Goal: Task Accomplishment & Management: Manage account settings

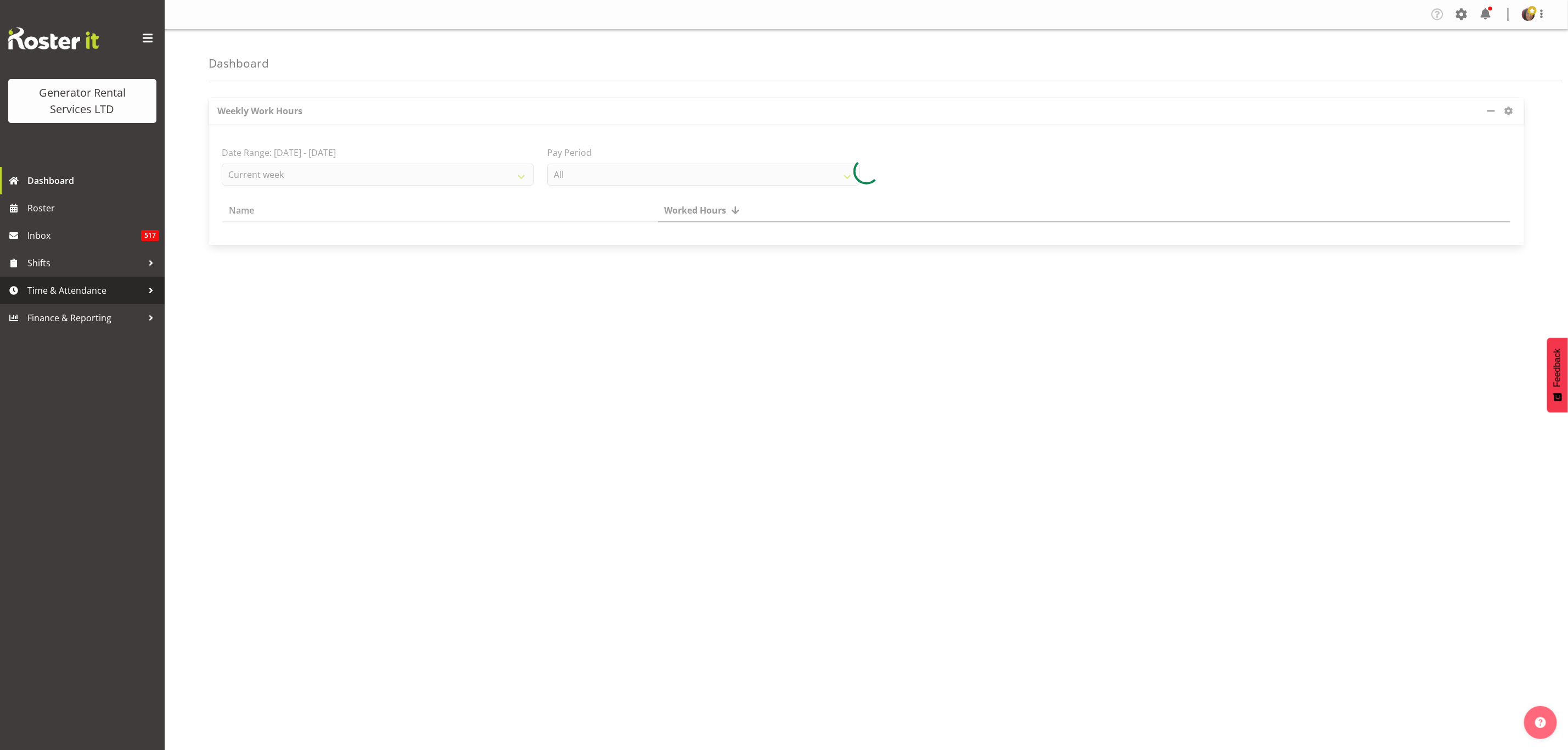
click at [72, 284] on span "Time & Attendance" at bounding box center [85, 290] width 115 height 17
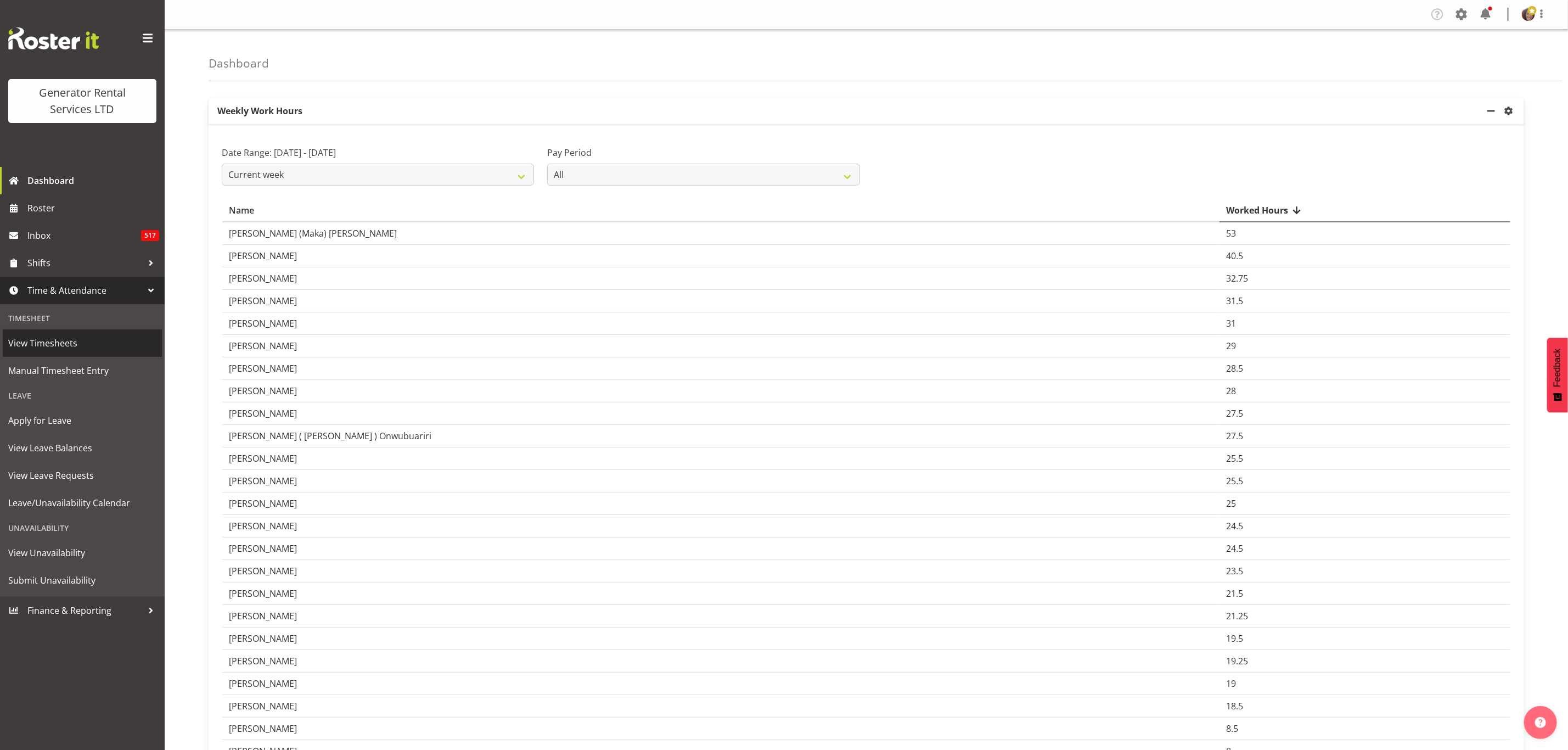
click at [53, 336] on span "View Timesheets" at bounding box center [82, 343] width 149 height 17
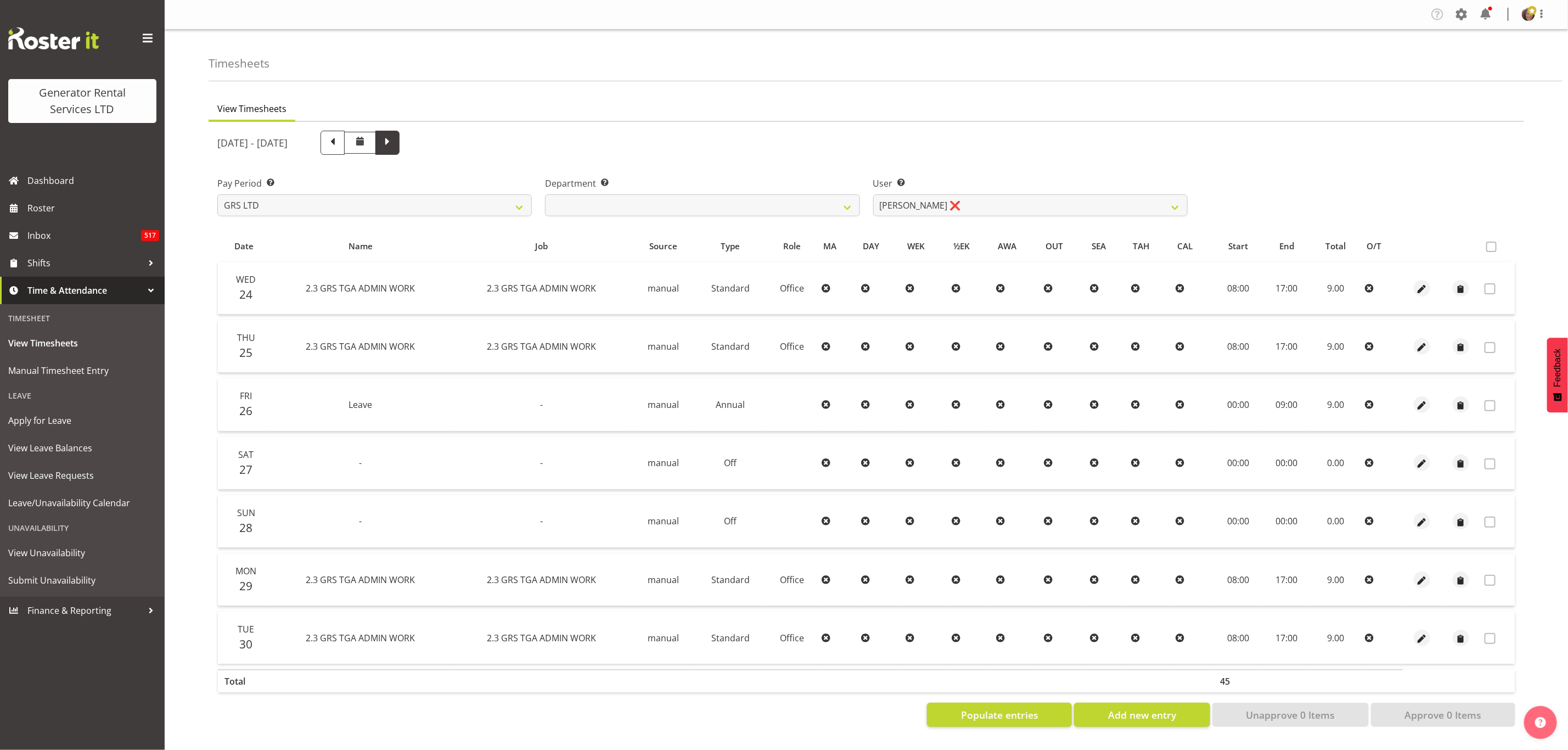
click at [395, 145] on span at bounding box center [387, 141] width 14 height 14
select select
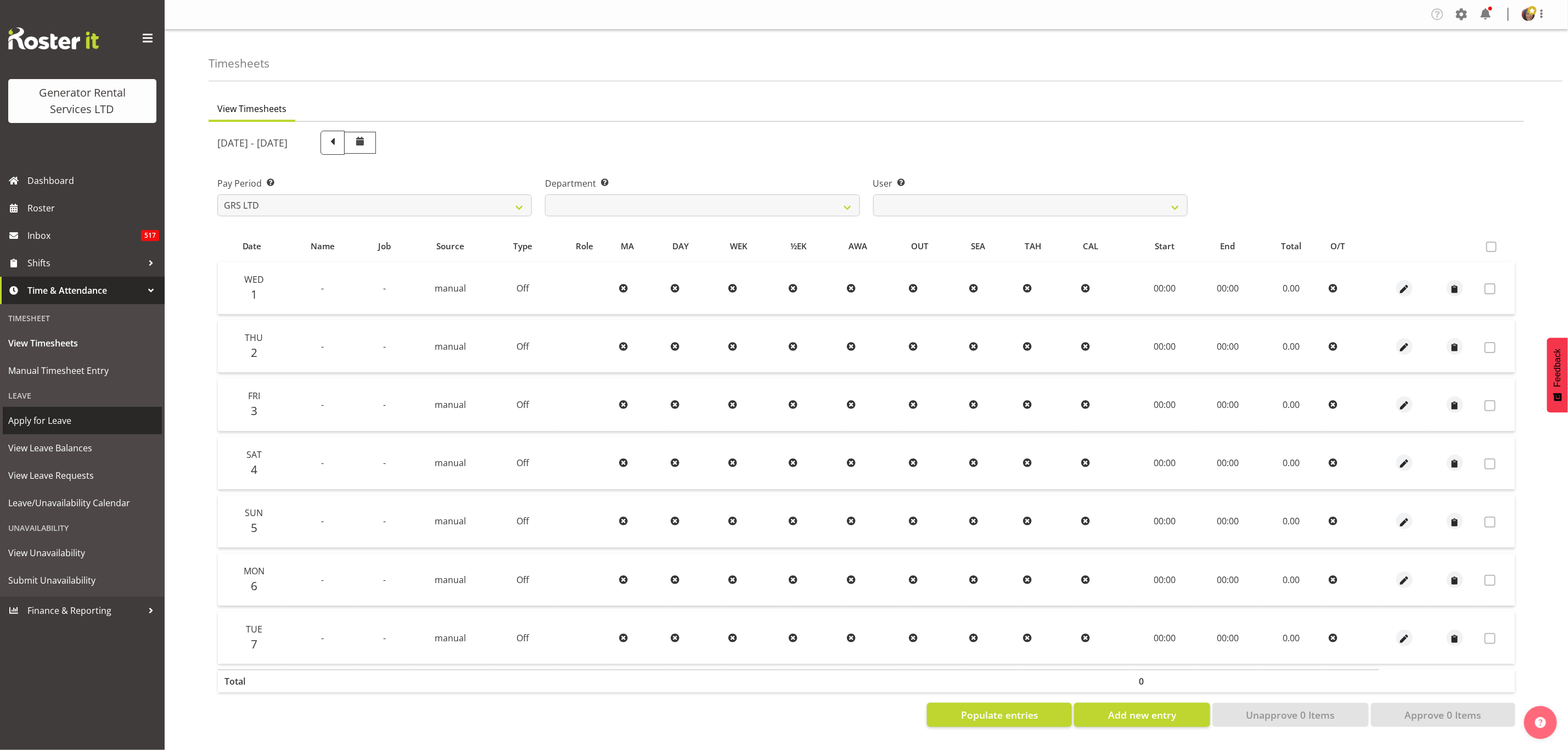
click at [39, 425] on span "Apply for Leave" at bounding box center [82, 420] width 149 height 17
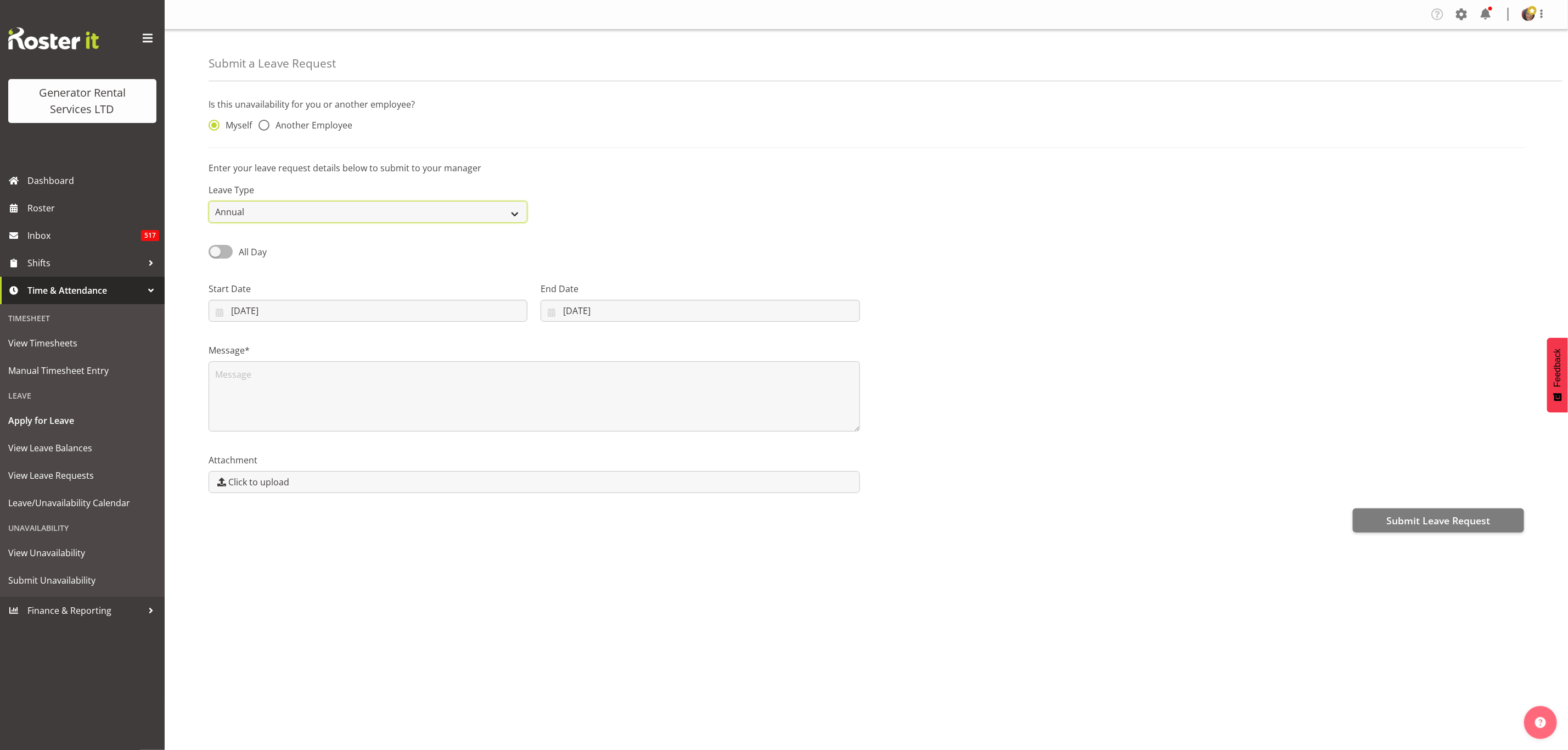
click at [258, 212] on select "Annual Sick Bereavement Day In Lieu Other" at bounding box center [368, 212] width 319 height 22
select select "Sick"
click at [209, 201] on select "Annual Sick Bereavement Day In Lieu Other" at bounding box center [368, 212] width 319 height 22
click at [256, 314] on input "06/10/2025" at bounding box center [368, 311] width 319 height 22
click at [330, 422] on span "9" at bounding box center [331, 420] width 4 height 10
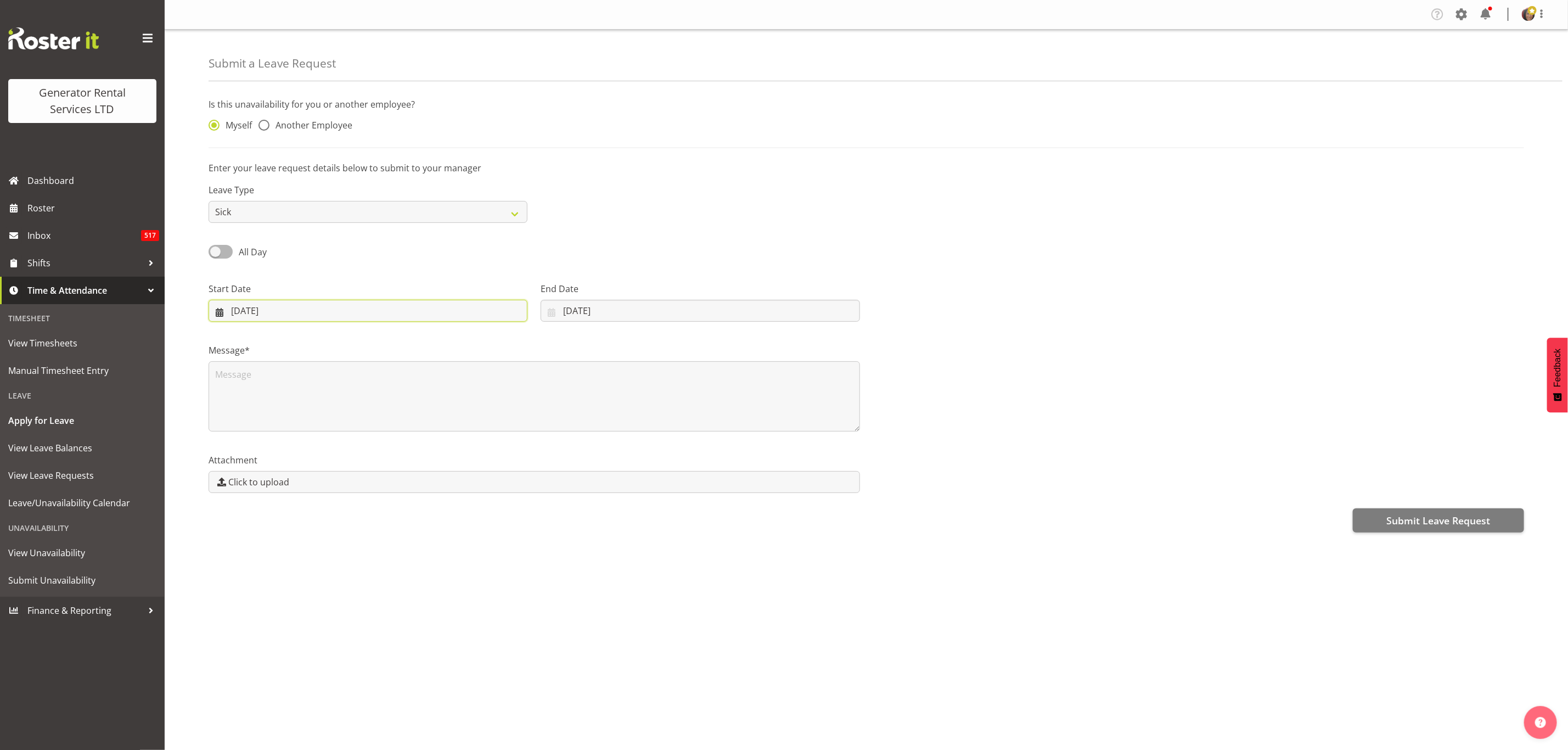
click at [251, 301] on input "09/10/2025" at bounding box center [368, 311] width 319 height 22
click at [323, 394] on link "2" at bounding box center [331, 400] width 22 height 20
type input "02/10/2025"
click at [572, 313] on input "06/10/2025" at bounding box center [700, 311] width 319 height 22
click at [667, 400] on link "3" at bounding box center [673, 400] width 22 height 20
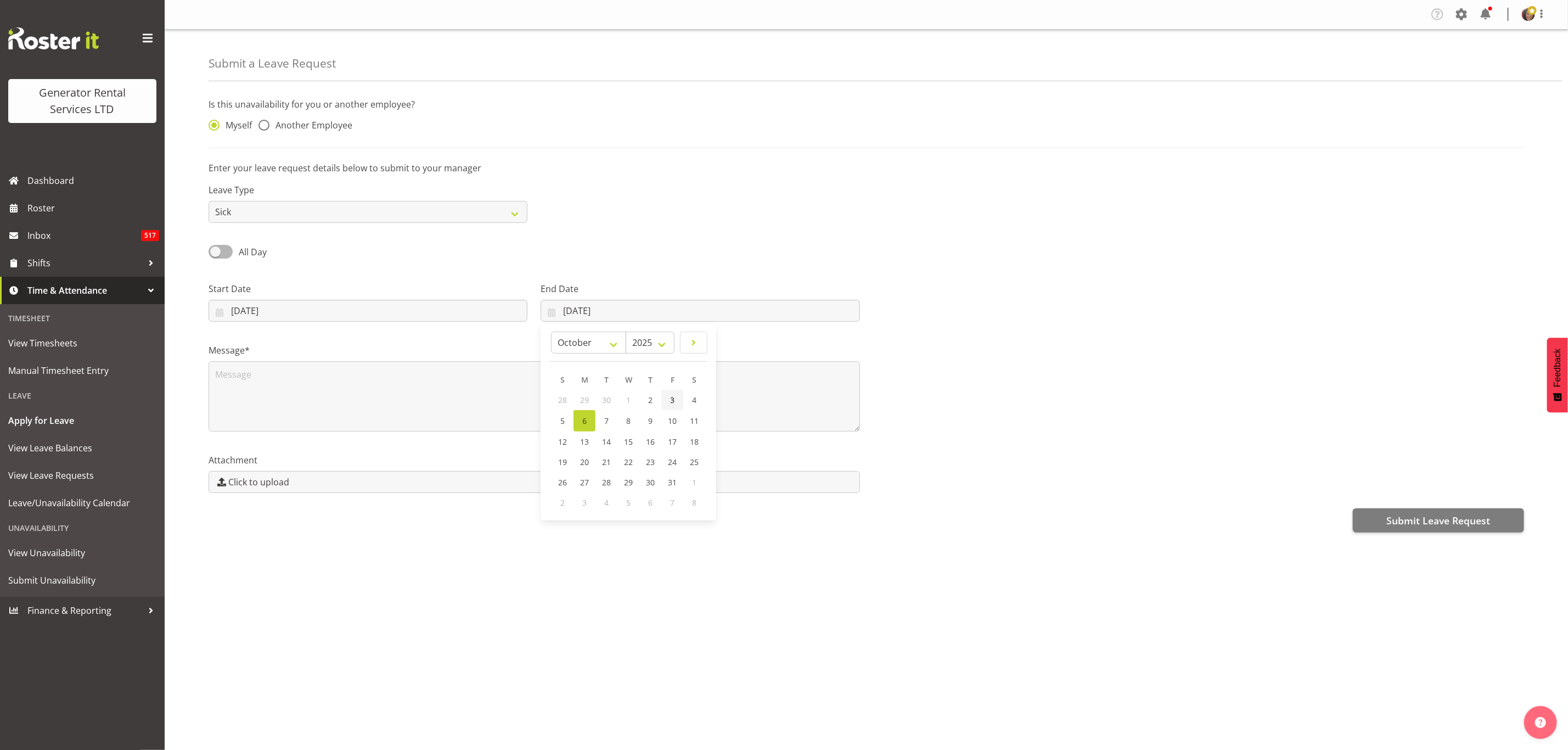
type input "03/10/2025"
click at [573, 381] on textarea at bounding box center [535, 396] width 652 height 70
type textarea "Carers leave"
click at [1428, 514] on span "Submit Leave Request" at bounding box center [1438, 520] width 104 height 14
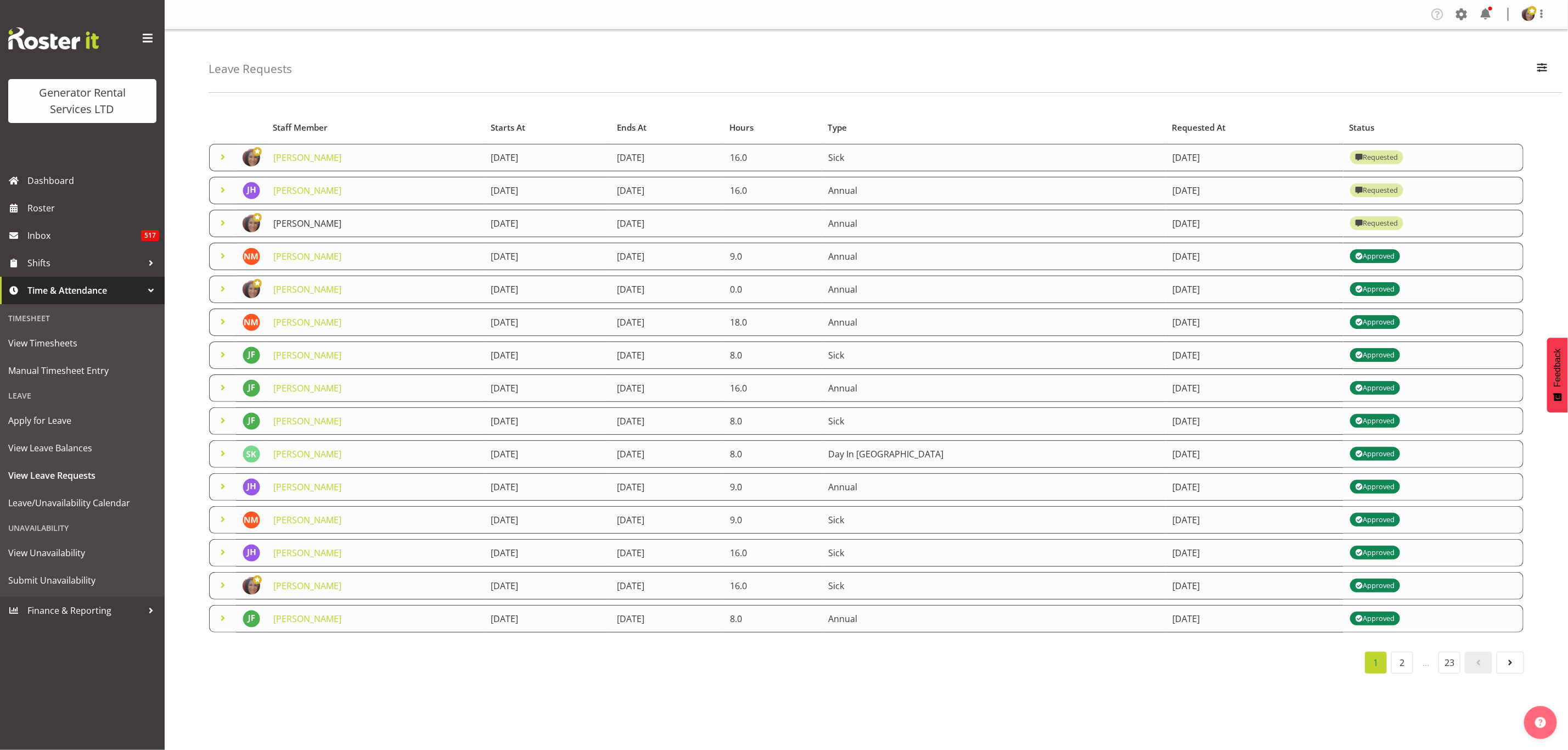
click at [321, 223] on link "[PERSON_NAME]" at bounding box center [307, 223] width 68 height 12
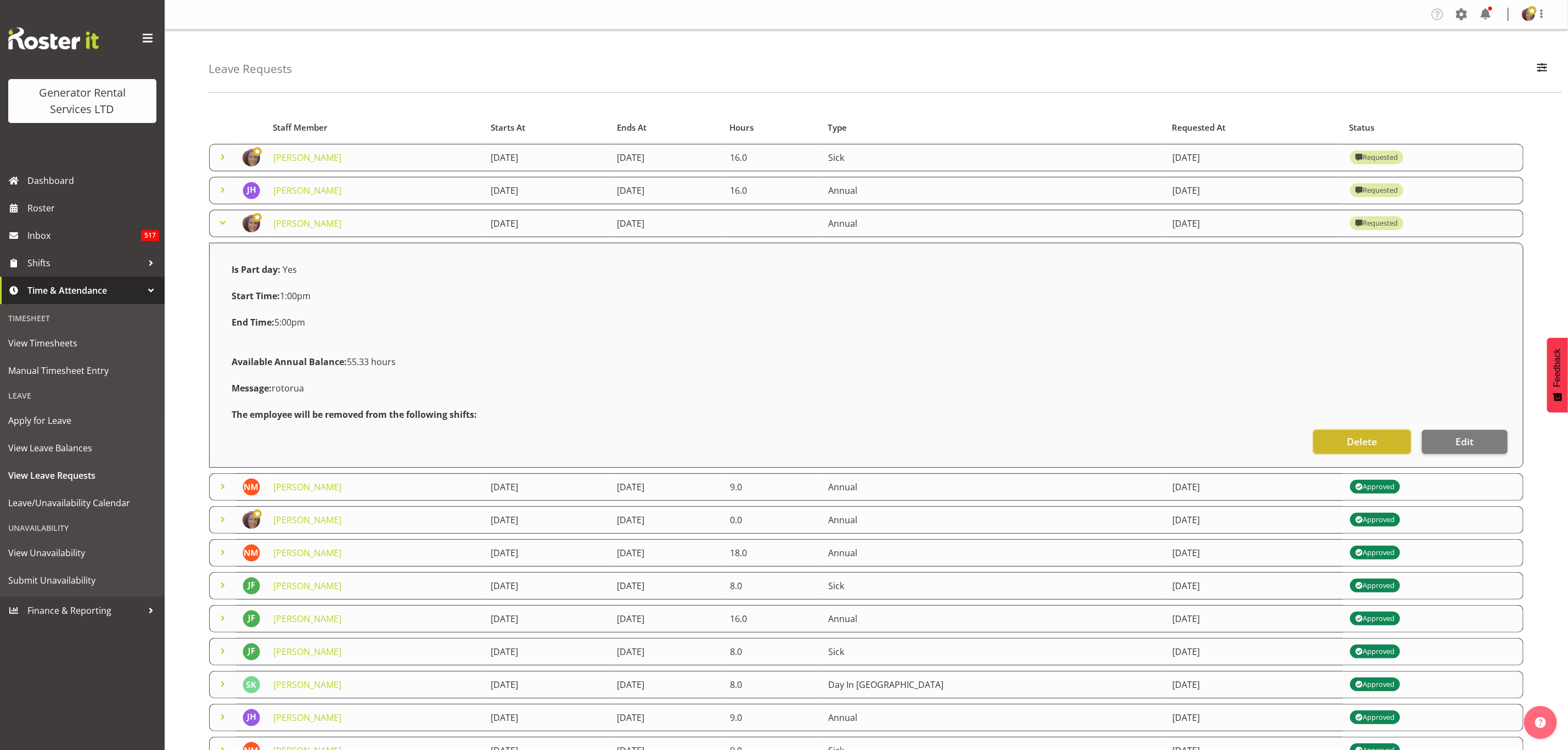
click at [1354, 440] on span "Delete" at bounding box center [1362, 441] width 30 height 14
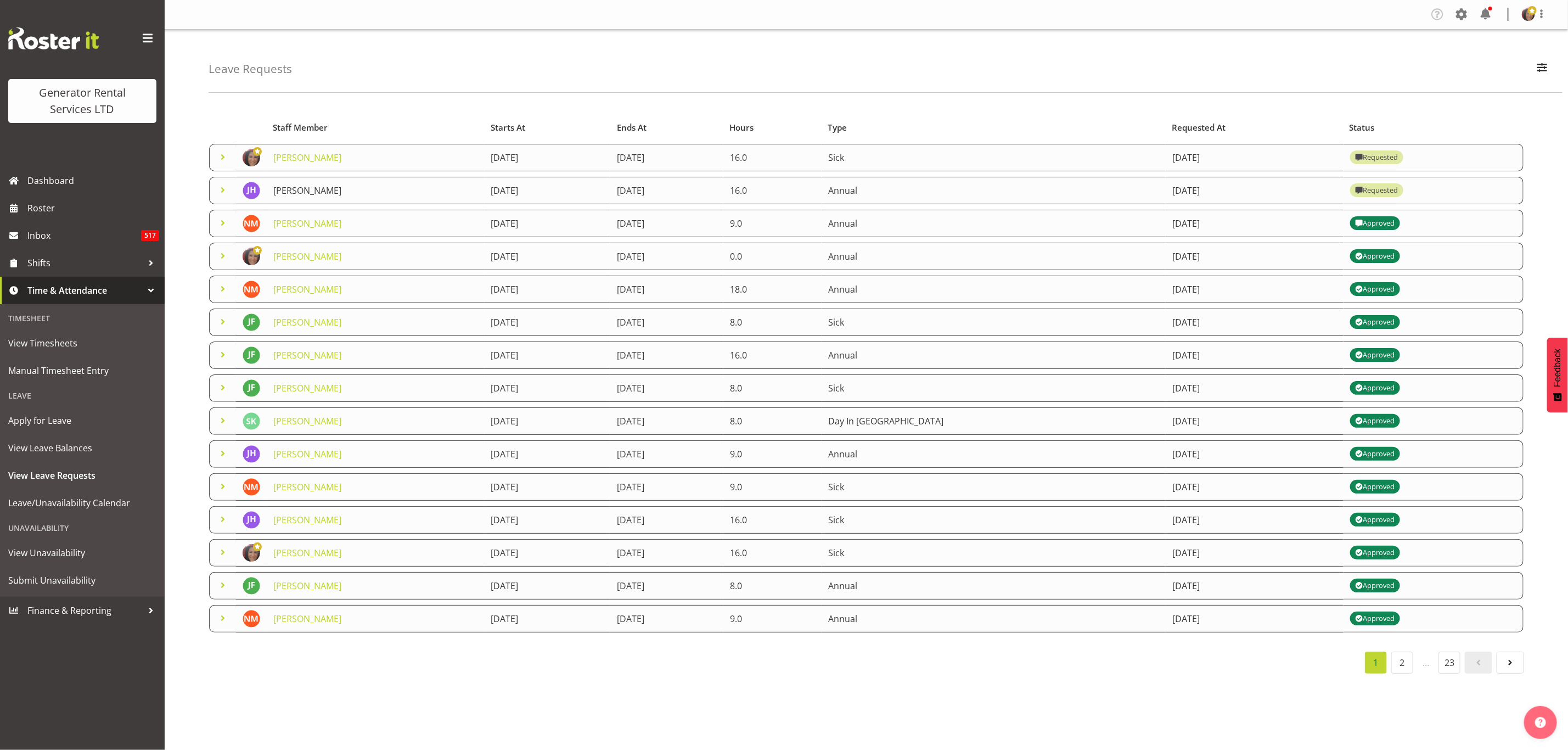
click at [288, 185] on link "[PERSON_NAME]" at bounding box center [307, 191] width 68 height 12
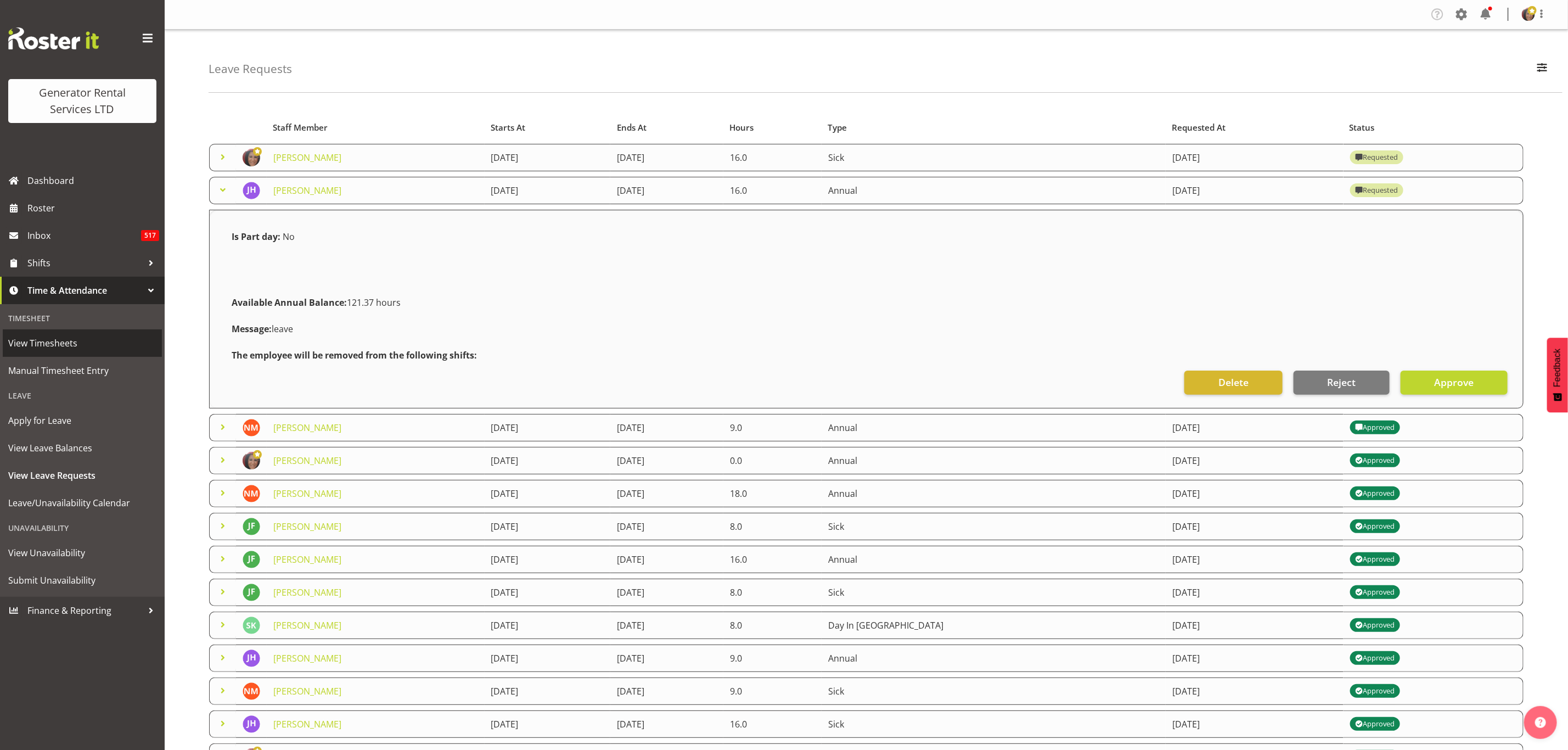
click at [51, 341] on span "View Timesheets" at bounding box center [82, 343] width 149 height 17
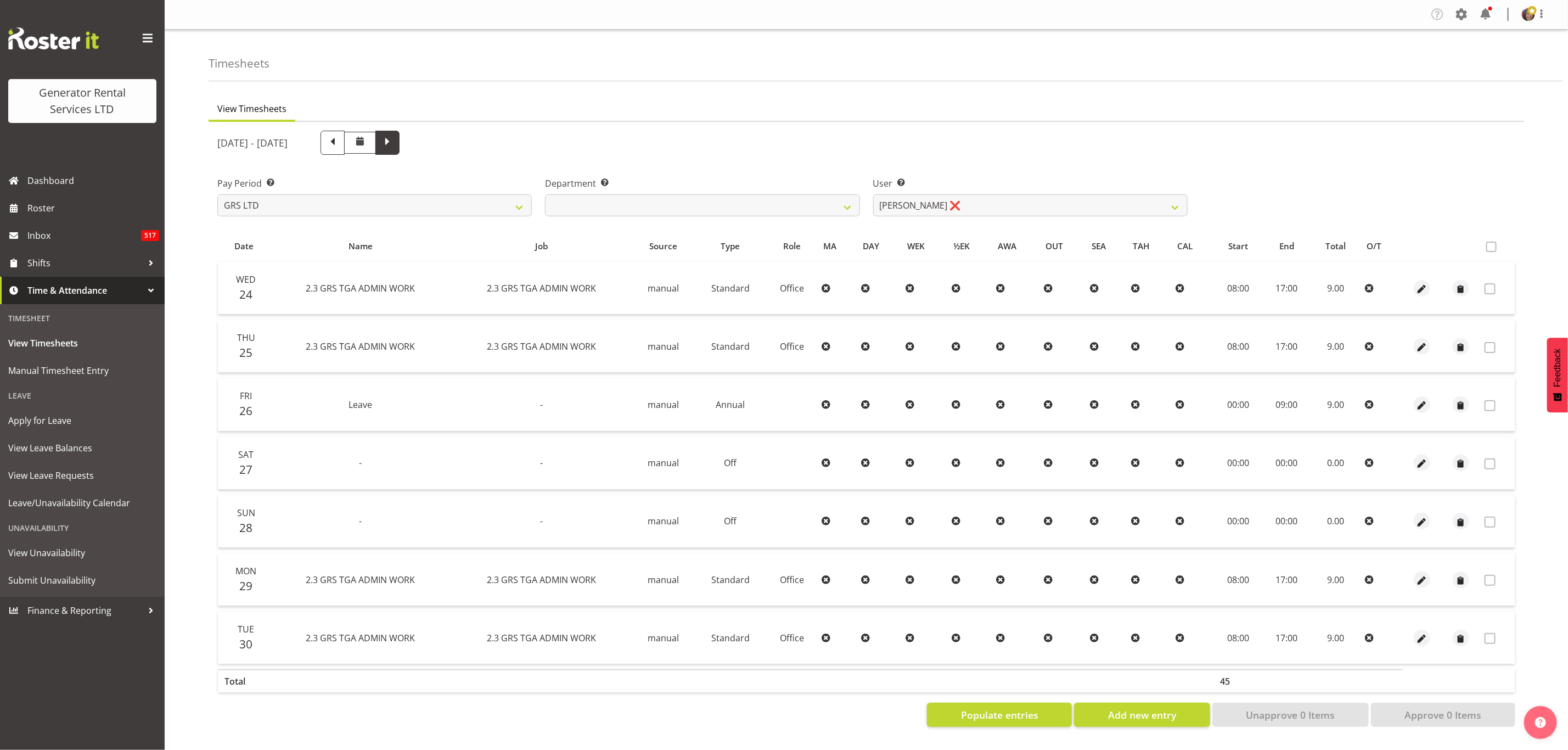
click at [395, 141] on span at bounding box center [387, 141] width 14 height 14
select select
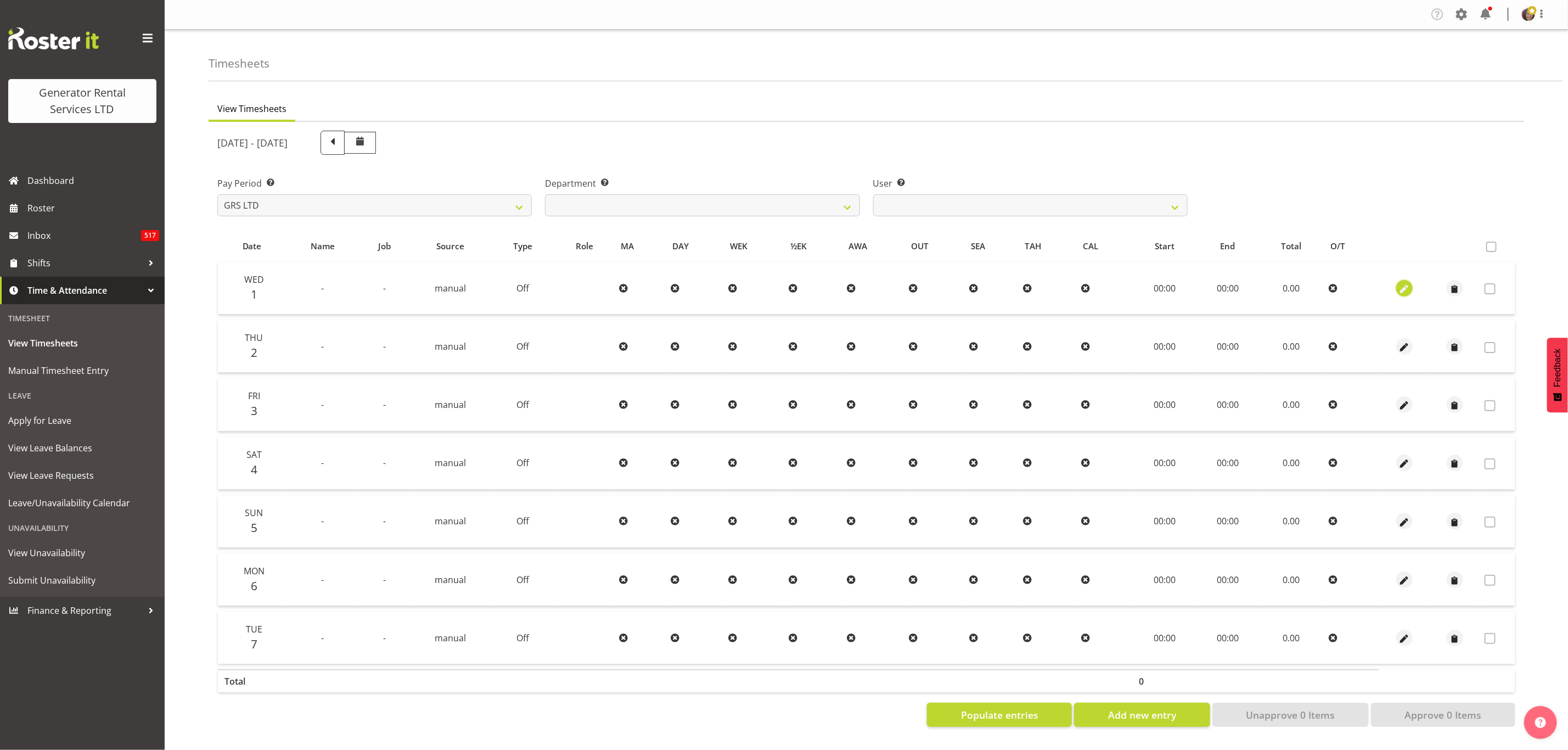
click at [1402, 284] on span "button" at bounding box center [1404, 289] width 13 height 13
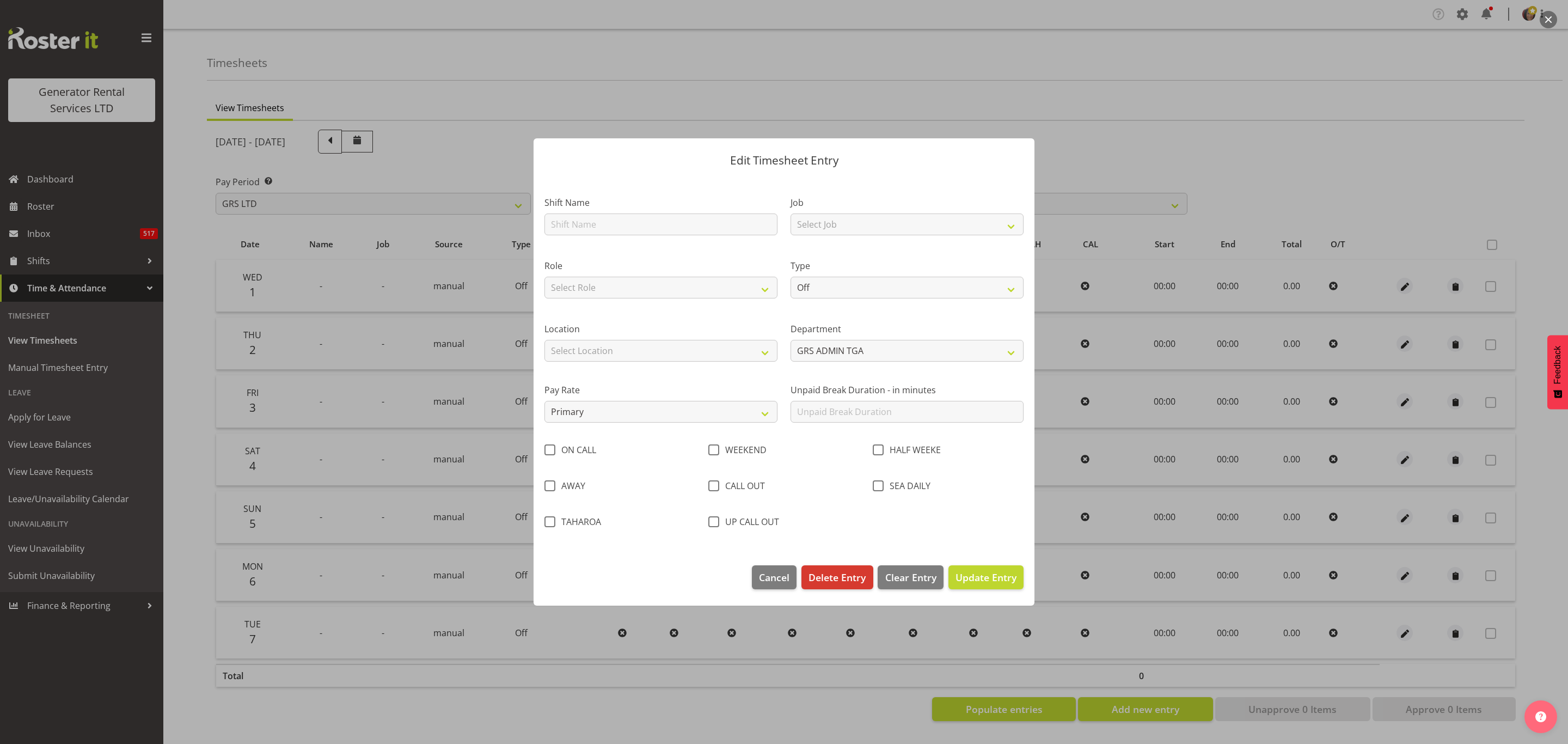
click at [1269, 33] on div at bounding box center [784, 372] width 1568 height 744
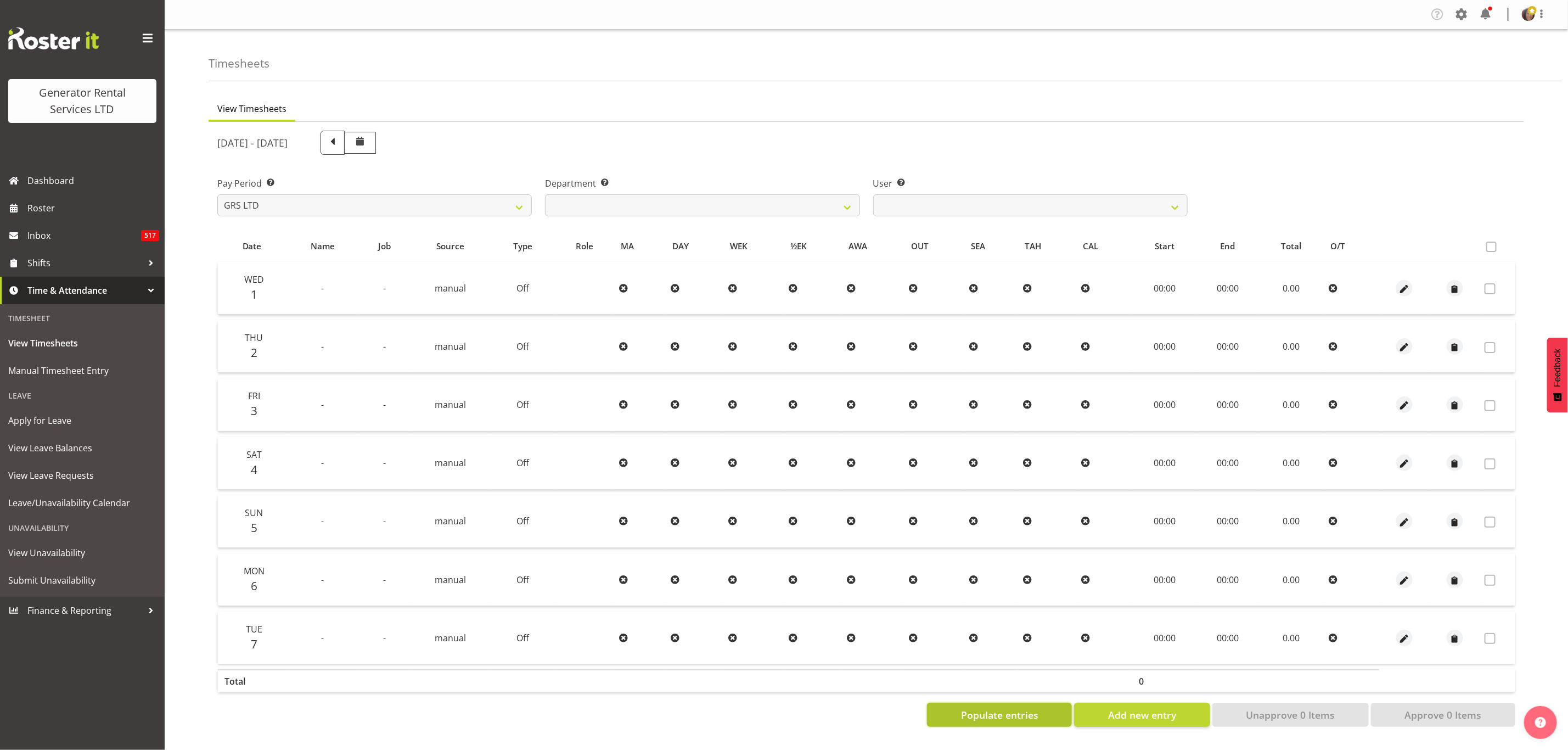
click at [1010, 708] on span "Populate entries" at bounding box center [1000, 714] width 77 height 14
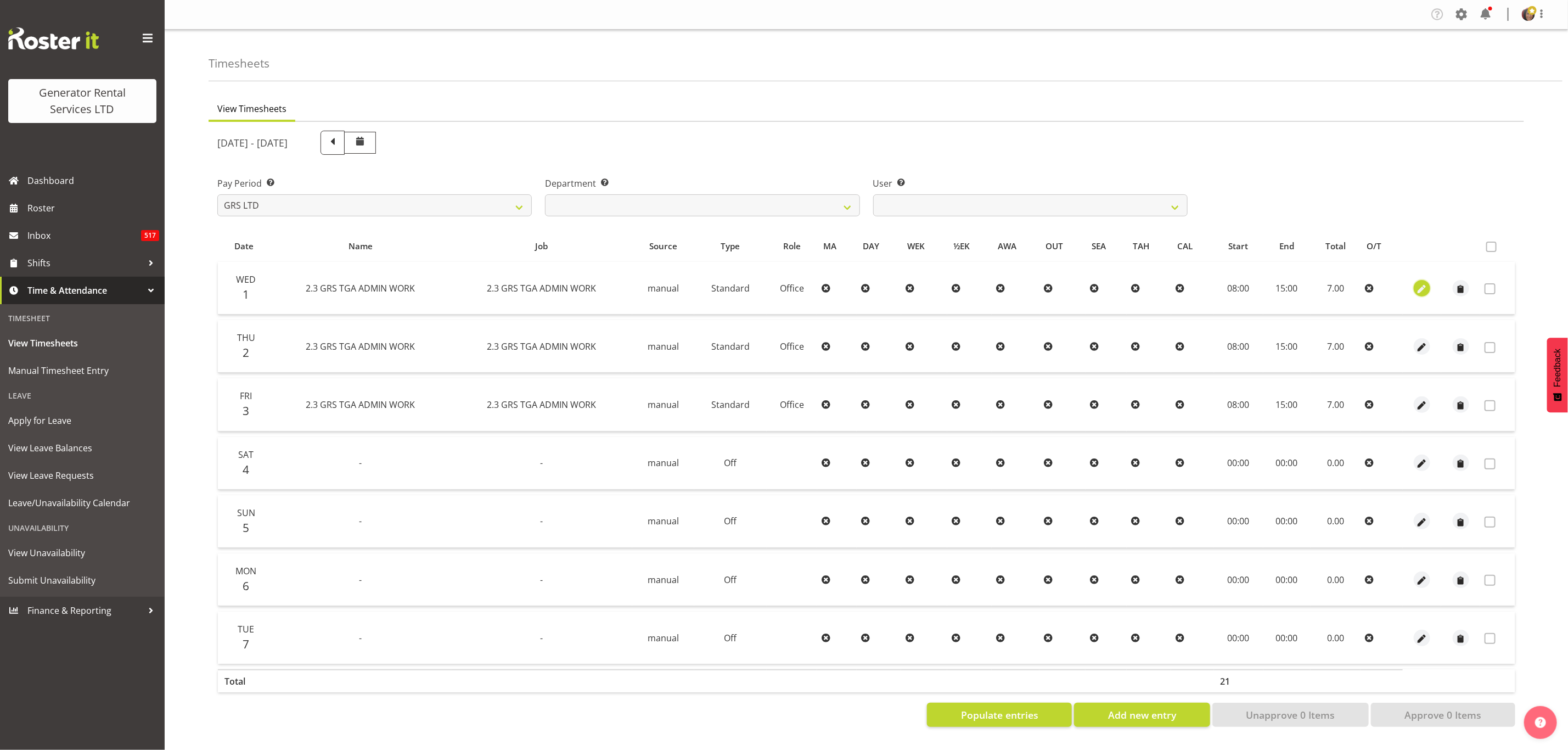
click at [1425, 288] on span "button" at bounding box center [1423, 289] width 13 height 13
select select "Standard"
select select "9"
select select "2025"
select select "15"
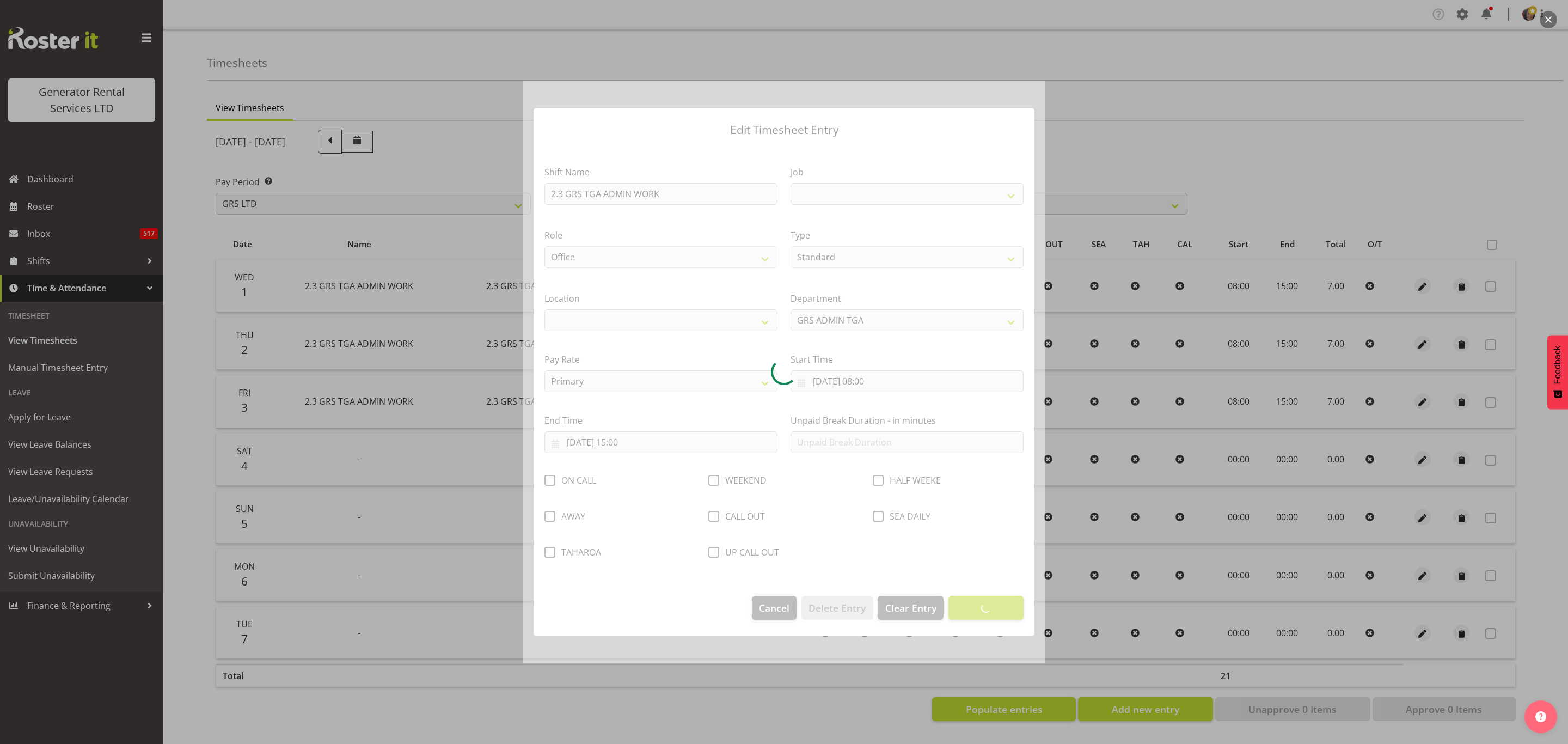
select select
select select "879"
select select "29"
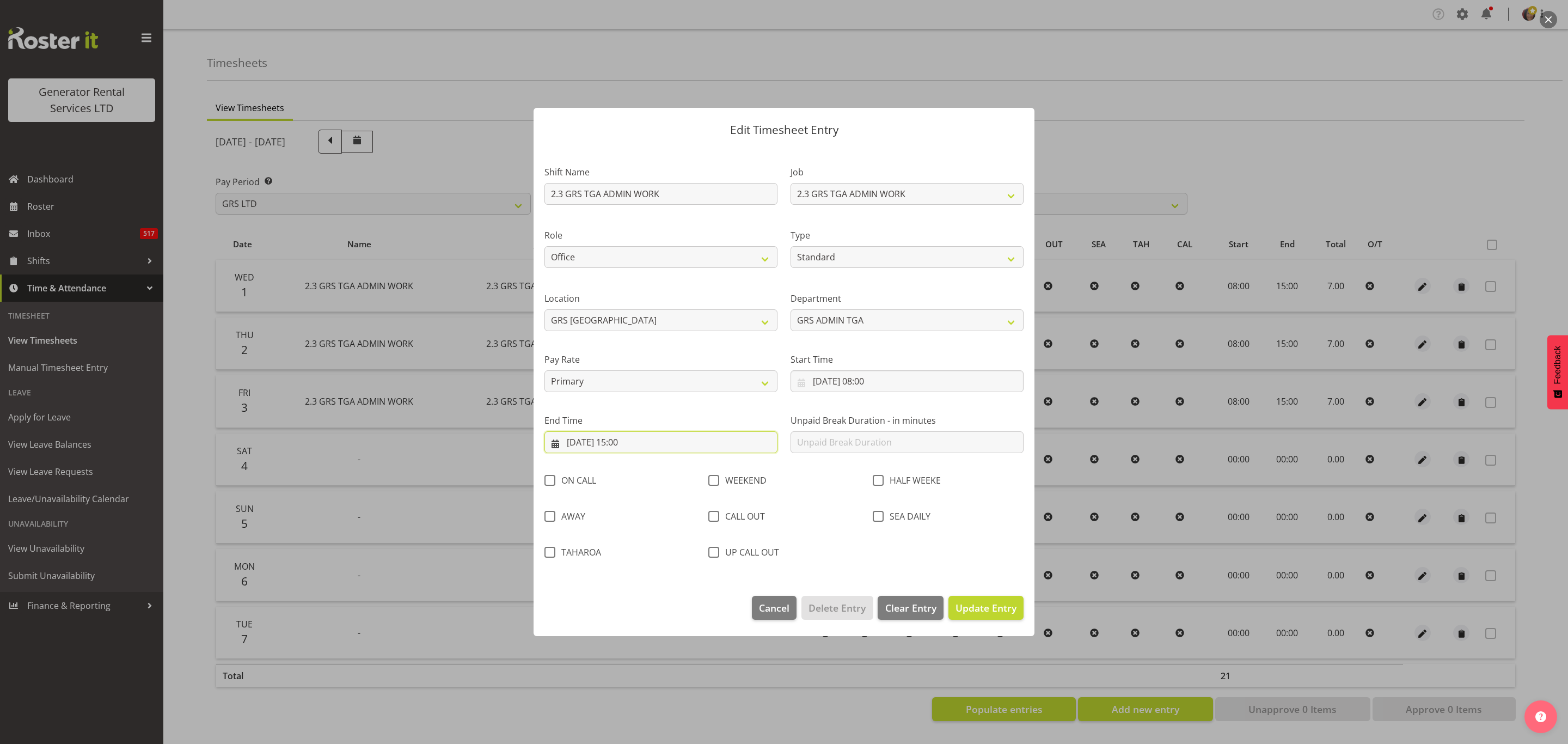
click at [632, 441] on input "01/10/2025, 15:00" at bounding box center [660, 442] width 233 height 22
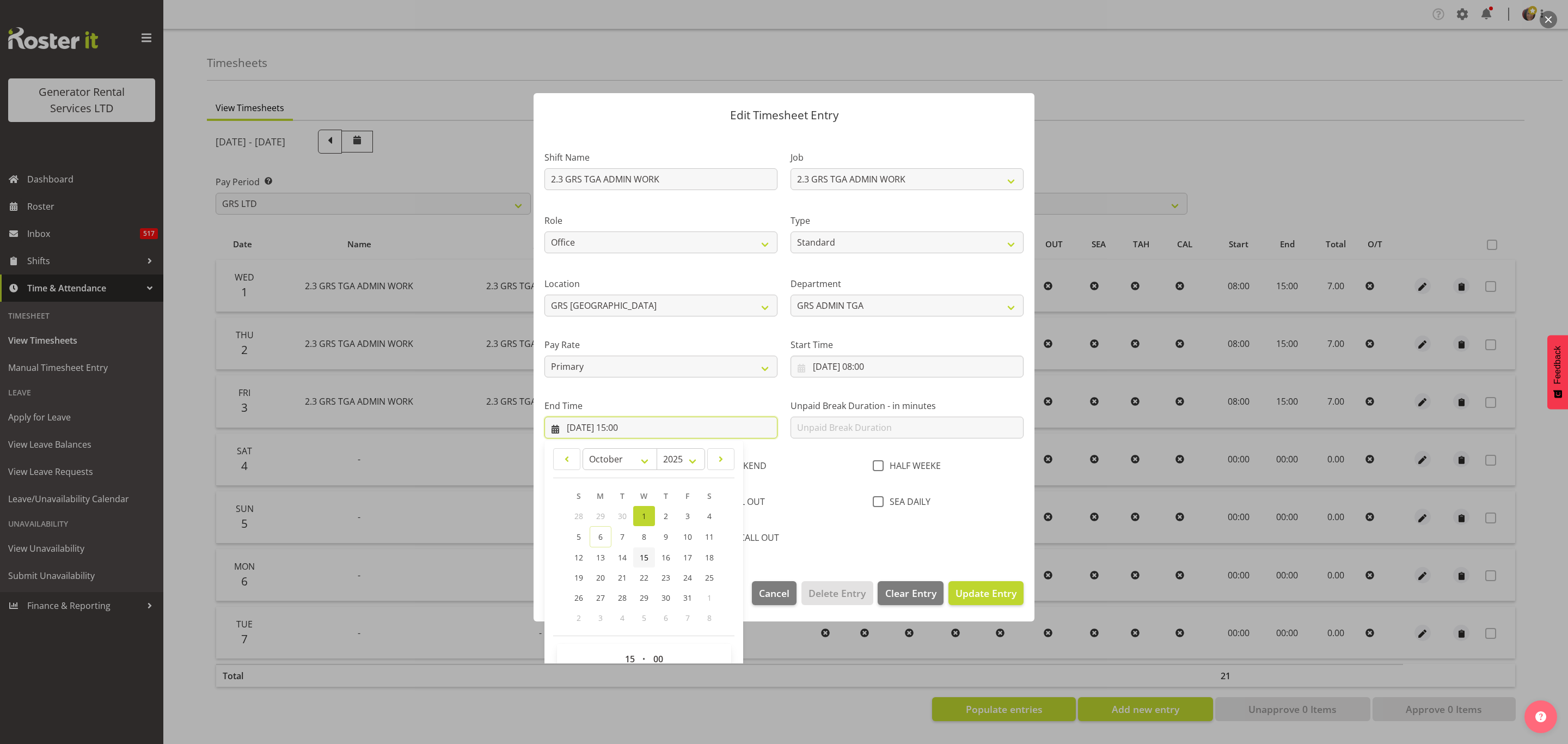
scroll to position [39, 0]
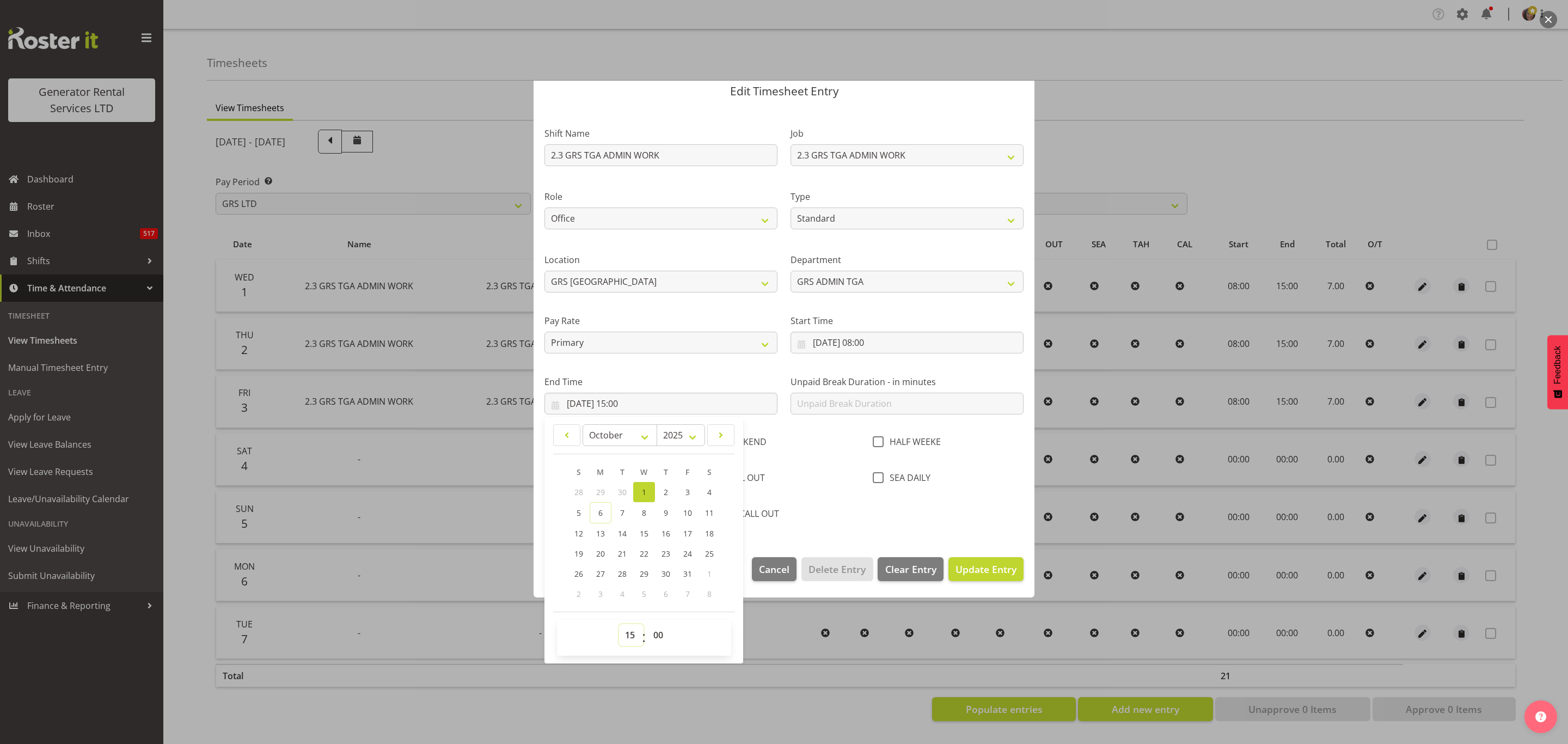
click at [631, 633] on select "00 01 02 03 04 05 06 07 08 09 10 11 12 13 14 15 16 17 18 19 20 21 22 23" at bounding box center [631, 635] width 24 height 22
select select "16"
click at [619, 625] on select "00 01 02 03 04 05 06 07 08 09 10 11 12 13 14 15 16 17 18 19 20 21 22 23" at bounding box center [631, 635] width 24 height 22
type input "01/10/2025, 16:00"
click at [843, 404] on input "text" at bounding box center [907, 404] width 233 height 22
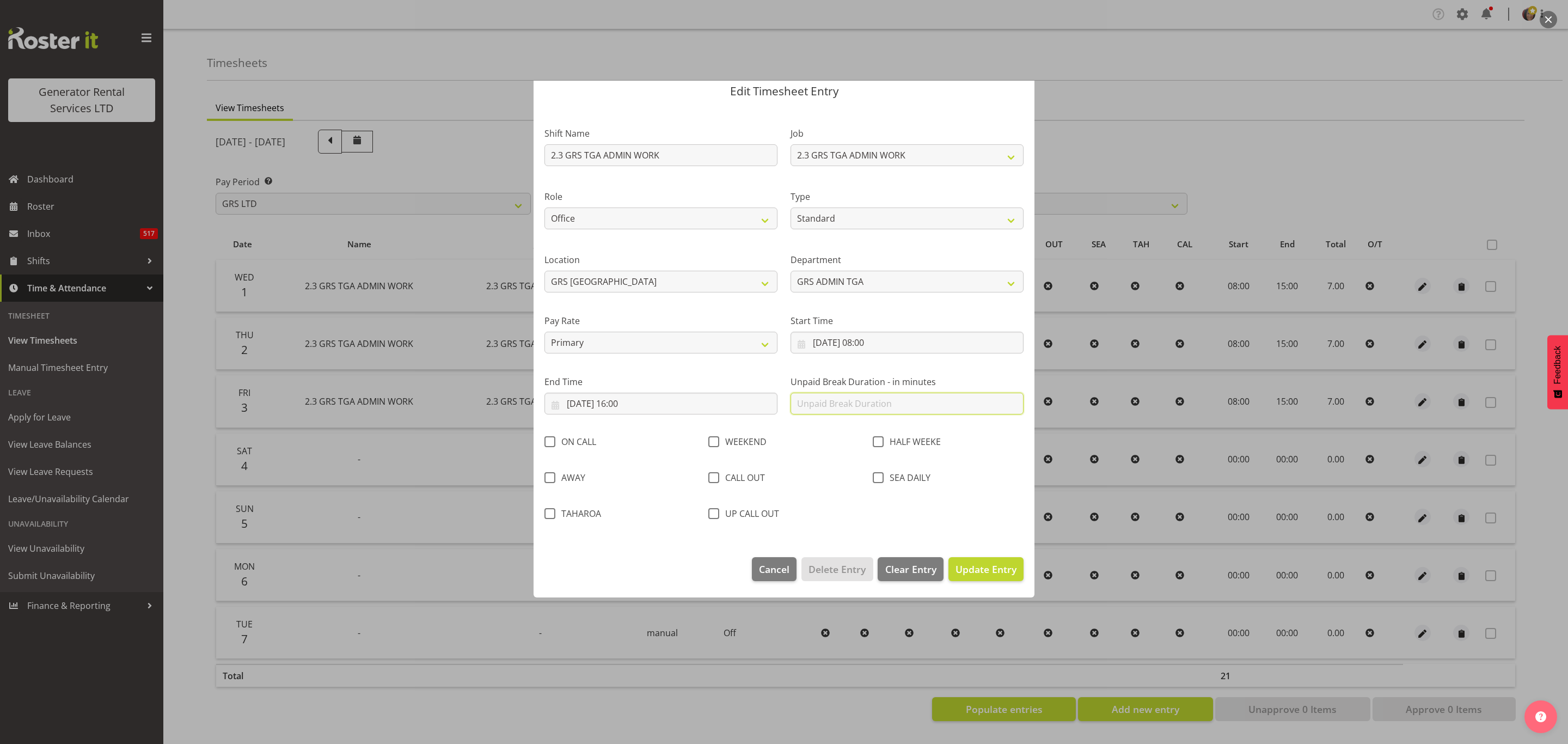
scroll to position [0, 0]
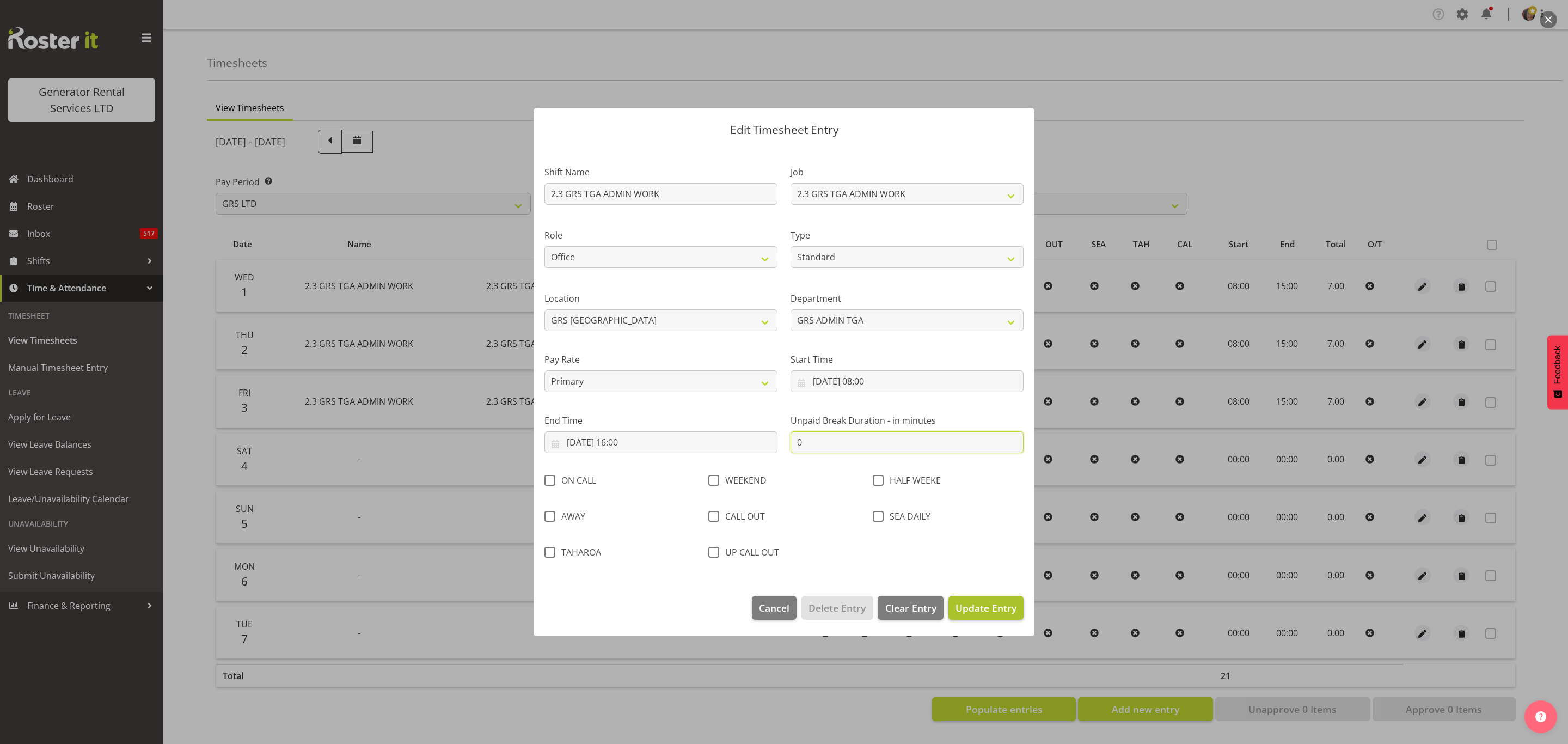
type input "0"
click at [1006, 606] on span "Update Entry" at bounding box center [986, 607] width 61 height 13
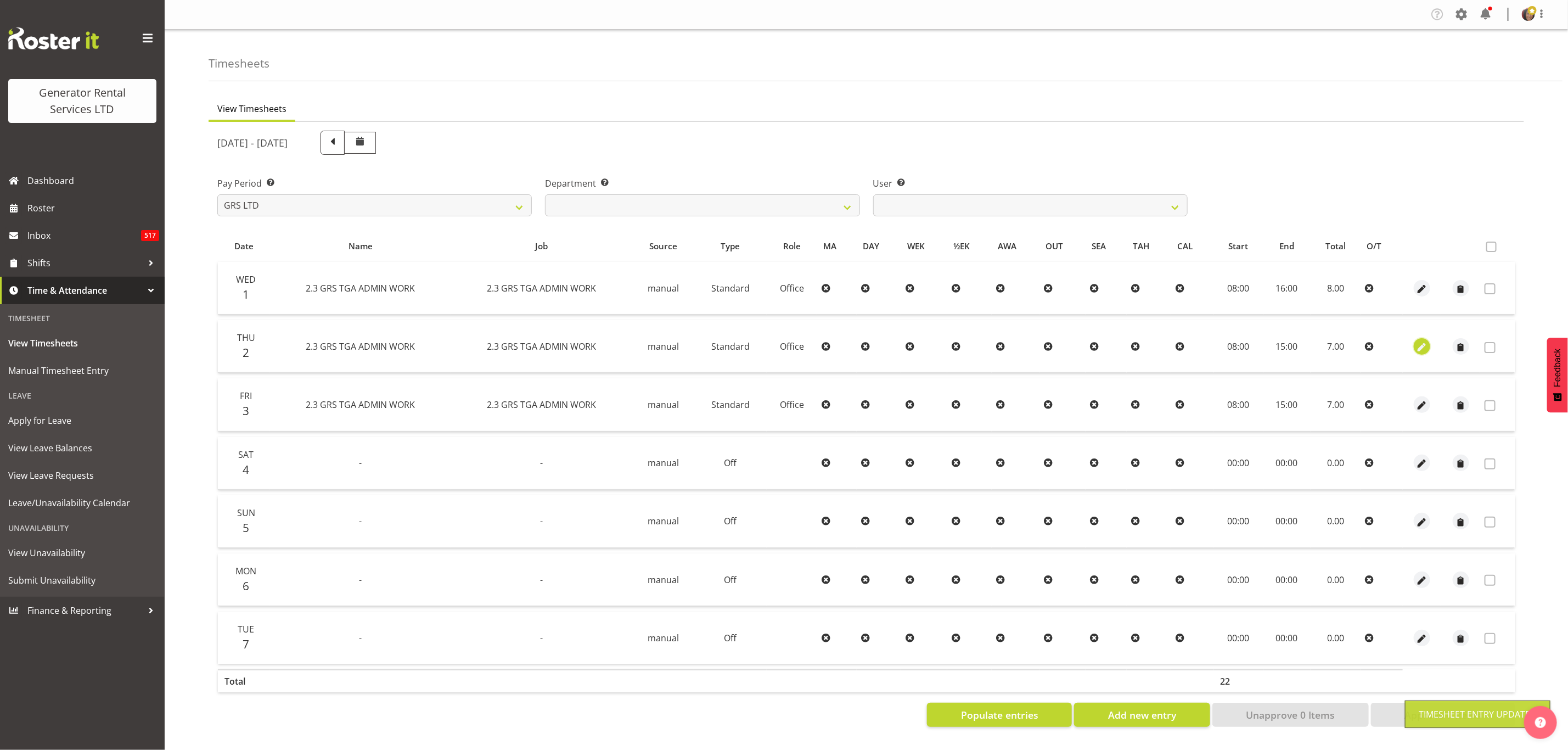
click at [1420, 341] on span "button" at bounding box center [1423, 347] width 13 height 13
select select "Standard"
select select "9"
select select "2025"
select select "15"
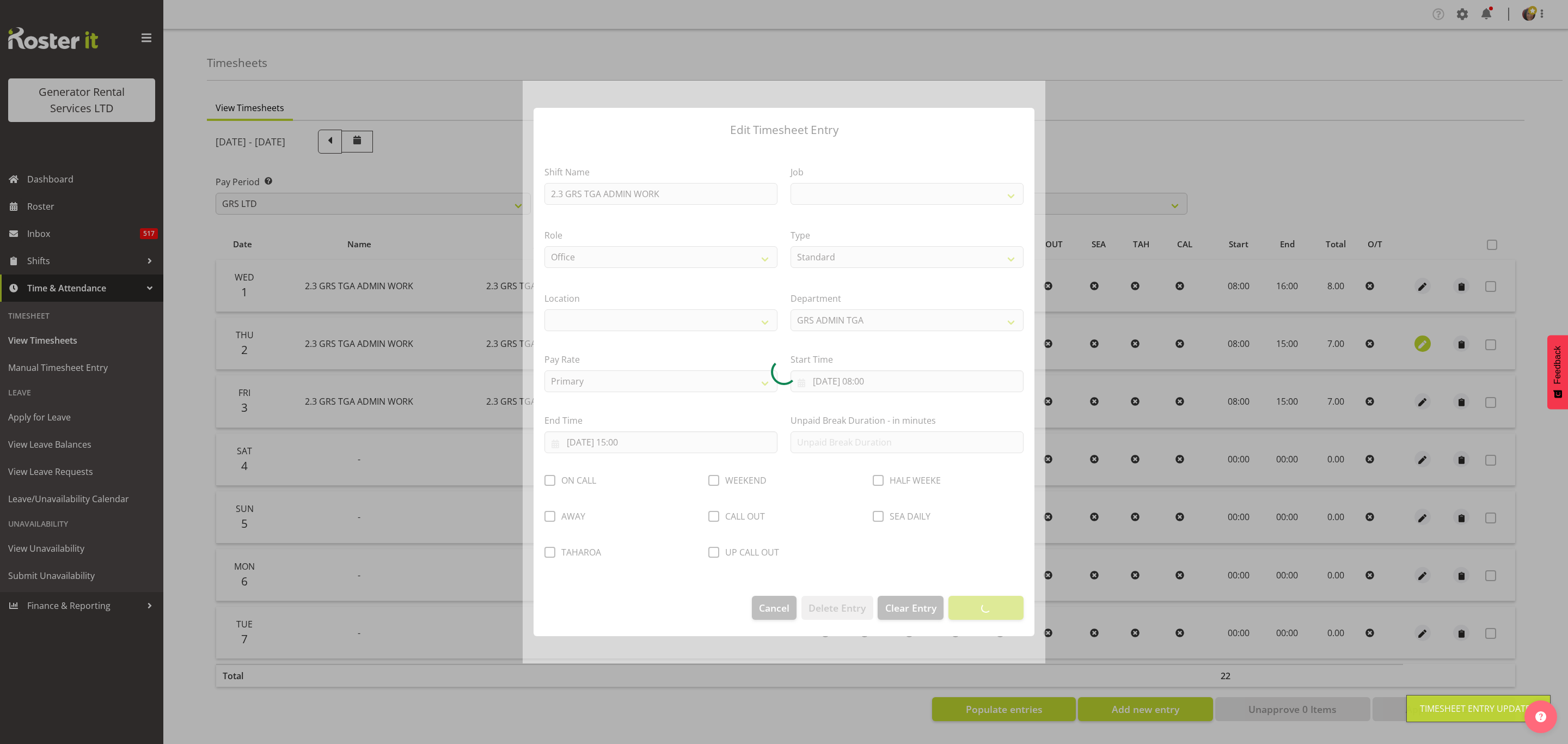
select select
select select "879"
select select "29"
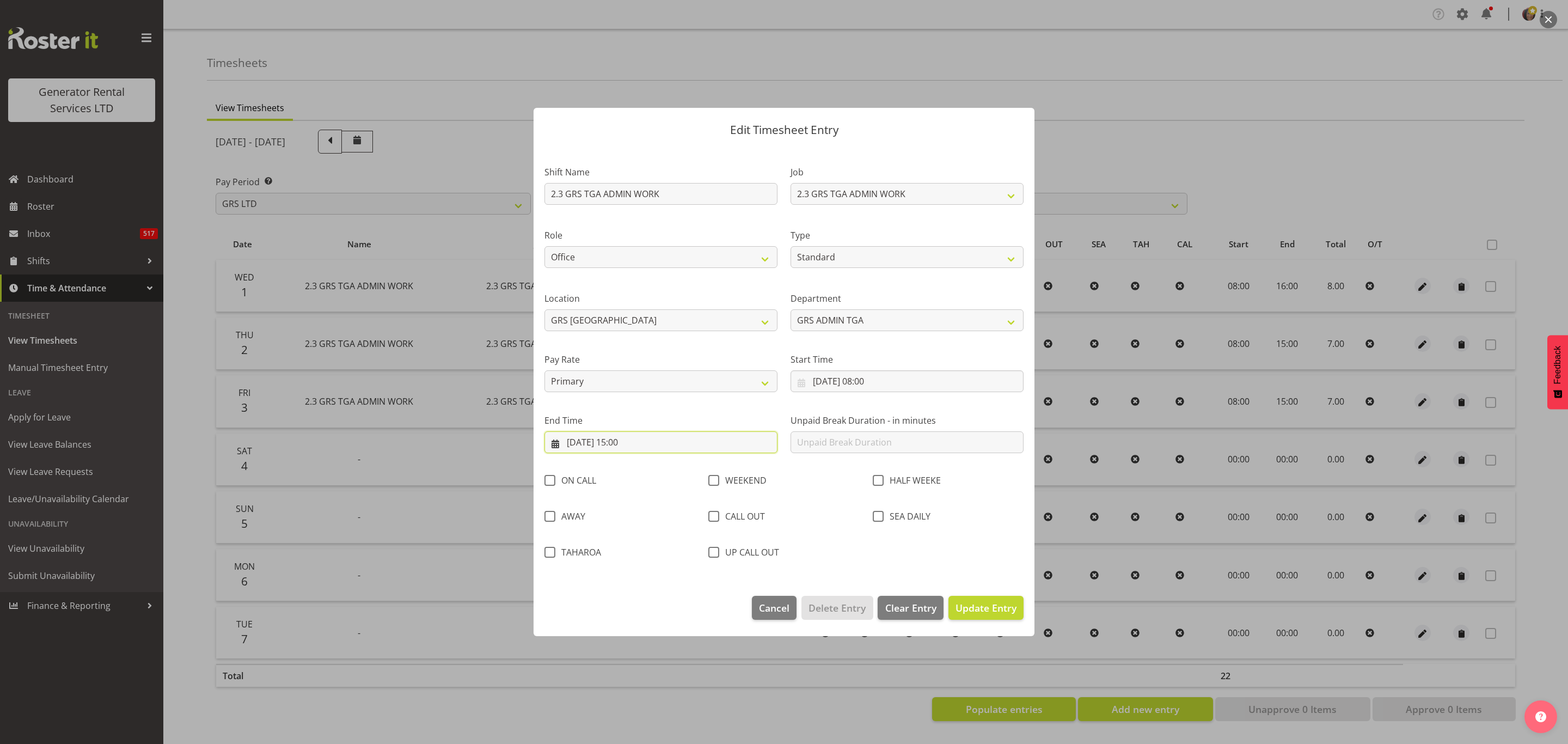
click at [629, 443] on input "02/10/2025, 15:00" at bounding box center [660, 442] width 233 height 22
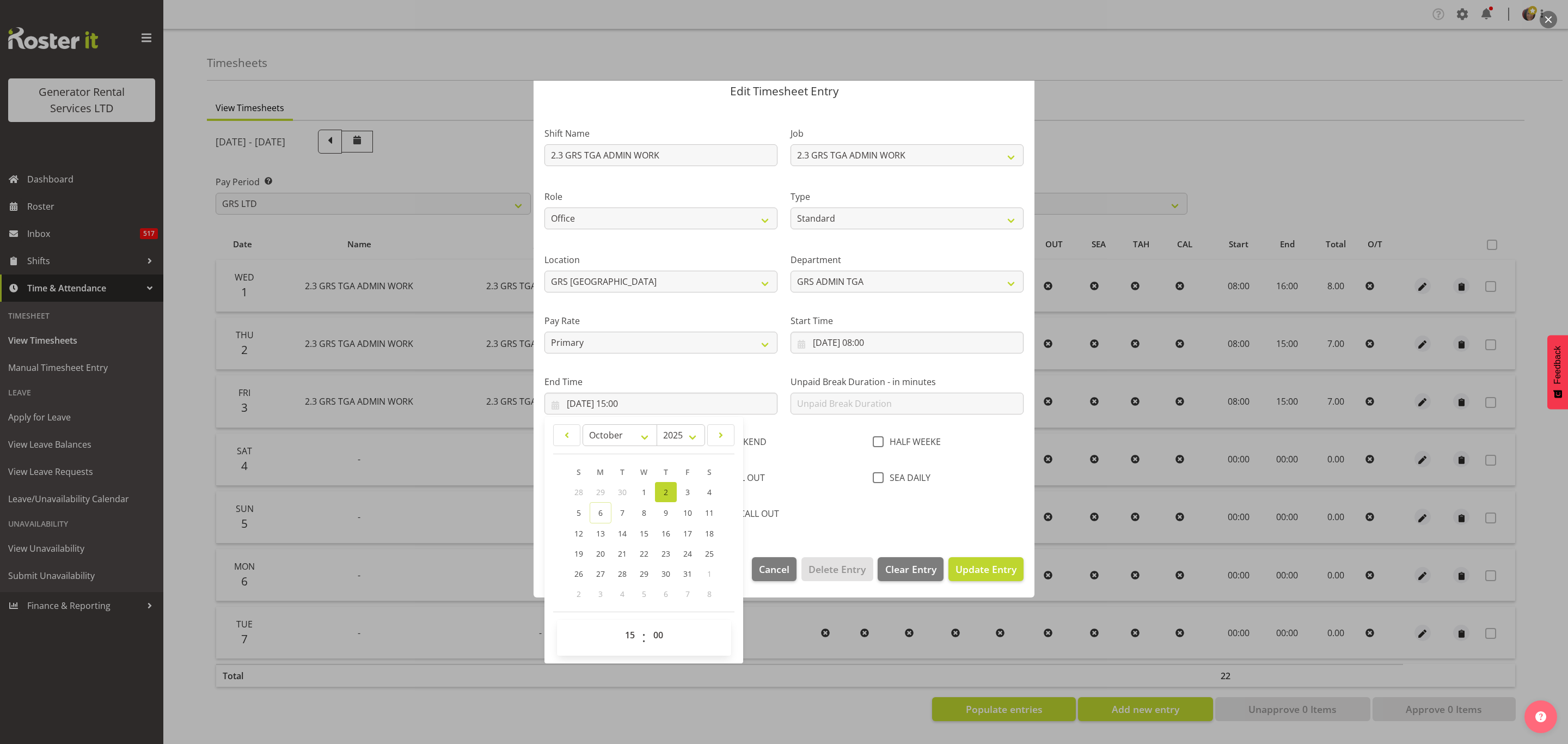
drag, startPoint x: 632, startPoint y: 624, endPoint x: 628, endPoint y: 634, distance: 10.8
click at [628, 632] on footer "00 01 02 03 04 05 06 07 08 09 10 11 12 13 14 15 16 17 18 19 20 21 22 23 : 00 01…" at bounding box center [644, 633] width 181 height 44
click at [628, 634] on select "00 01 02 03 04 05 06 07 08 09 10 11 12 13 14 15 16 17 18 19 20 21 22 23" at bounding box center [631, 635] width 24 height 22
select select "16"
click at [619, 625] on select "00 01 02 03 04 05 06 07 08 09 10 11 12 13 14 15 16 17 18 19 20 21 22 23" at bounding box center [631, 635] width 24 height 22
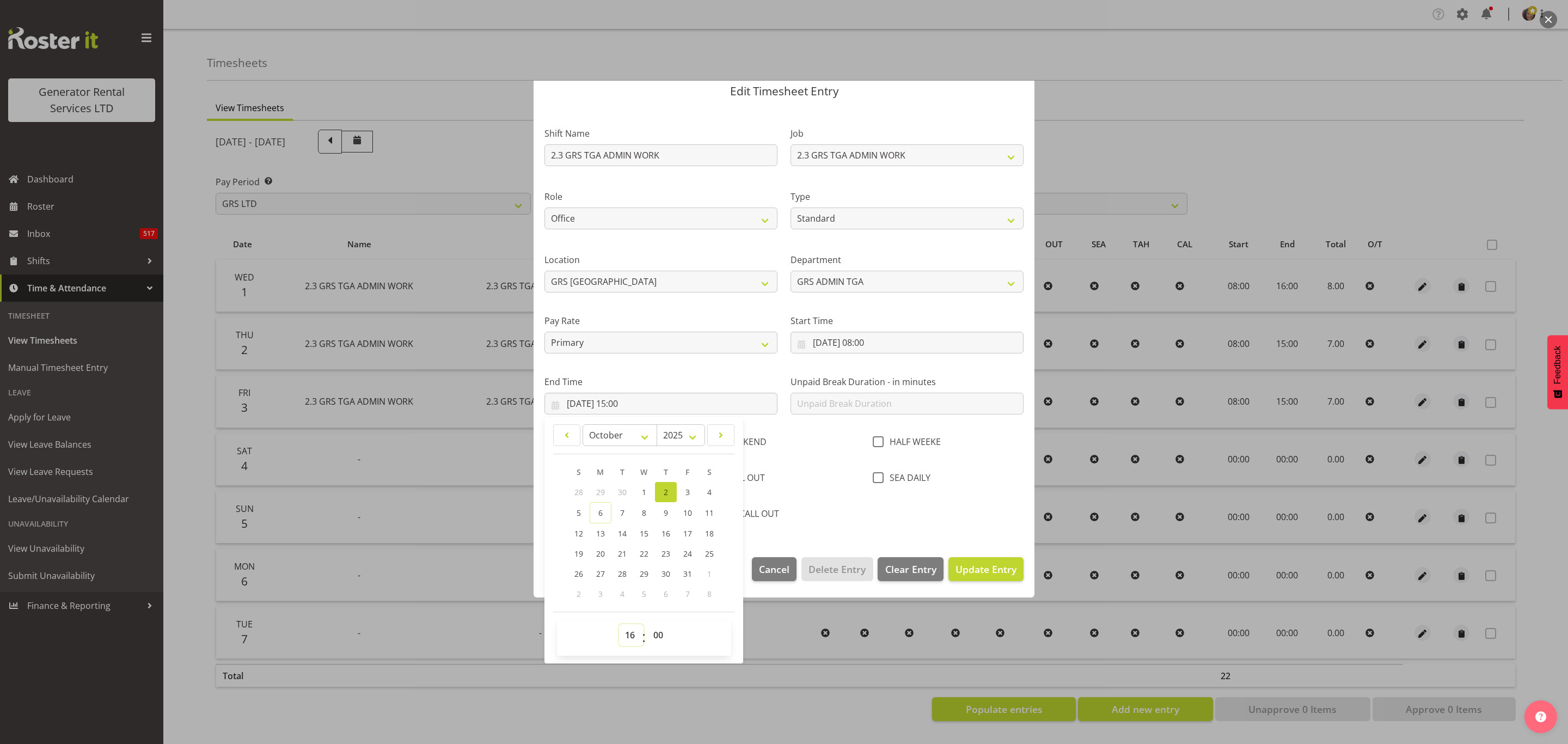
type input "02/10/2025, 16:00"
click at [851, 395] on input "text" at bounding box center [907, 404] width 233 height 22
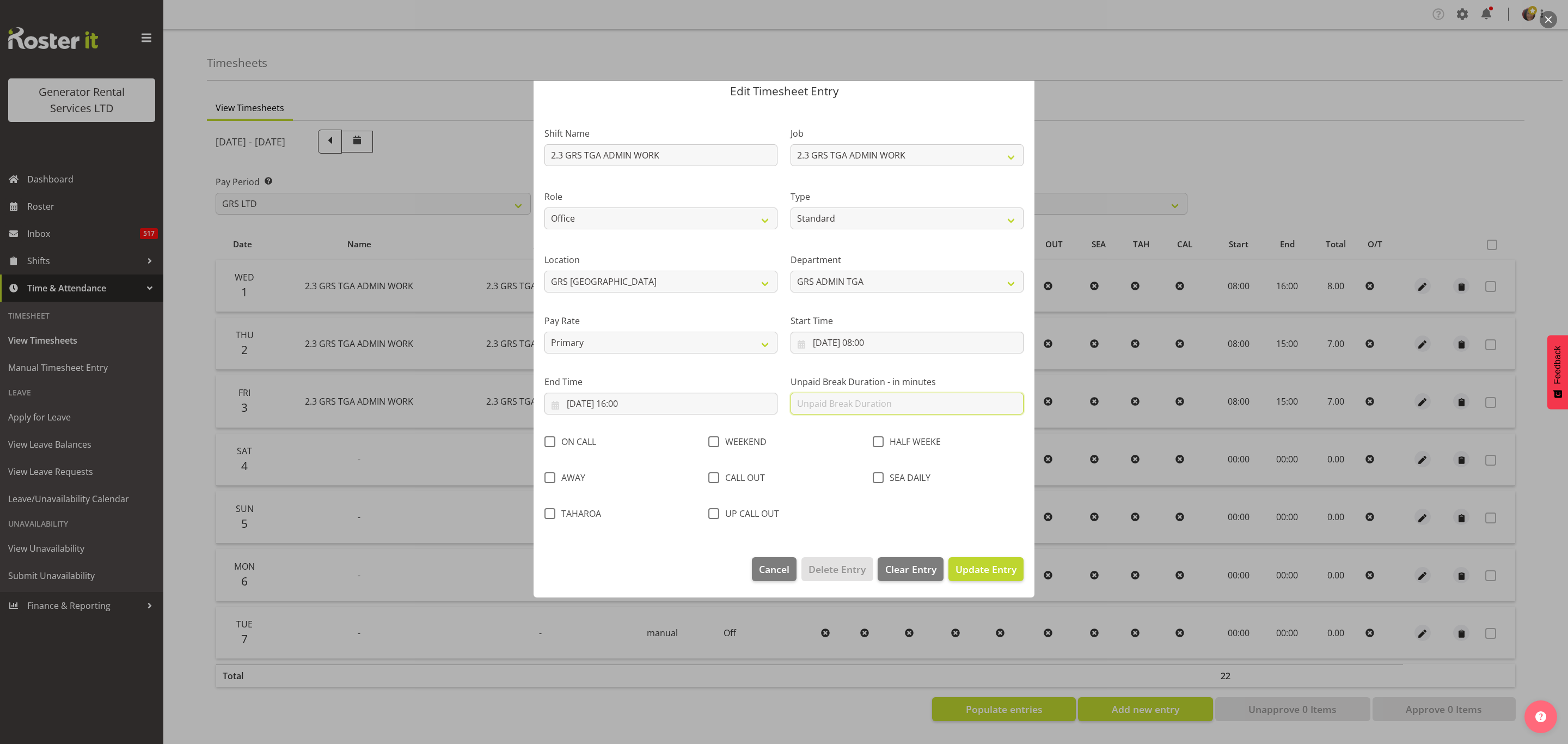
scroll to position [0, 0]
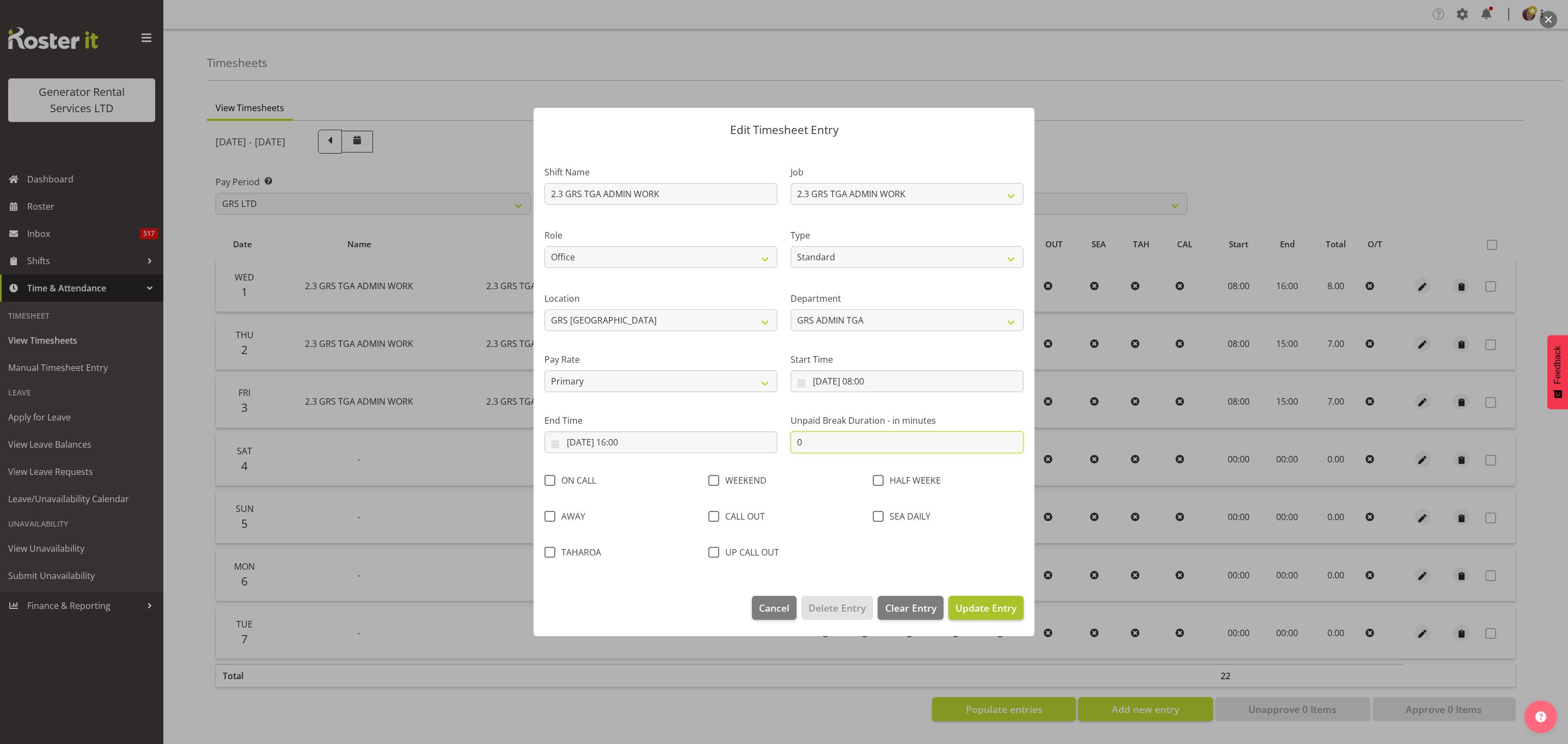
type input "0"
click at [985, 616] on button "Update Entry" at bounding box center [985, 608] width 75 height 24
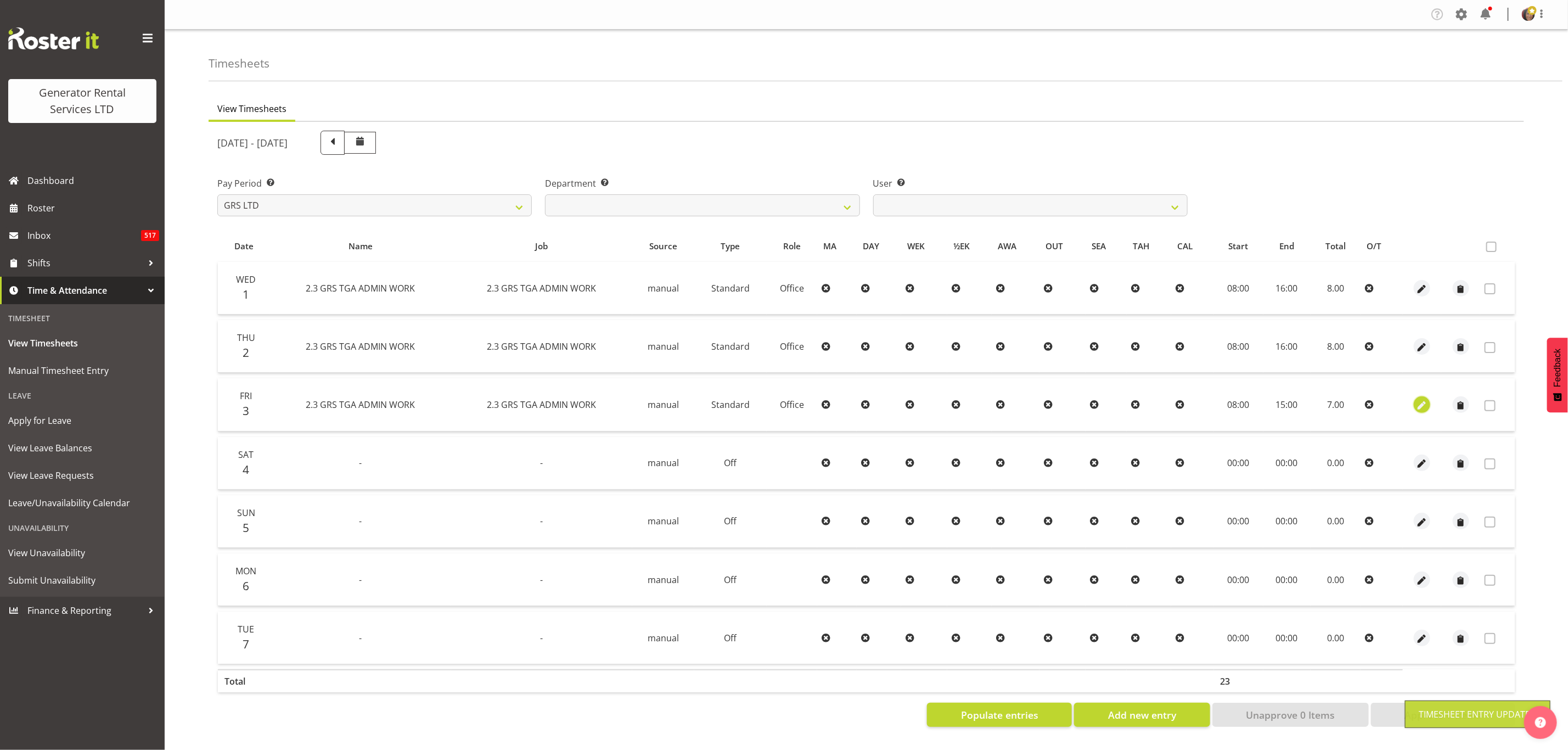
click at [1424, 401] on span "button" at bounding box center [1423, 405] width 13 height 13
select select "Standard"
select select "9"
select select "2025"
select select "15"
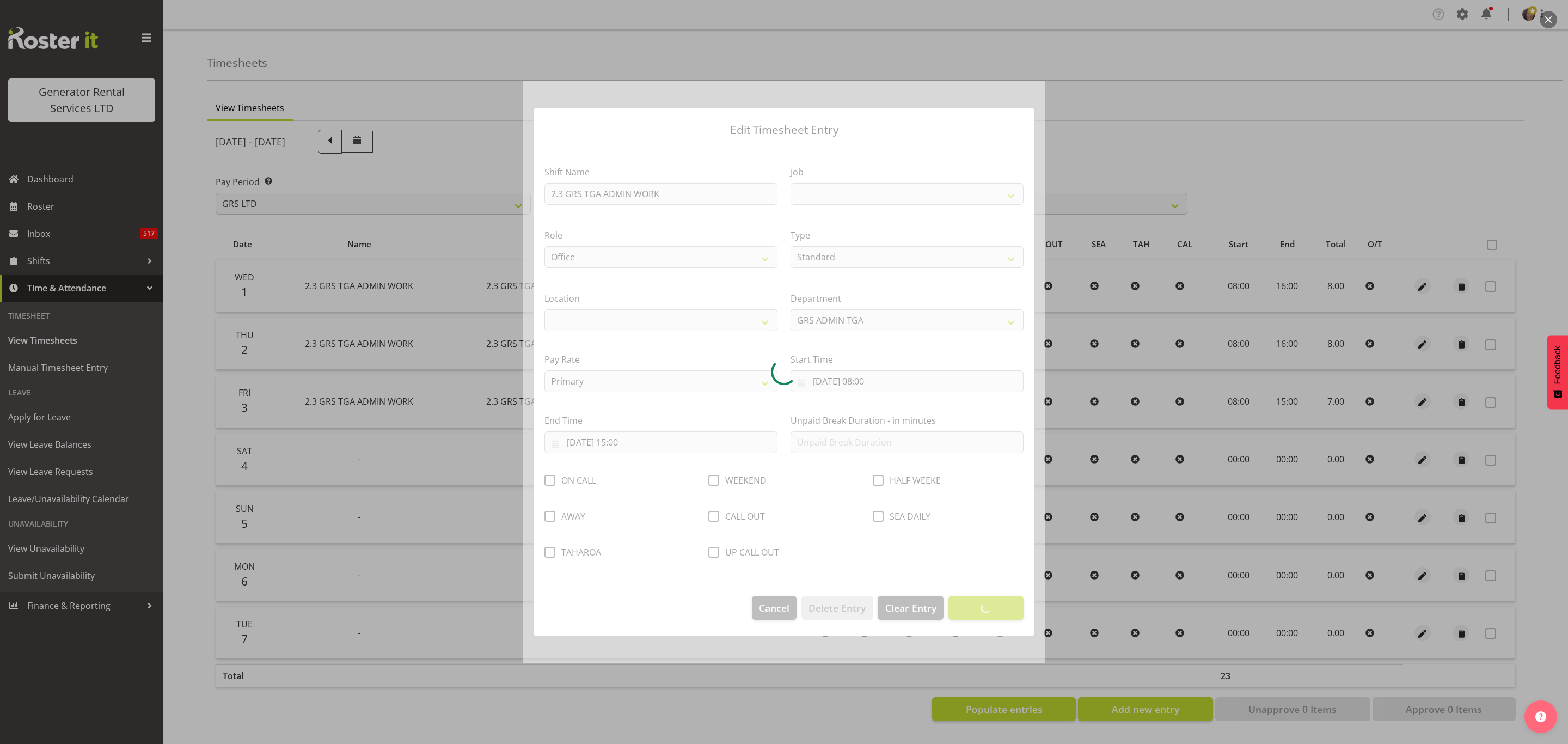
select select
select select "29"
select select "879"
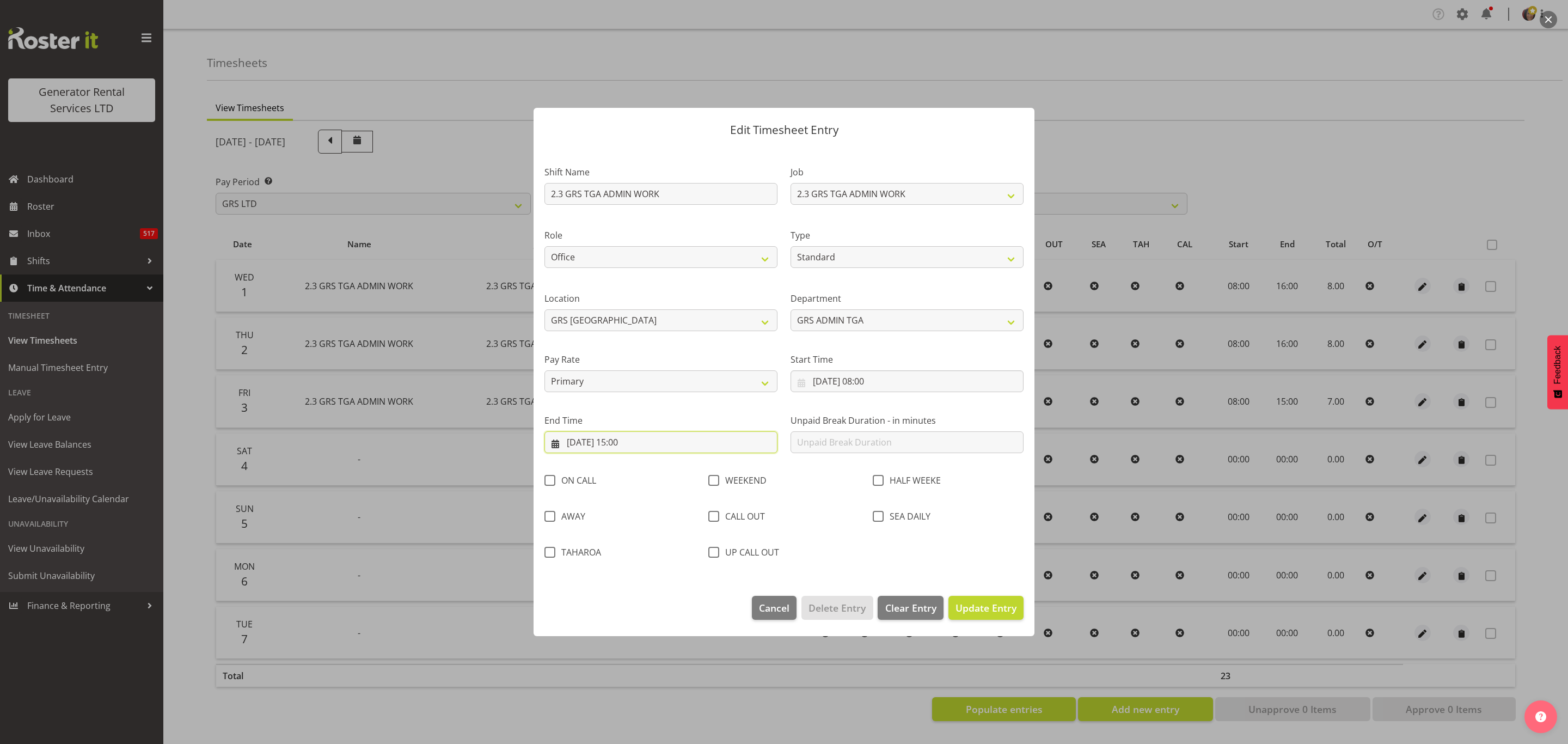
click at [640, 441] on input "03/10/2025, 15:00" at bounding box center [660, 442] width 233 height 22
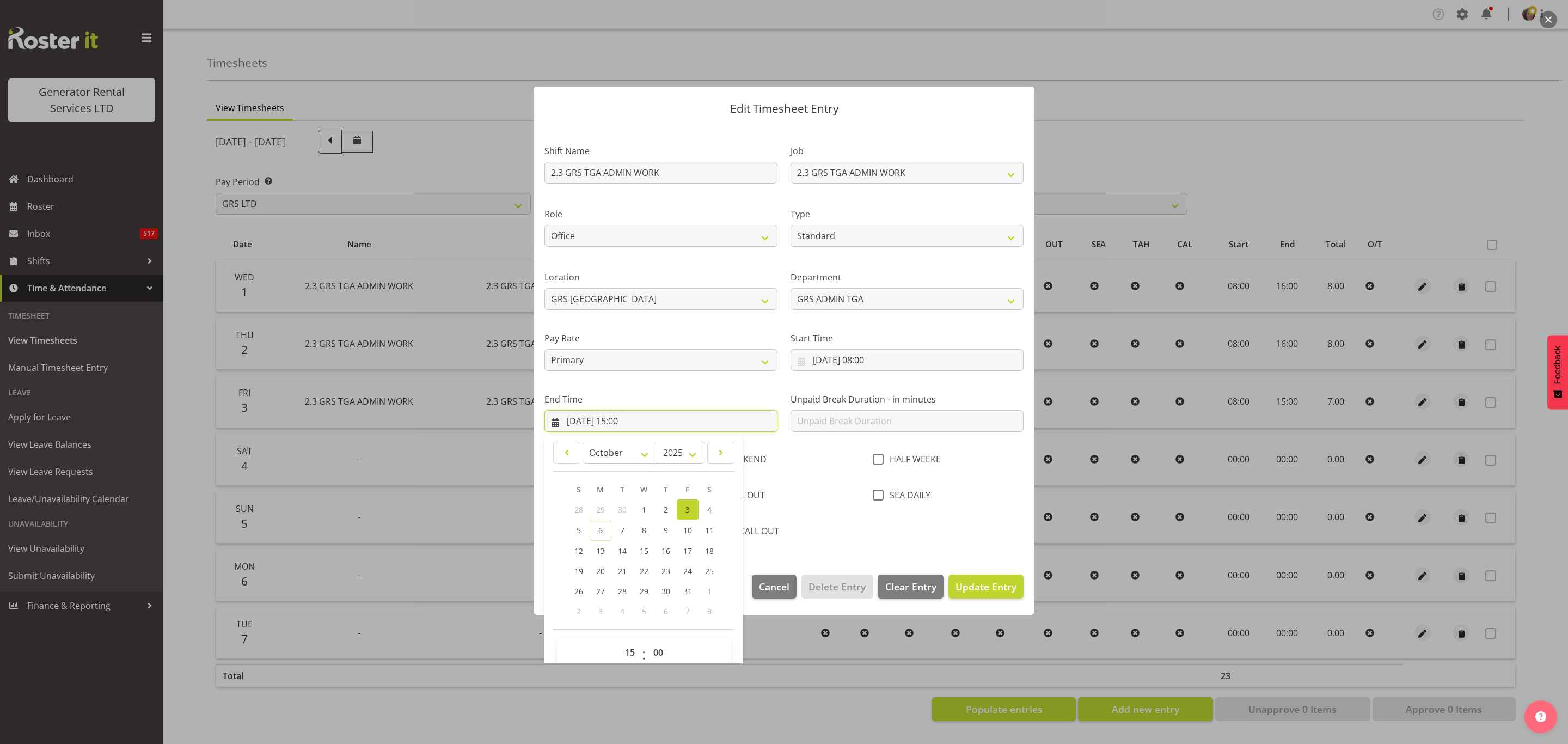
scroll to position [39, 0]
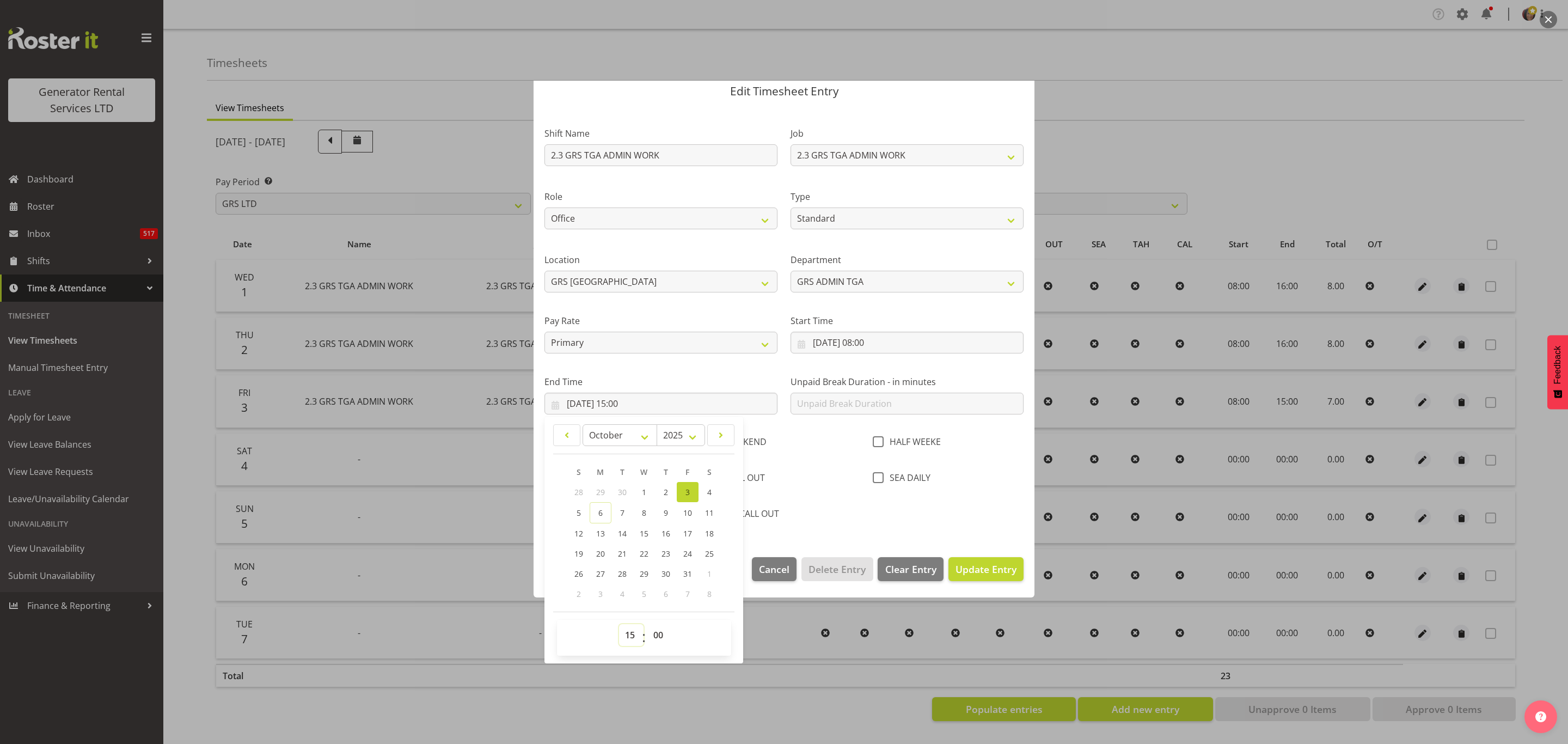
click at [627, 631] on select "00 01 02 03 04 05 06 07 08 09 10 11 12 13 14 15 16 17 18 19 20 21 22 23" at bounding box center [631, 635] width 24 height 22
click at [629, 631] on select "00 01 02 03 04 05 06 07 08 09 10 11 12 13 14 15 16 17 18 19 20 21 22 23" at bounding box center [631, 635] width 24 height 22
select select "16"
click at [619, 625] on select "00 01 02 03 04 05 06 07 08 09 10 11 12 13 14 15 16 17 18 19 20 21 22 23" at bounding box center [631, 635] width 24 height 22
type input "03/10/2025, 16:00"
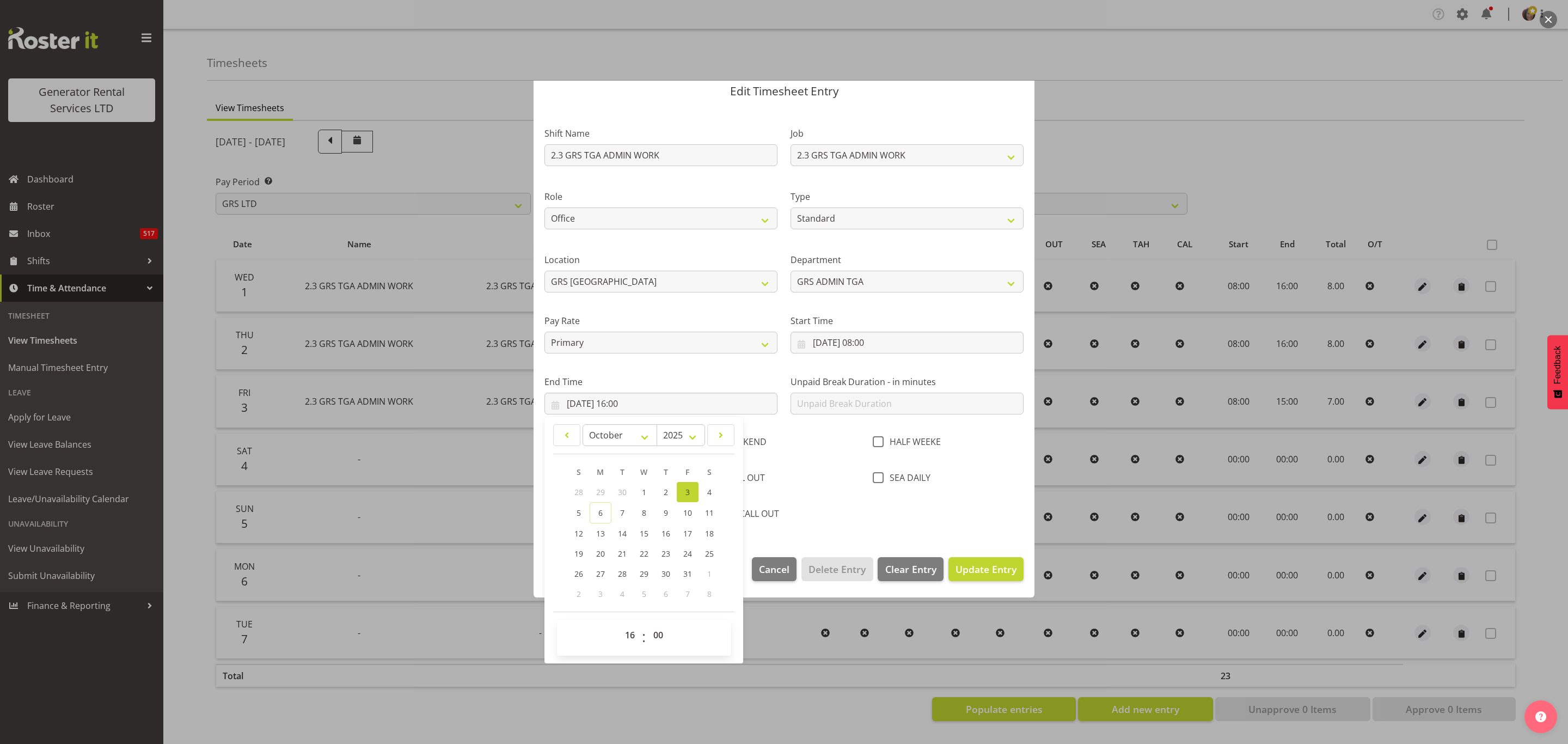
click at [817, 388] on label "Unpaid Break Duration - in minutes" at bounding box center [907, 381] width 233 height 13
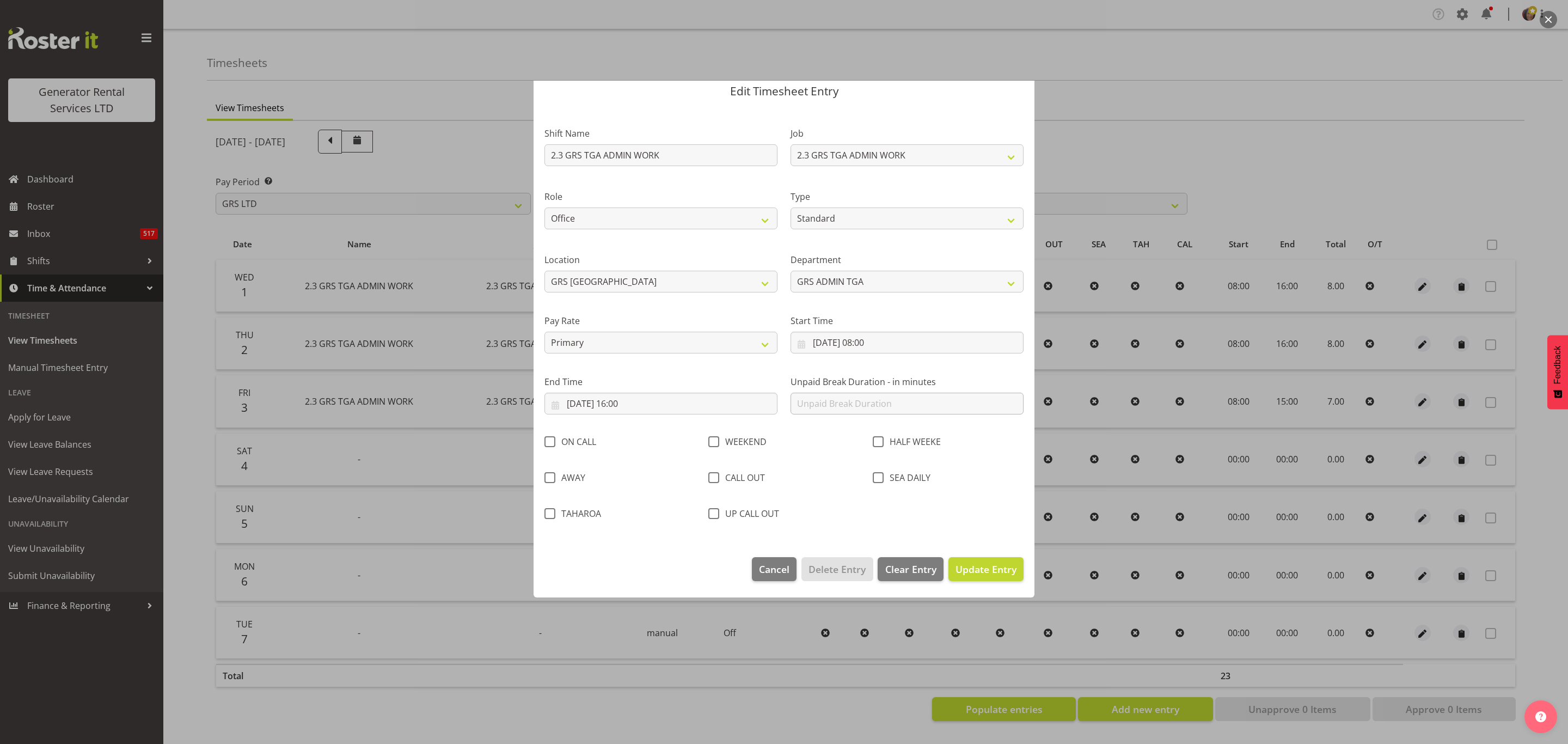
scroll to position [0, 0]
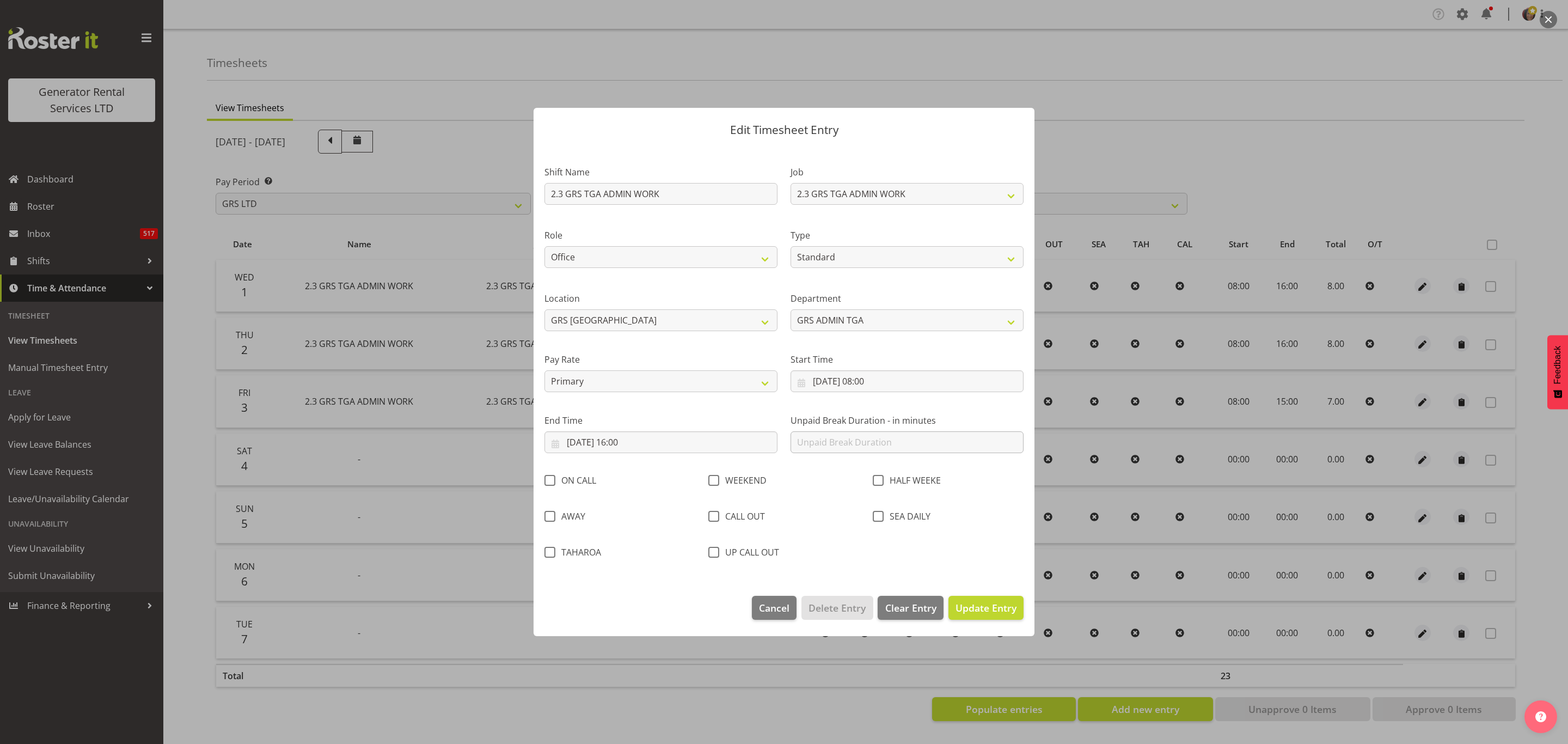
click at [817, 402] on div "Unpaid Break Duration - in minutes" at bounding box center [907, 429] width 246 height 61
click at [827, 443] on input "text" at bounding box center [907, 442] width 233 height 22
type input "0"
click at [981, 606] on span "Update Entry" at bounding box center [986, 607] width 61 height 13
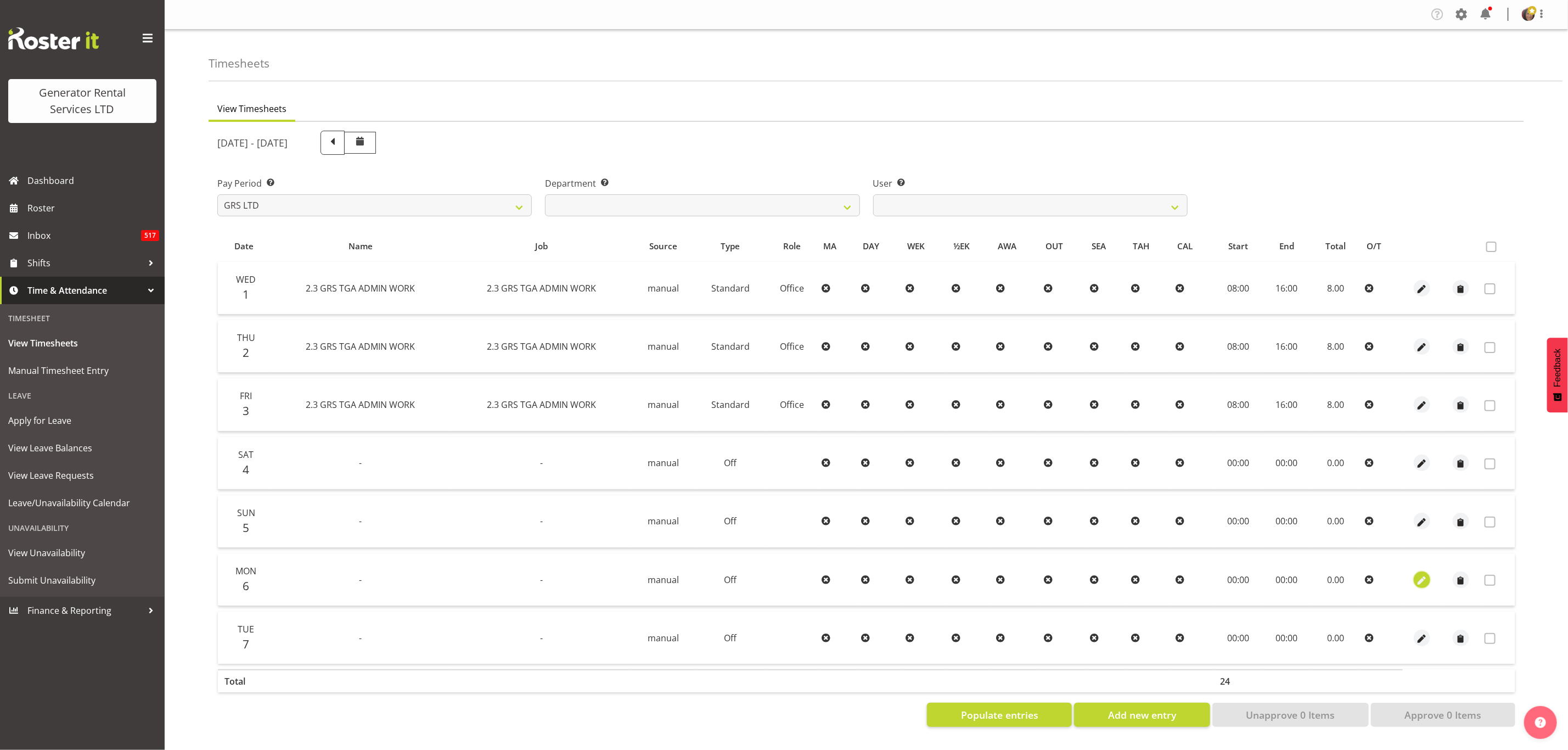
click at [1420, 574] on span "button" at bounding box center [1423, 581] width 13 height 13
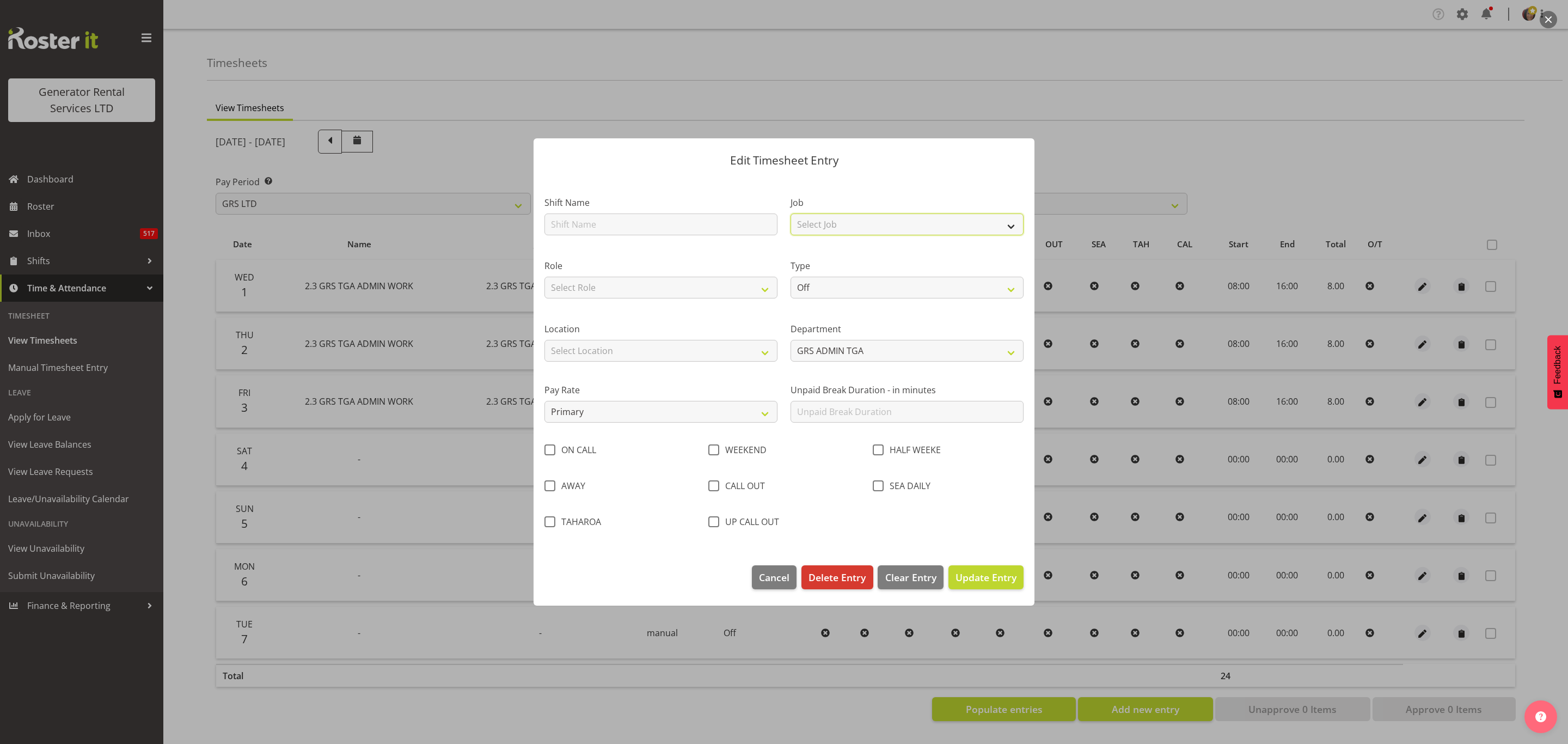
click at [816, 224] on select "Select Job 1.1 GRS AKL RENTALS 1.1 GRS AKL RENTALS AC 1.1 GRS AKL RENTALS CT 1.…" at bounding box center [907, 225] width 233 height 22
select select "879"
click at [791, 214] on select "Select Job 1.1 GRS AKL RENTALS 1.1 GRS AKL RENTALS AC 1.1 GRS AKL RENTALS CT 1.…" at bounding box center [907, 225] width 233 height 22
click at [639, 291] on select "Select Role Office" at bounding box center [660, 287] width 233 height 22
select select "22"
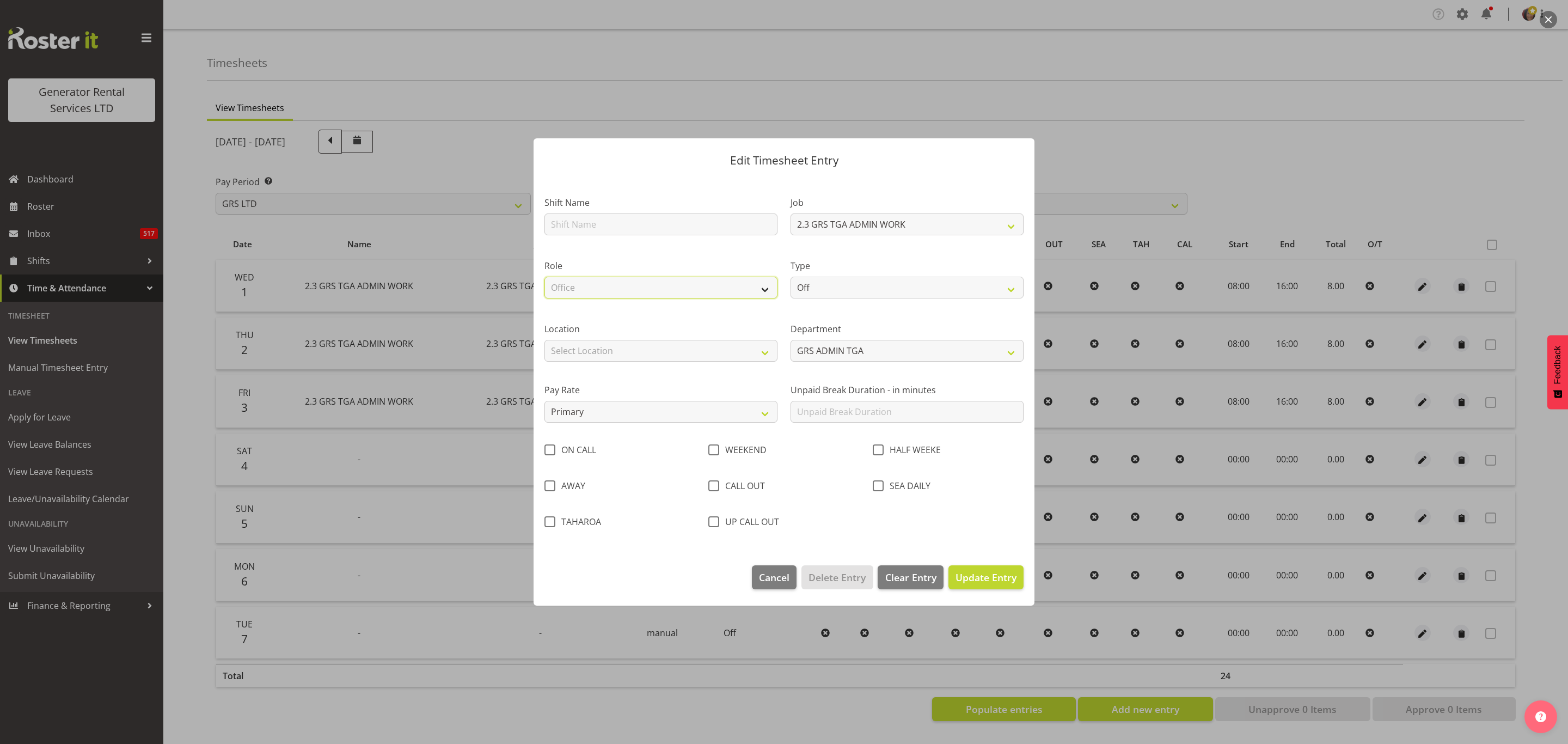
click at [544, 276] on select "Select Role Office" at bounding box center [660, 287] width 233 height 22
click at [831, 281] on select "Off Standard Public Holiday Public Holiday (Worked) Day In Lieu Annual Leave Si…" at bounding box center [907, 287] width 233 height 22
select select "Standard"
click at [791, 276] on select "Off Standard Public Holiday Public Holiday (Worked) Day In Lieu Annual Leave Si…" at bounding box center [907, 287] width 233 height 22
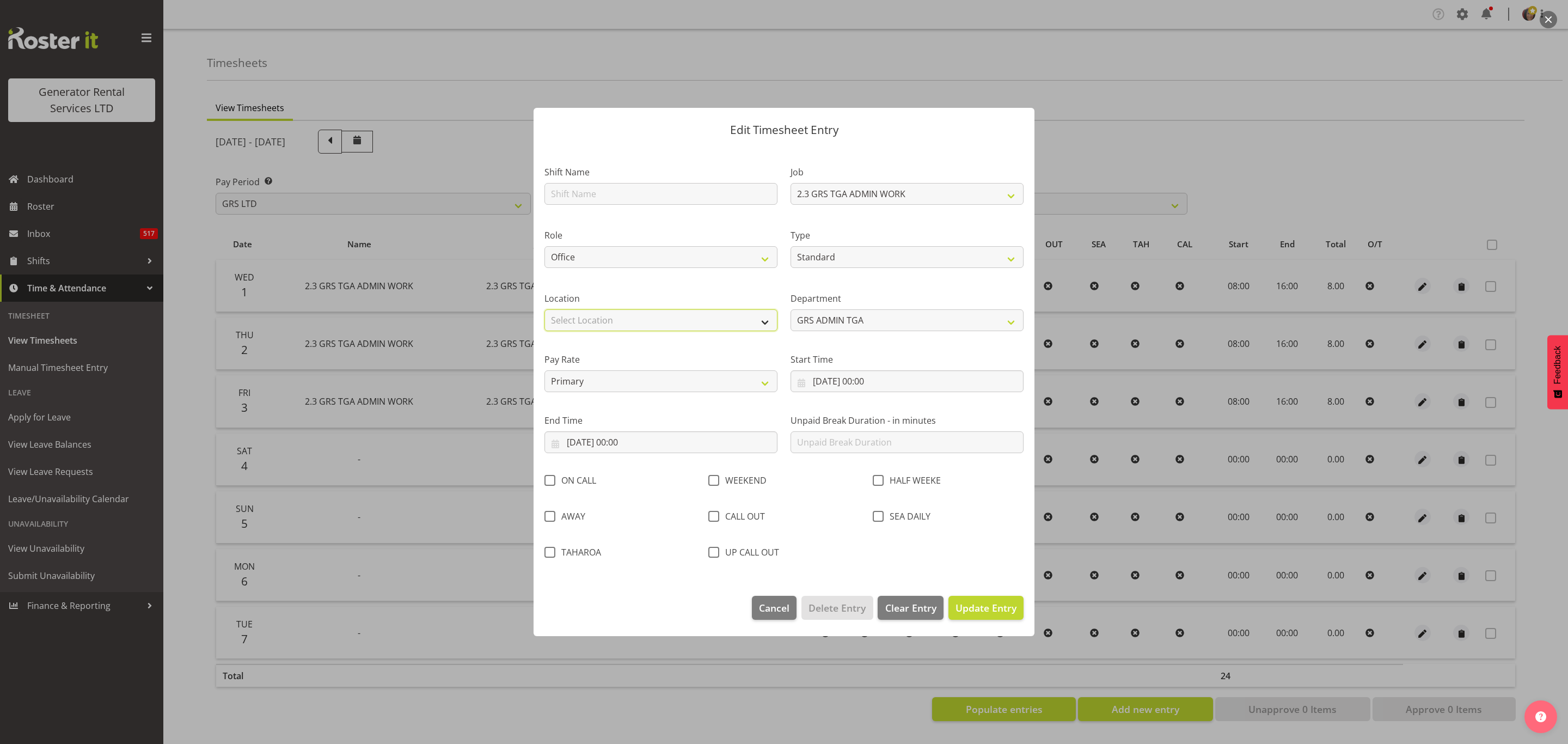
click at [589, 314] on select "Select Location GRS Auckland GRS Hastings GRS LOWER NORTH ISLAND GRS Tauranga" at bounding box center [660, 320] width 233 height 22
select select "29"
click at [544, 309] on select "Select Location GRS Auckland GRS Hastings GRS LOWER NORTH ISLAND GRS Tauranga" at bounding box center [660, 320] width 233 height 22
click at [863, 317] on select "GRS ADMIN TGA GRS HIRE TGA GRS TAHAROA GRS SALES TGA" at bounding box center [907, 320] width 233 height 22
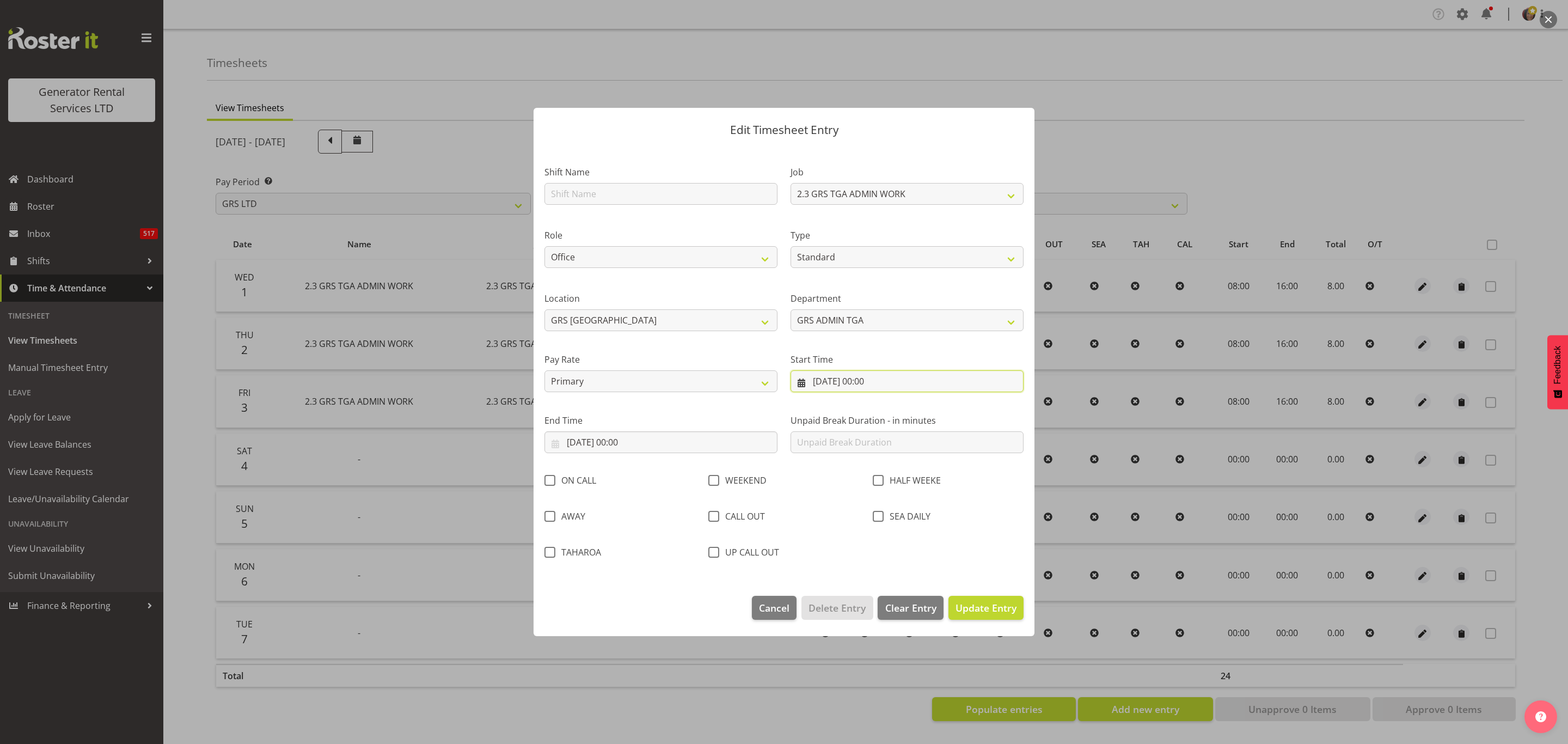
click at [864, 381] on input "06/10/2025, 00:00" at bounding box center [907, 381] width 233 height 22
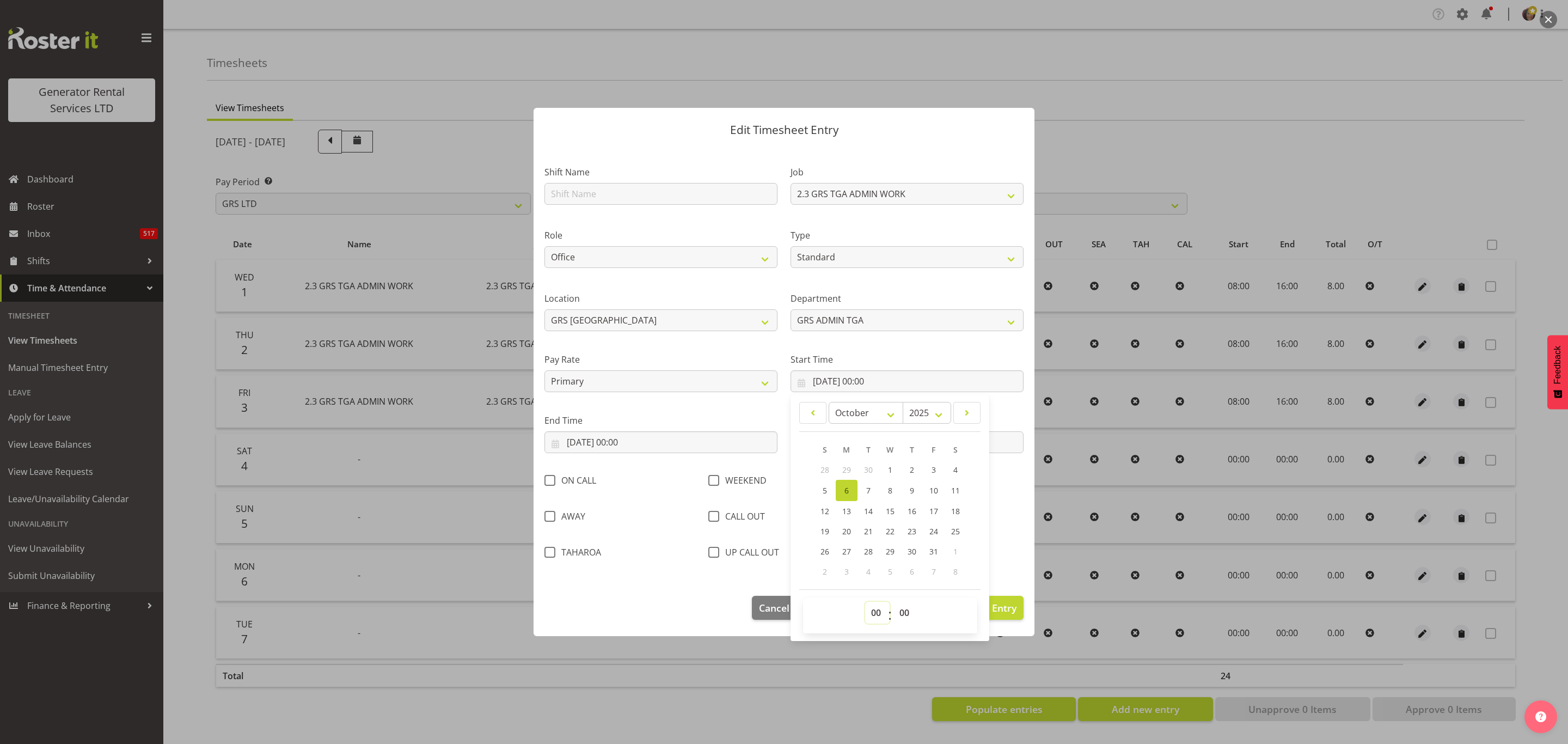
click at [876, 616] on select "00 01 02 03 04 05 06 07 08 09 10 11 12 13 14 15 16 17 18 19 20 21 22 23" at bounding box center [877, 612] width 24 height 22
select select "8"
click at [865, 603] on select "00 01 02 03 04 05 06 07 08 09 10 11 12 13 14 15 16 17 18 19 20 21 22 23" at bounding box center [877, 612] width 24 height 22
type input "06/10/2025, 08:00"
click at [597, 441] on input "06/10/2025, 00:00" at bounding box center [660, 442] width 233 height 22
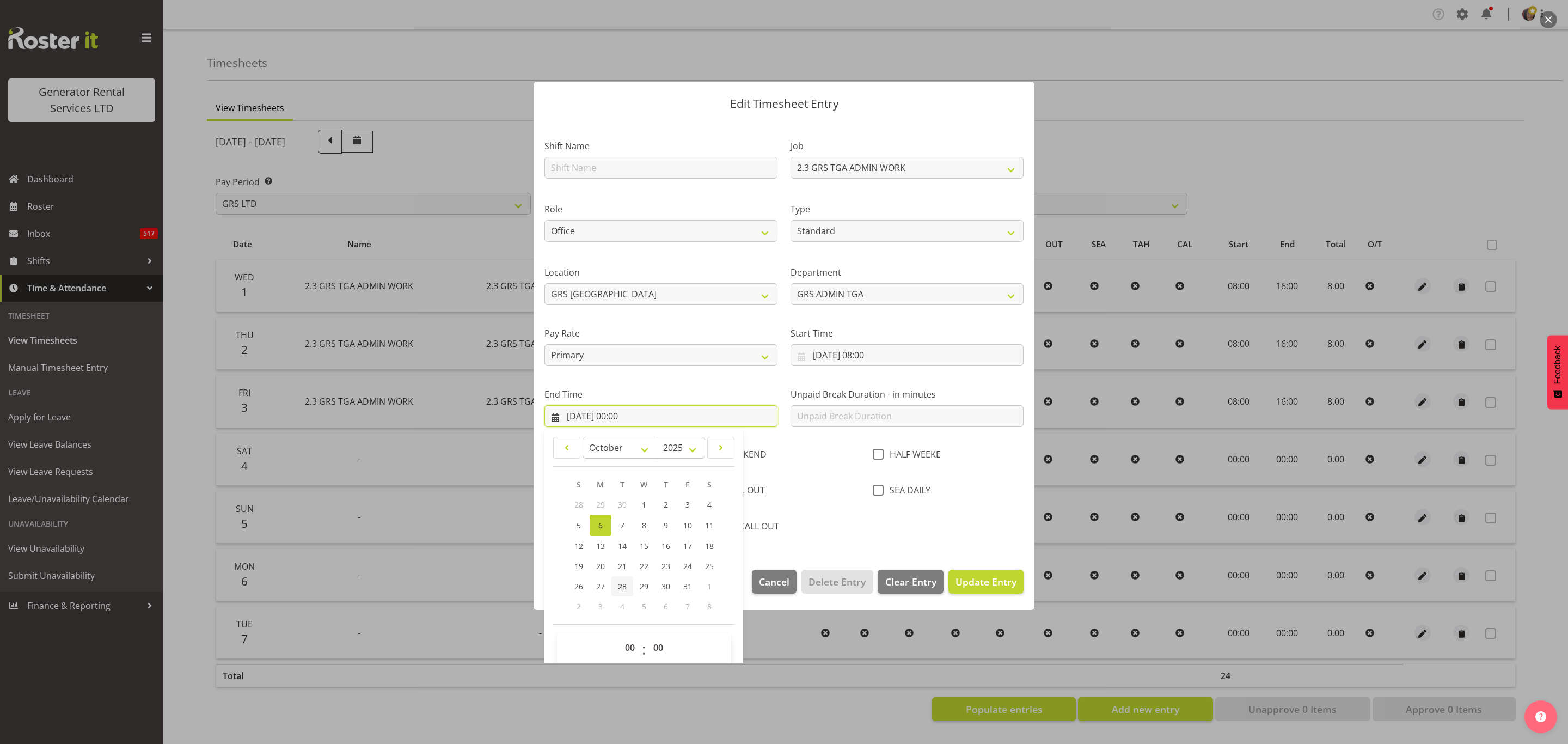
scroll to position [39, 0]
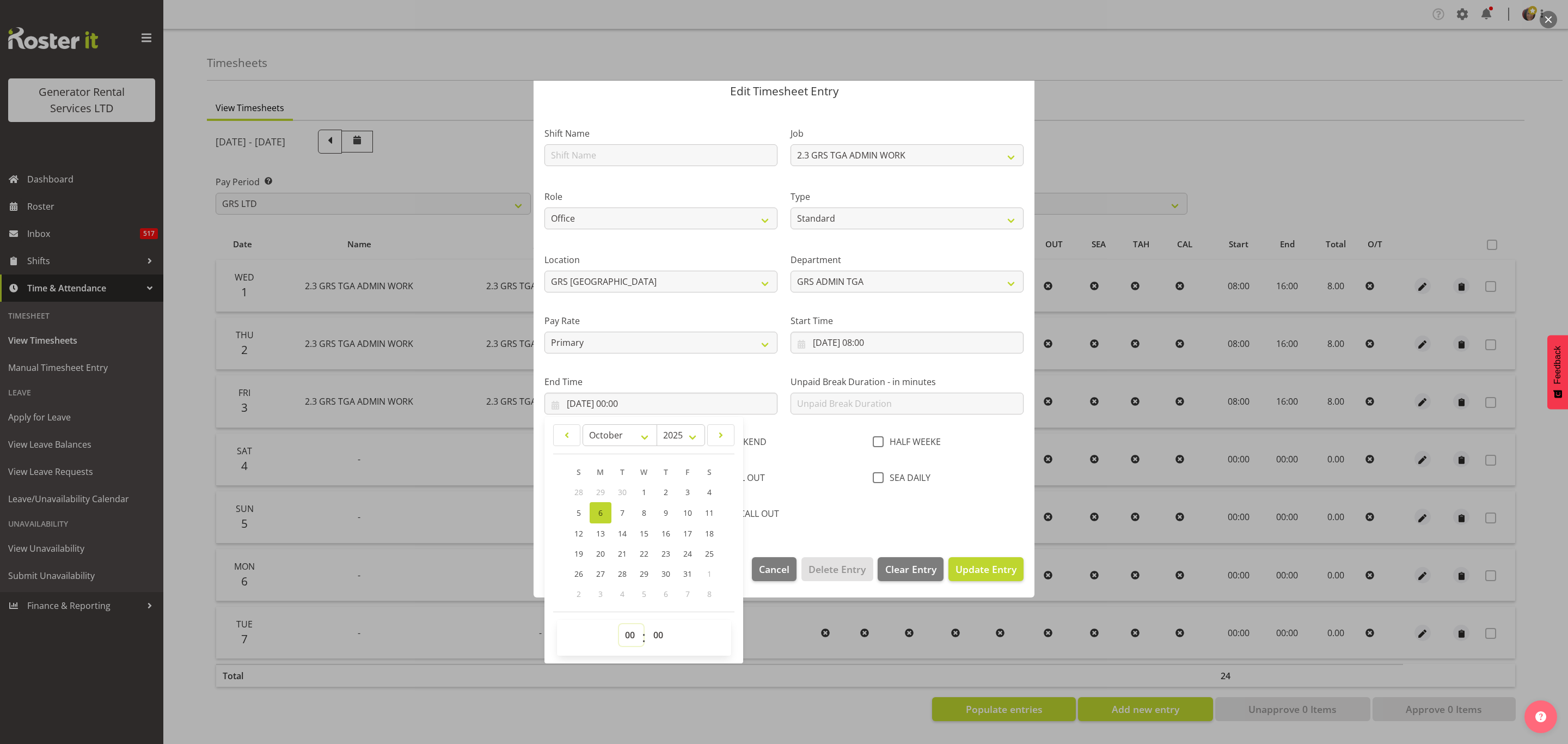
click at [626, 631] on select "00 01 02 03 04 05 06 07 08 09 10 11 12 13 14 15 16 17 18 19 20 21 22 23" at bounding box center [631, 635] width 24 height 22
select select "16"
click at [619, 625] on select "00 01 02 03 04 05 06 07 08 09 10 11 12 13 14 15 16 17 18 19 20 21 22 23" at bounding box center [631, 635] width 24 height 22
type input "06/10/2025, 16:00"
click at [817, 404] on input "text" at bounding box center [907, 404] width 233 height 22
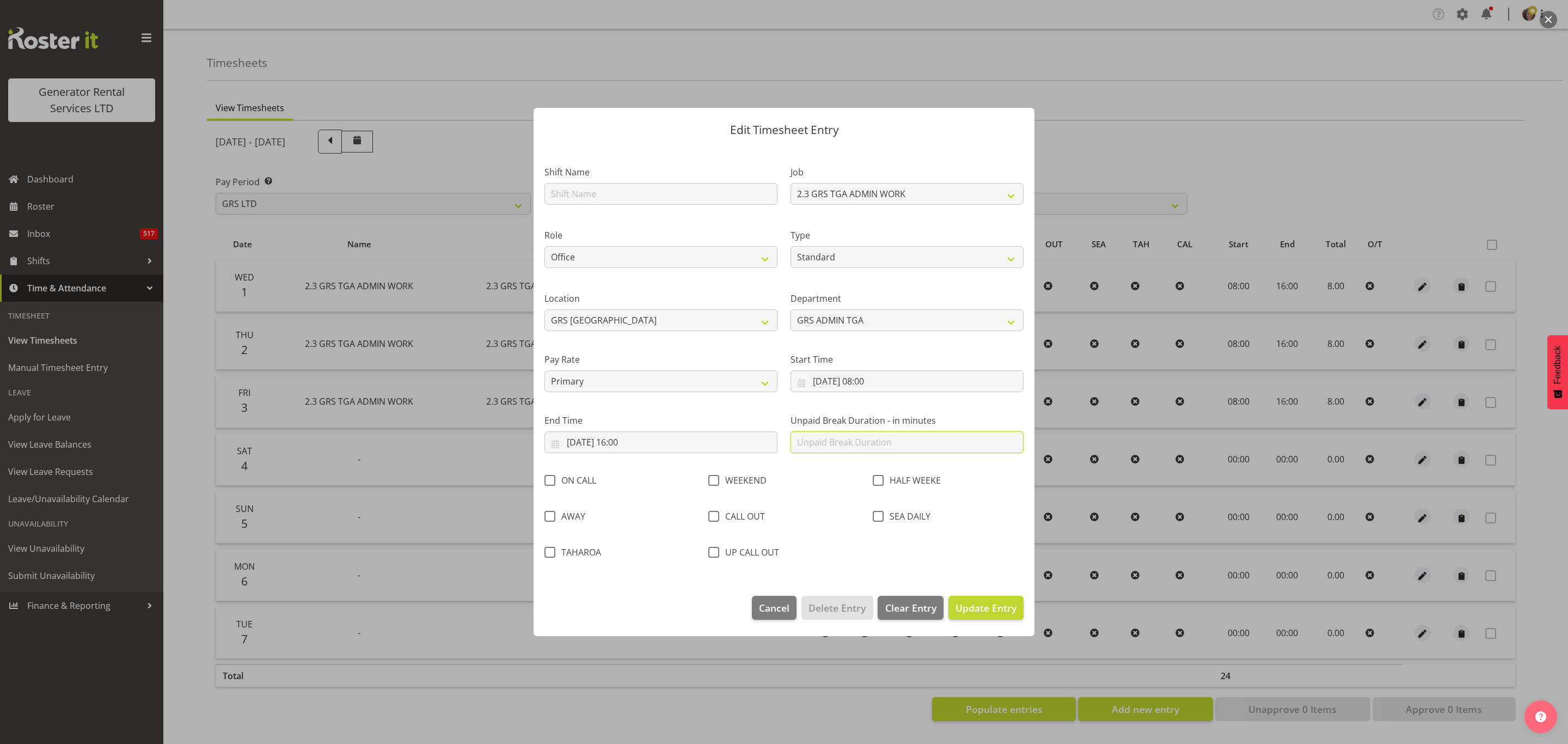
scroll to position [0, 0]
type input "0"
drag, startPoint x: 549, startPoint y: 483, endPoint x: 660, endPoint y: 515, distance: 115.5
click at [550, 483] on span at bounding box center [550, 480] width 11 height 11
click at [550, 483] on input "ON CALL" at bounding box center [548, 481] width 7 height 7
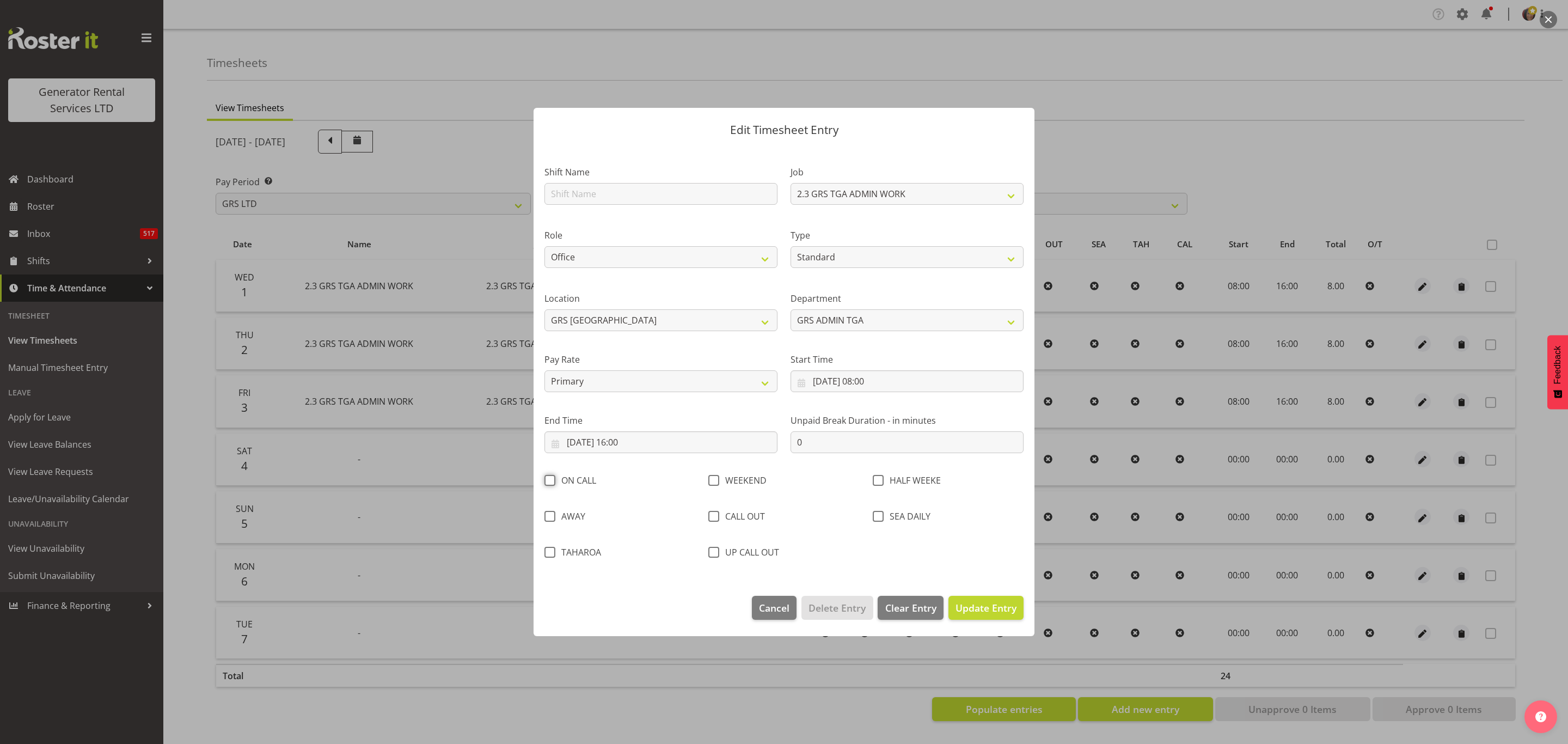
checkbox input "true"
click at [977, 609] on span "Update Entry" at bounding box center [986, 607] width 61 height 13
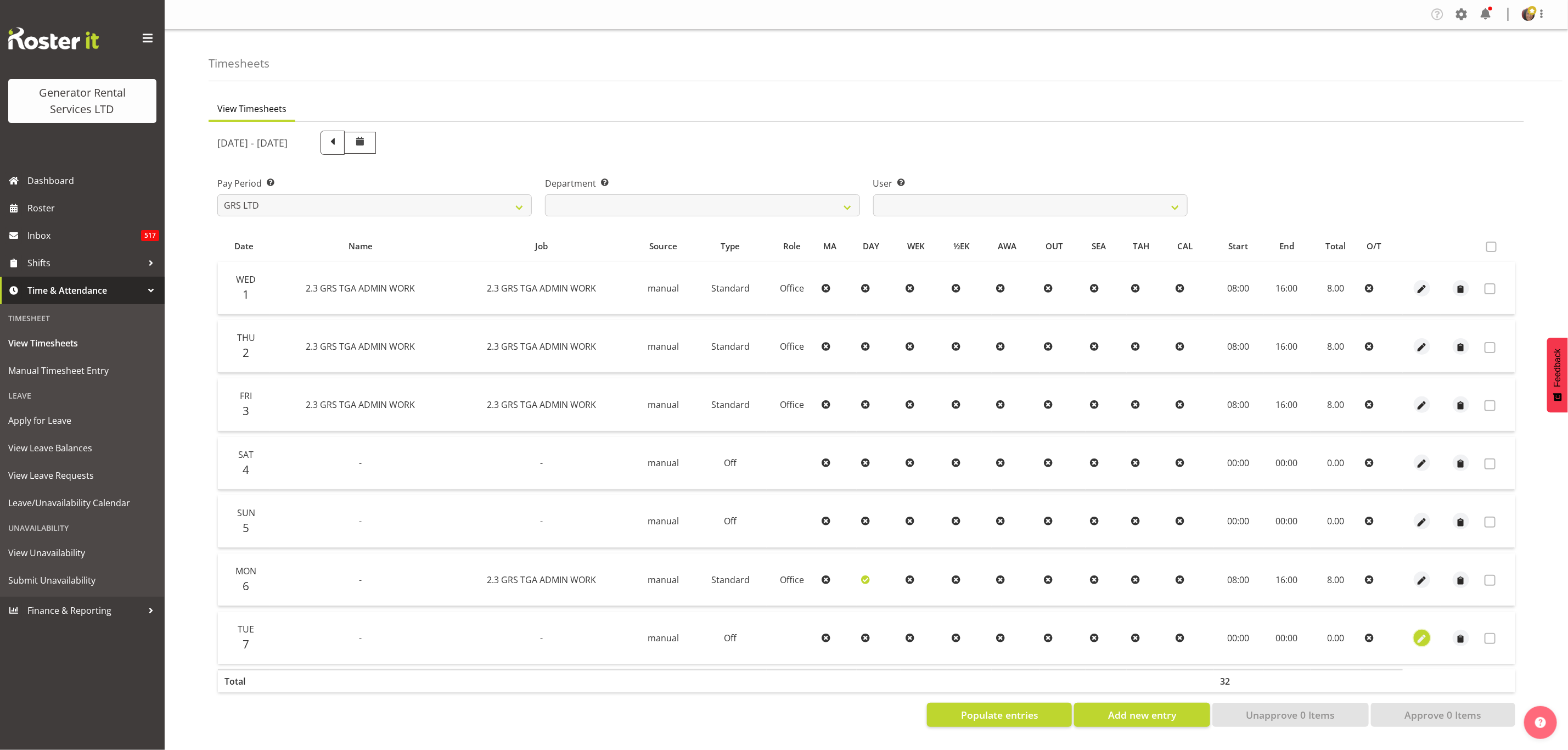
click at [1421, 637] on span "button" at bounding box center [1423, 638] width 13 height 13
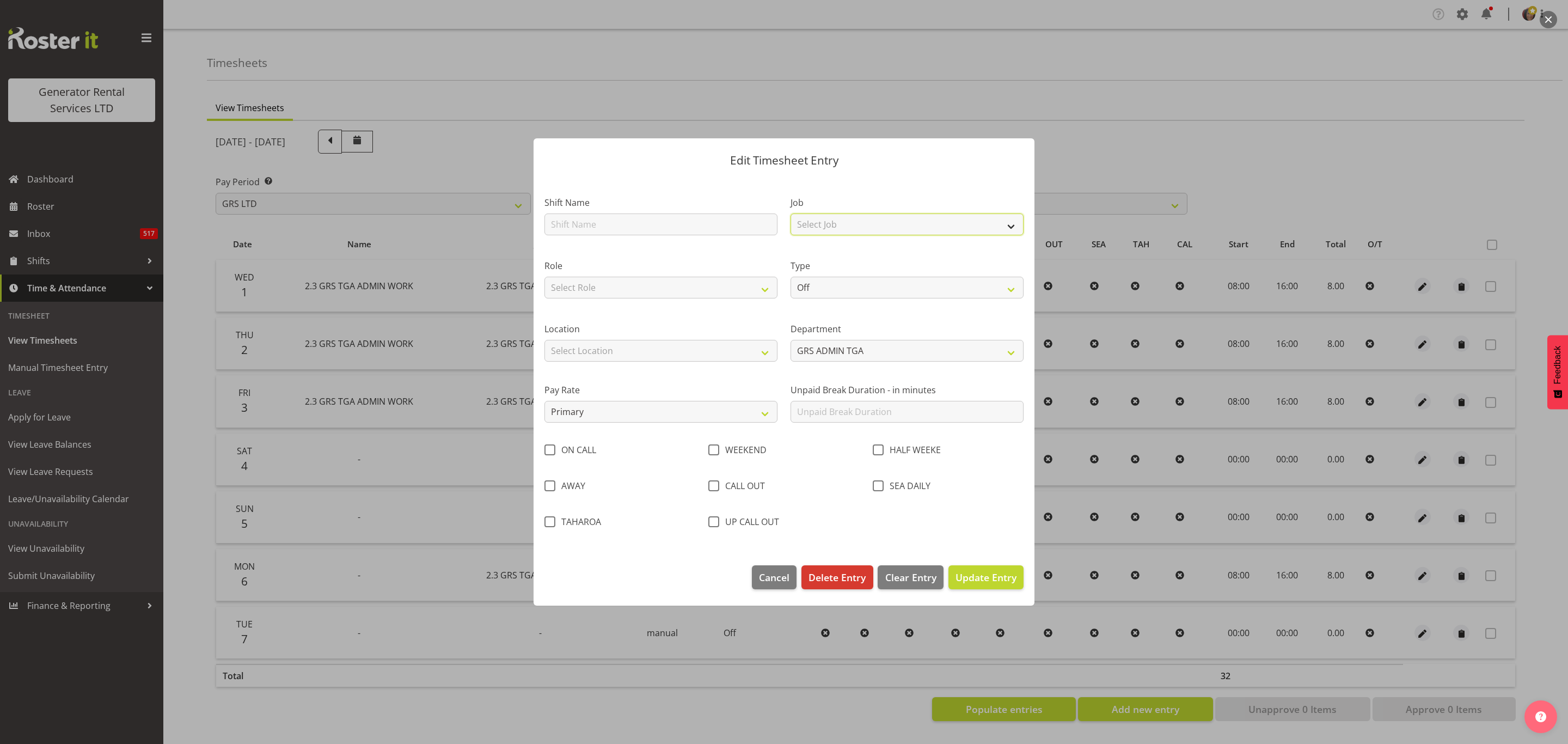
click at [817, 227] on select "Select Job 1.1 GRS AKL RENTALS 1.1 GRS AKL RENTALS AC 1.1 GRS AKL RENTALS CT 1.…" at bounding box center [907, 225] width 233 height 22
select select "879"
click at [791, 214] on select "Select Job 1.1 GRS AKL RENTALS 1.1 GRS AKL RENTALS AC 1.1 GRS AKL RENTALS CT 1.…" at bounding box center [907, 225] width 233 height 22
click at [613, 283] on select "Select Role Office" at bounding box center [660, 287] width 233 height 22
select select "22"
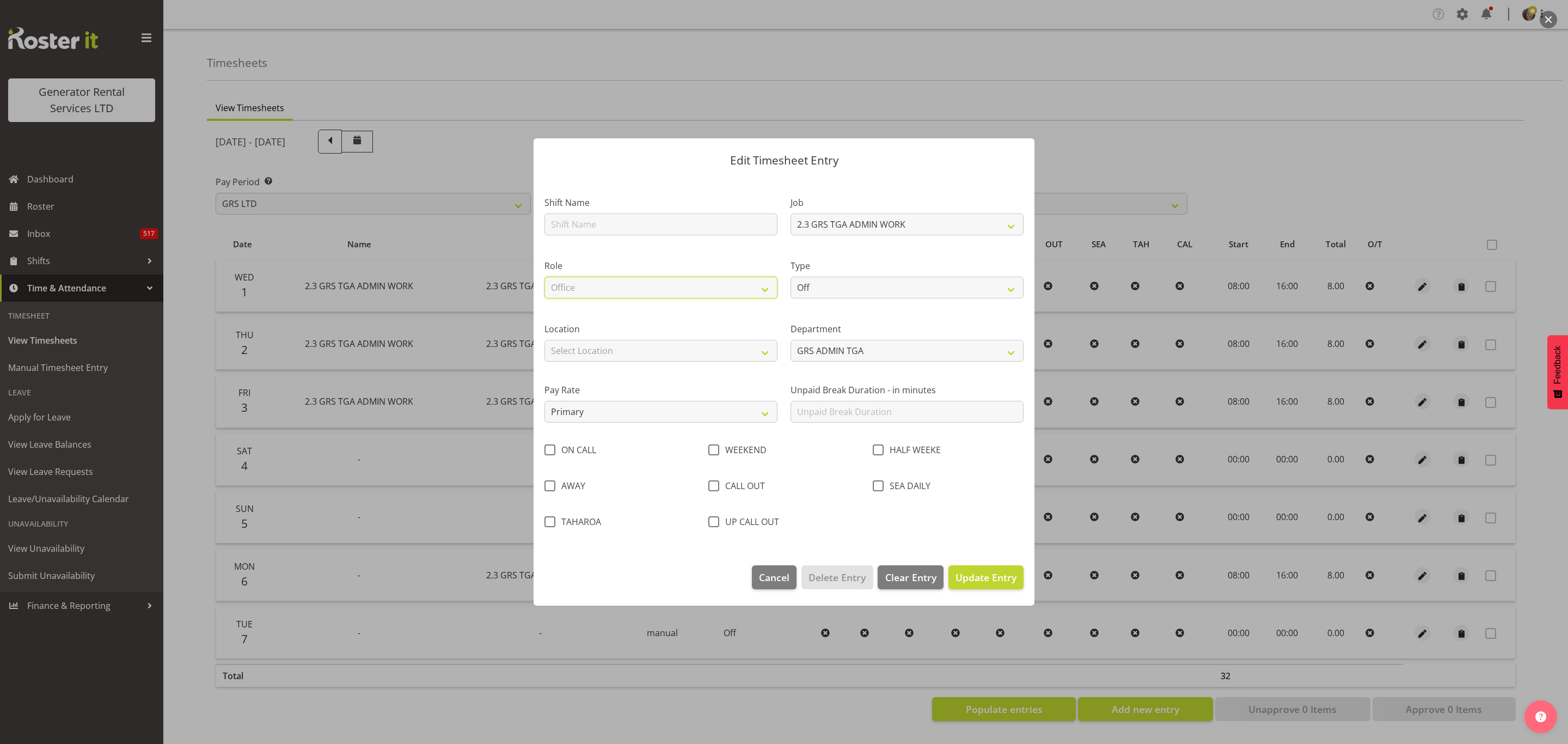
click at [544, 276] on select "Select Role Office" at bounding box center [660, 287] width 233 height 22
click at [856, 281] on select "Off Standard Public Holiday Public Holiday (Worked) Day In Lieu Annual Leave Si…" at bounding box center [907, 287] width 233 height 22
select select "Standard"
click at [791, 276] on select "Off Standard Public Holiday Public Holiday (Worked) Day In Lieu Annual Leave Si…" at bounding box center [907, 287] width 233 height 22
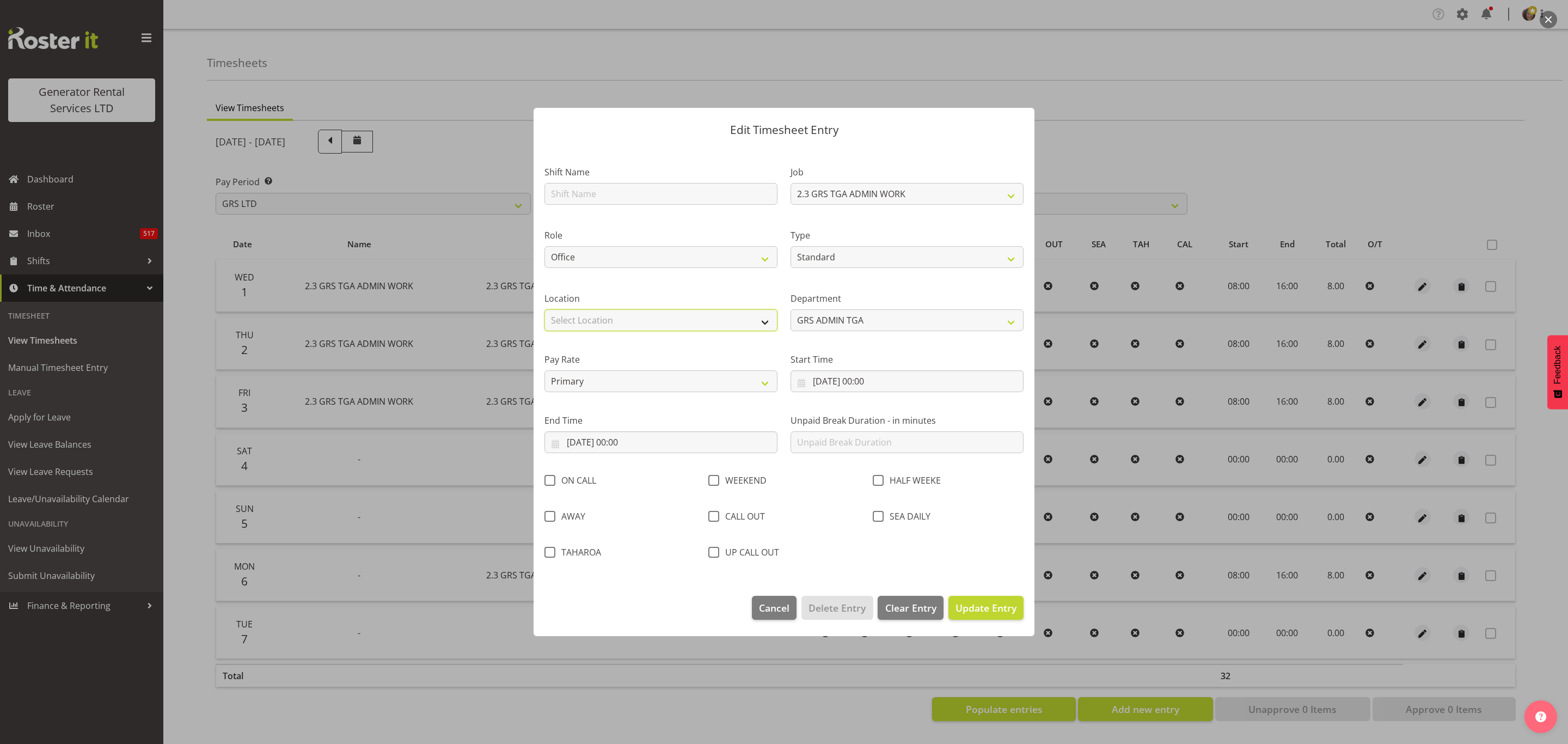
click at [671, 321] on select "Select Location GRS Auckland GRS Hastings GRS LOWER NORTH ISLAND GRS Tauranga" at bounding box center [660, 320] width 233 height 22
select select "29"
click at [544, 309] on select "Select Location GRS Auckland GRS Hastings GRS LOWER NORTH ISLAND GRS Tauranga" at bounding box center [660, 320] width 233 height 22
click at [824, 381] on input "07/10/2025, 00:00" at bounding box center [907, 381] width 233 height 22
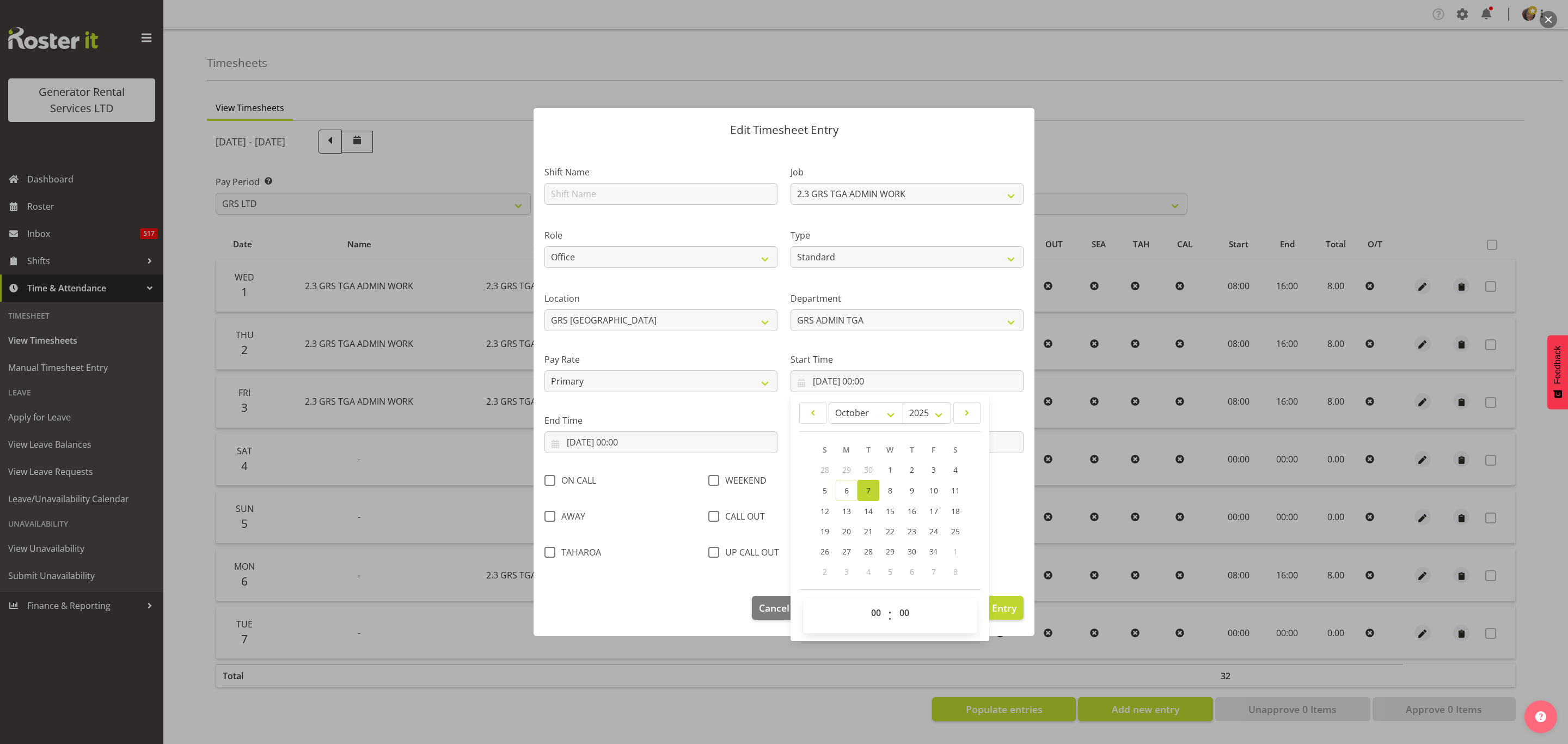
click at [870, 488] on span "7" at bounding box center [868, 490] width 4 height 10
click at [884, 613] on select "00 01 02 03 04 05 06 07 08 09 10 11 12 13 14 15 16 17 18 19 20 21 22 23" at bounding box center [877, 612] width 24 height 22
select select "8"
click at [865, 603] on select "00 01 02 03 04 05 06 07 08 09 10 11 12 13 14 15 16 17 18 19 20 21 22 23" at bounding box center [877, 612] width 24 height 22
type input "07/10/2025, 08:00"
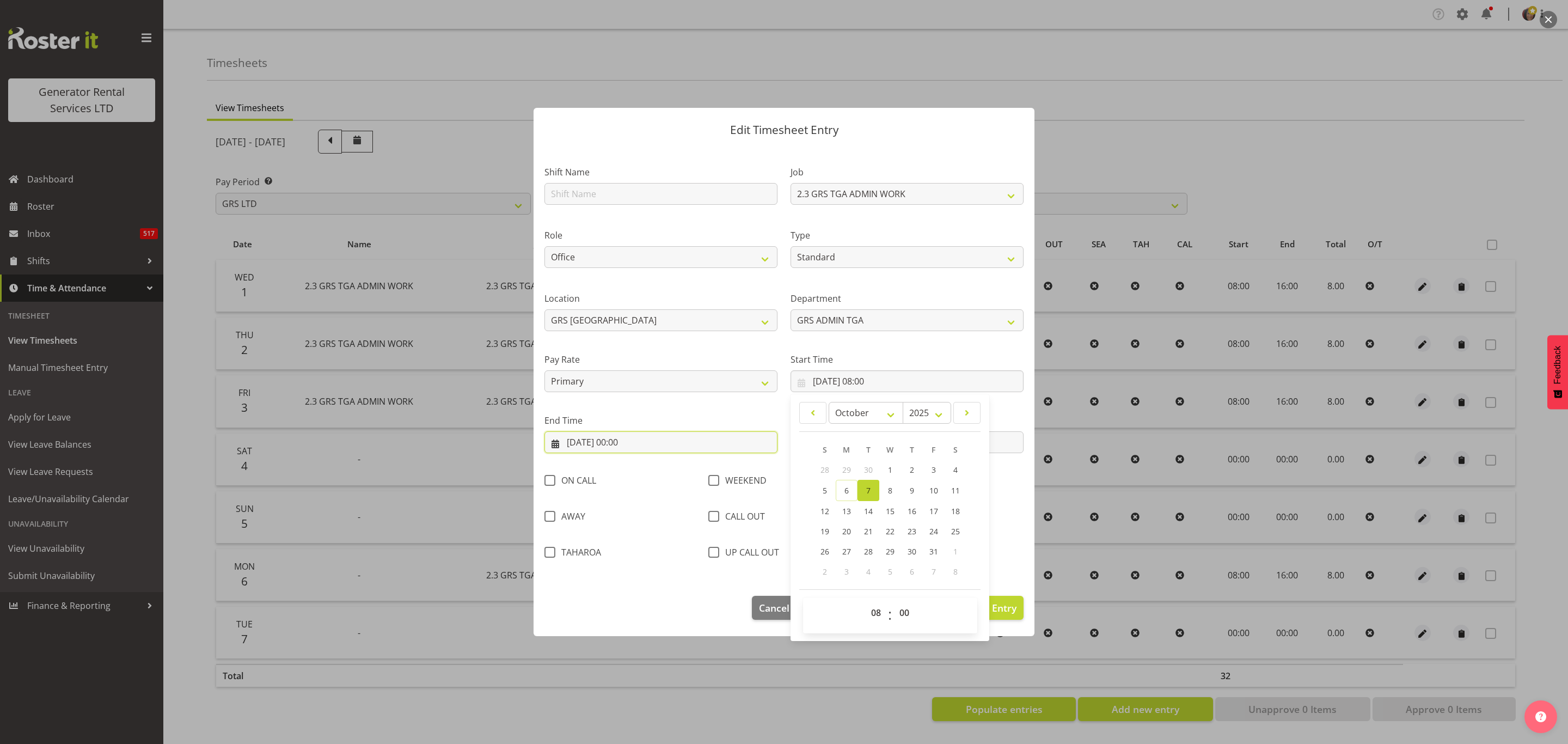
click at [620, 438] on input "07/10/2025, 00:00" at bounding box center [660, 442] width 233 height 22
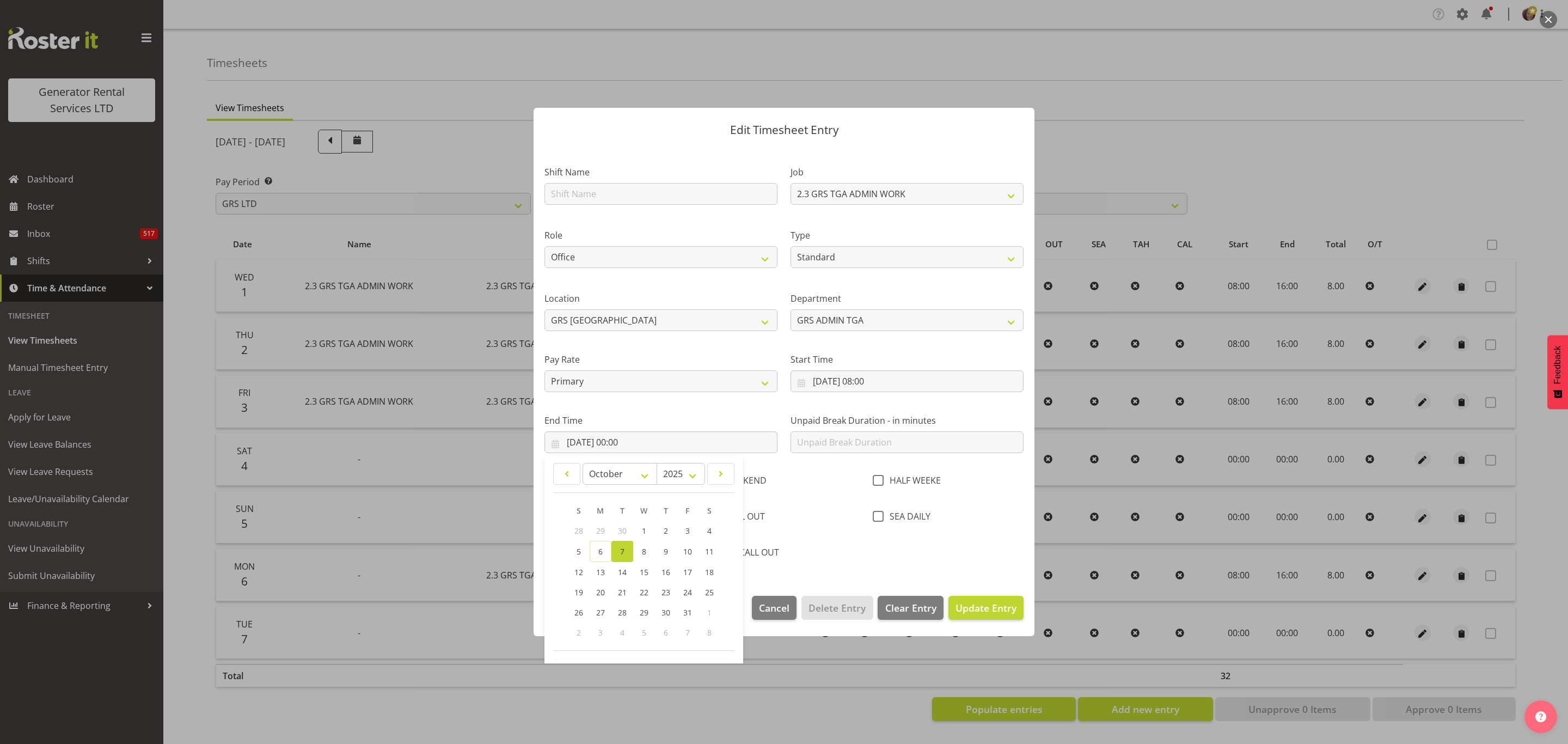
click at [625, 549] on span "7" at bounding box center [622, 551] width 4 height 10
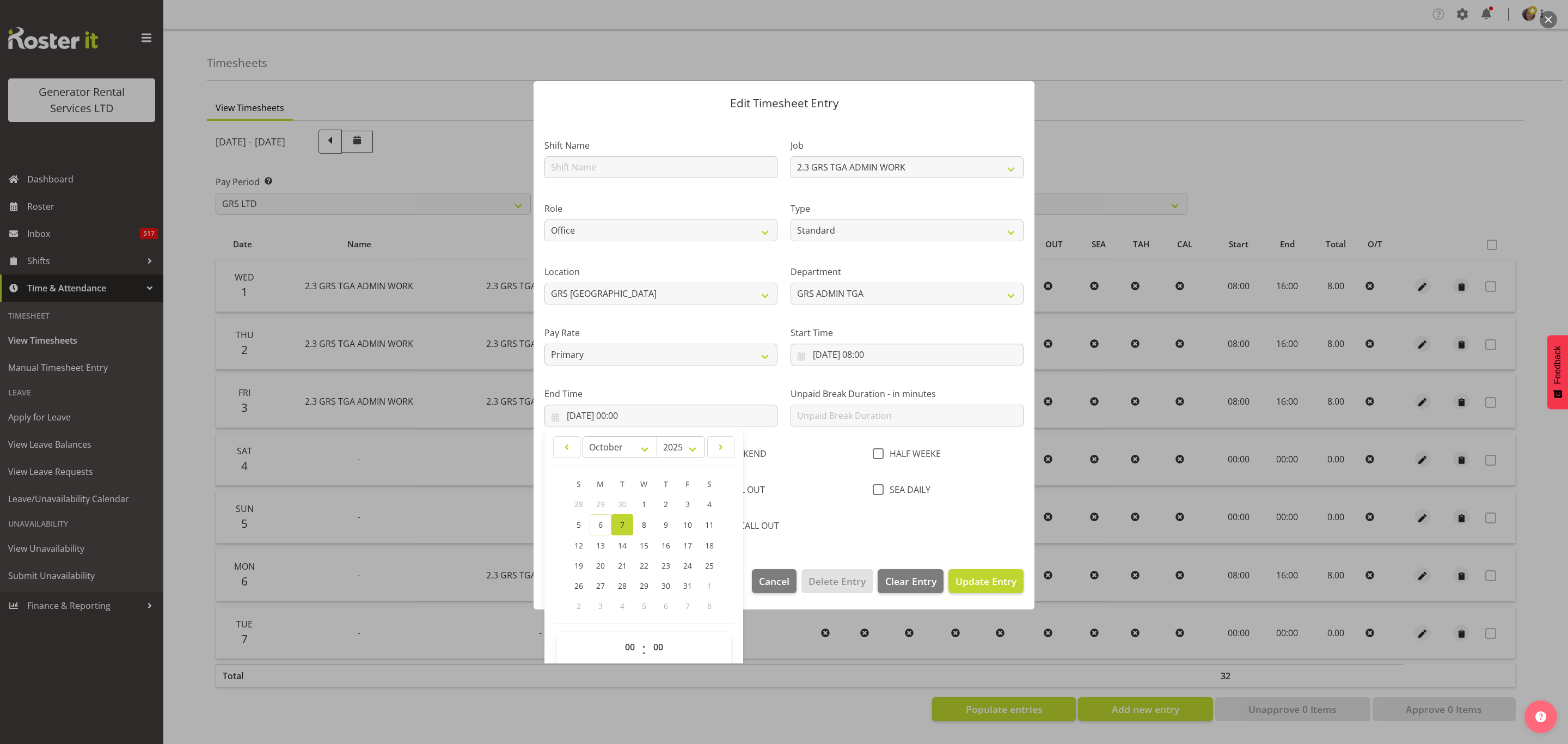
scroll to position [39, 0]
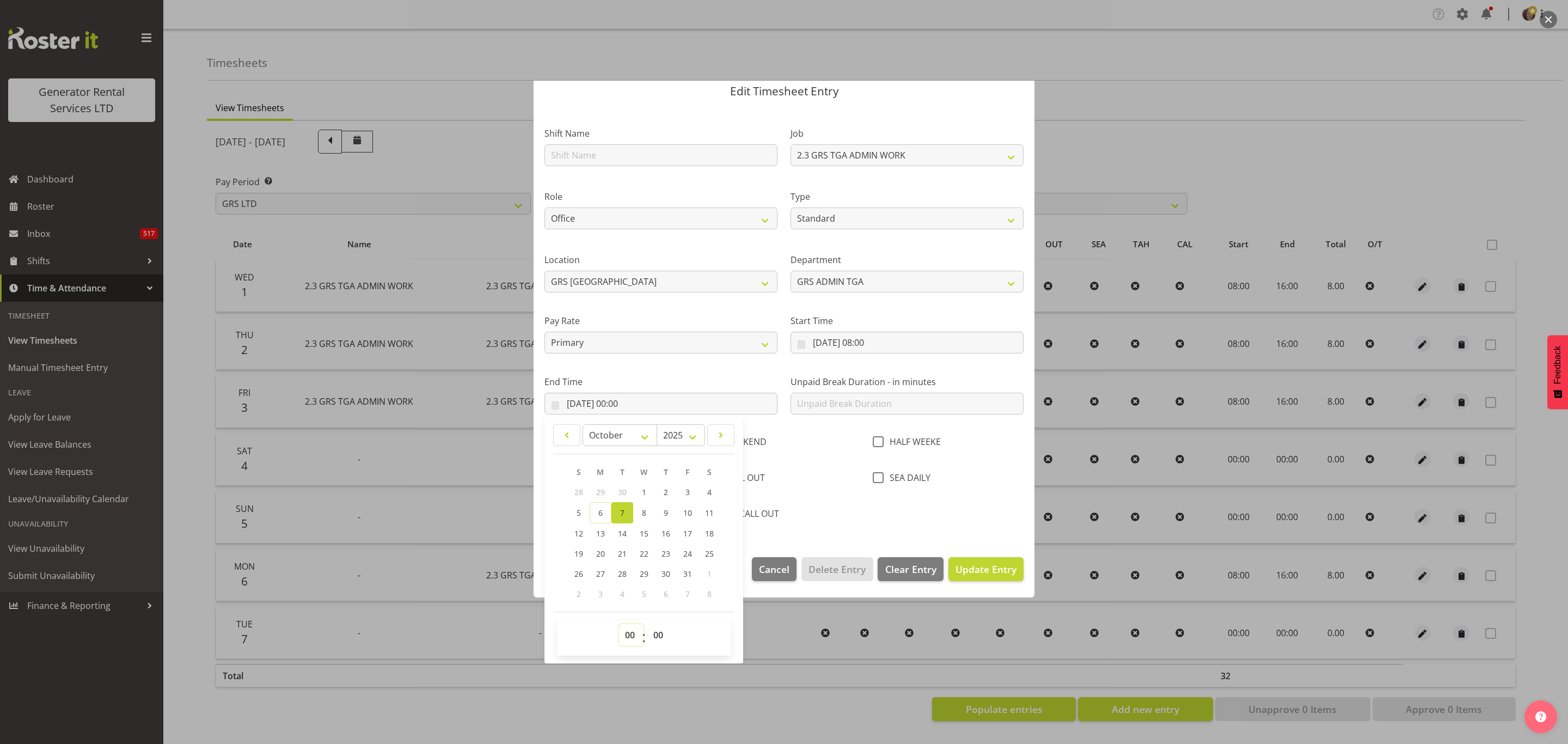
click at [637, 631] on select "00 01 02 03 04 05 06 07 08 09 10 11 12 13 14 15 16 17 18 19 20 21 22 23" at bounding box center [631, 635] width 24 height 22
select select "16"
click at [619, 625] on select "00 01 02 03 04 05 06 07 08 09 10 11 12 13 14 15 16 17 18 19 20 21 22 23" at bounding box center [631, 635] width 24 height 22
type input "07/10/2025, 16:00"
click at [827, 401] on input "text" at bounding box center [907, 404] width 233 height 22
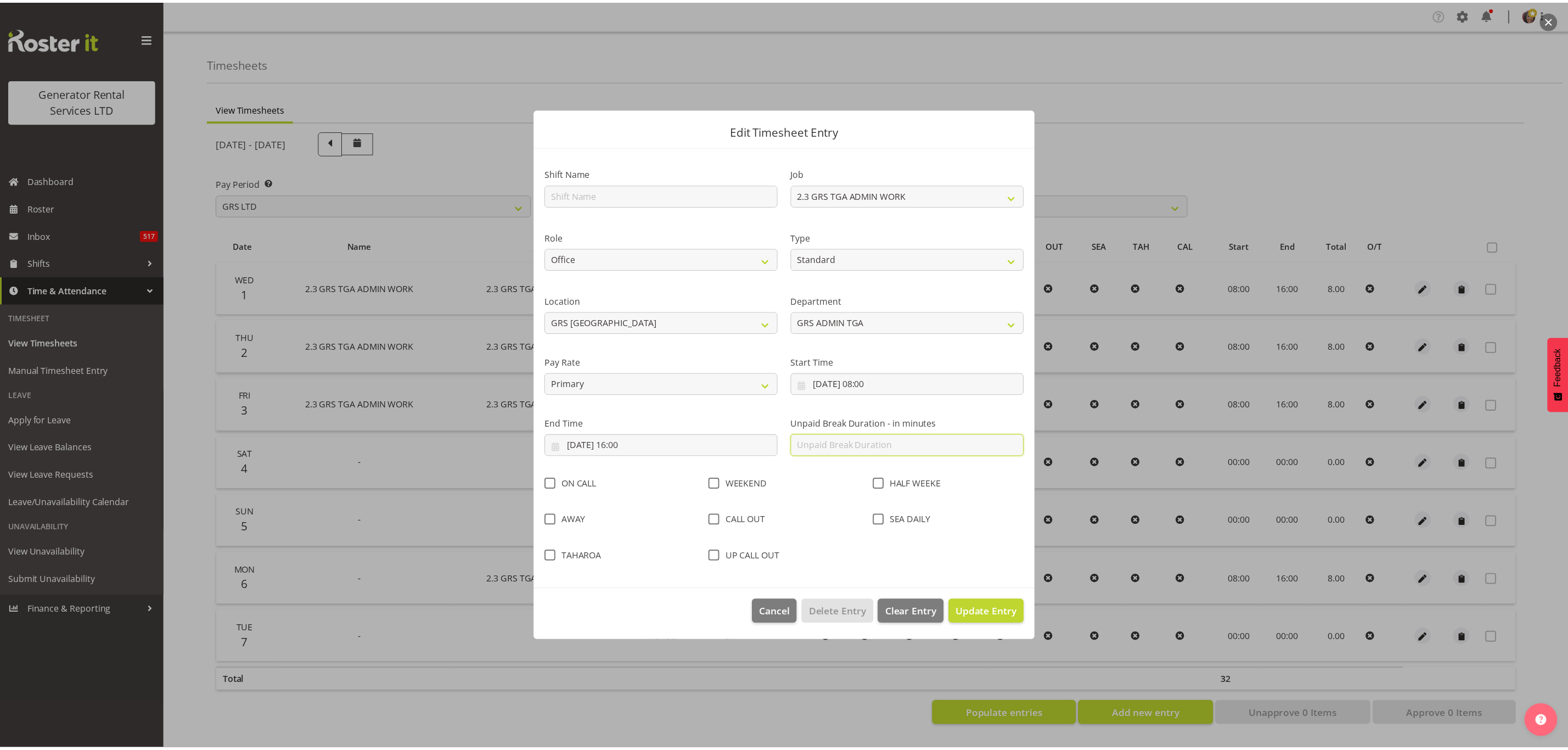
scroll to position [0, 0]
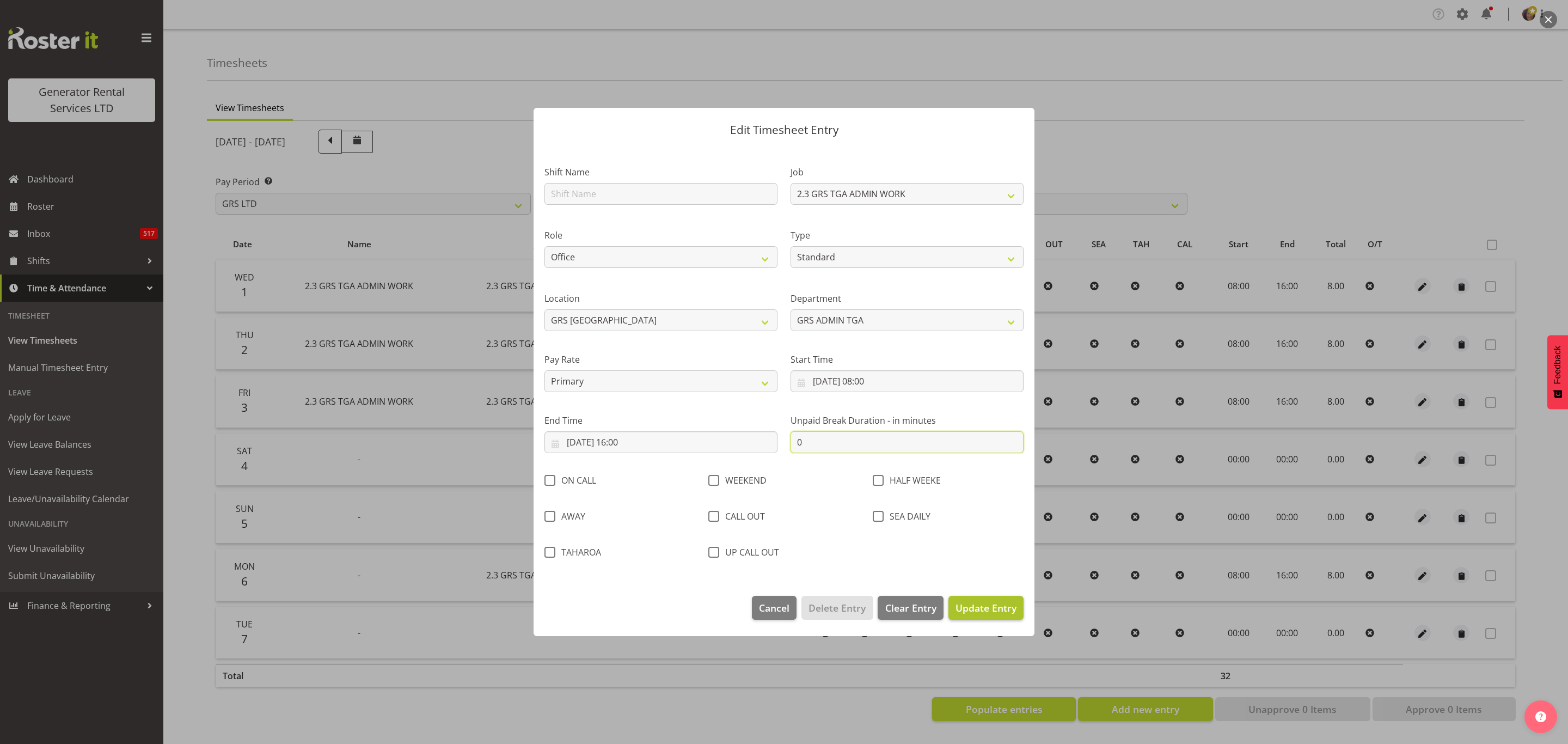
type input "0"
click at [971, 606] on span "Update Entry" at bounding box center [986, 607] width 61 height 13
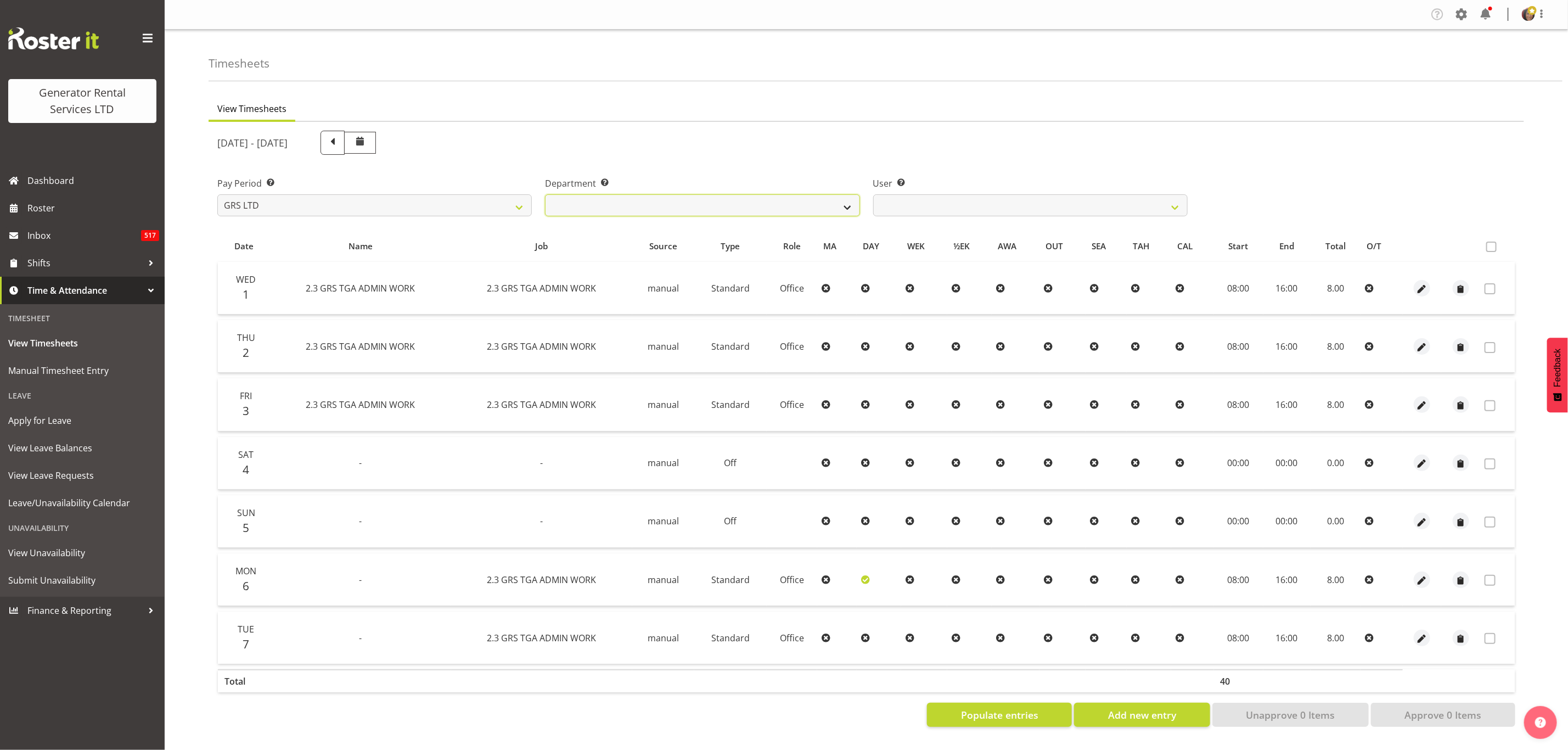
click at [805, 205] on select "GRS ADMIN TGA GRS HIRE TGA GRS SALES TGA" at bounding box center [702, 206] width 315 height 22
select select "21"
click at [545, 195] on select "GRS ADMIN TGA GRS HIRE TGA GRS SALES TGA" at bounding box center [702, 206] width 315 height 22
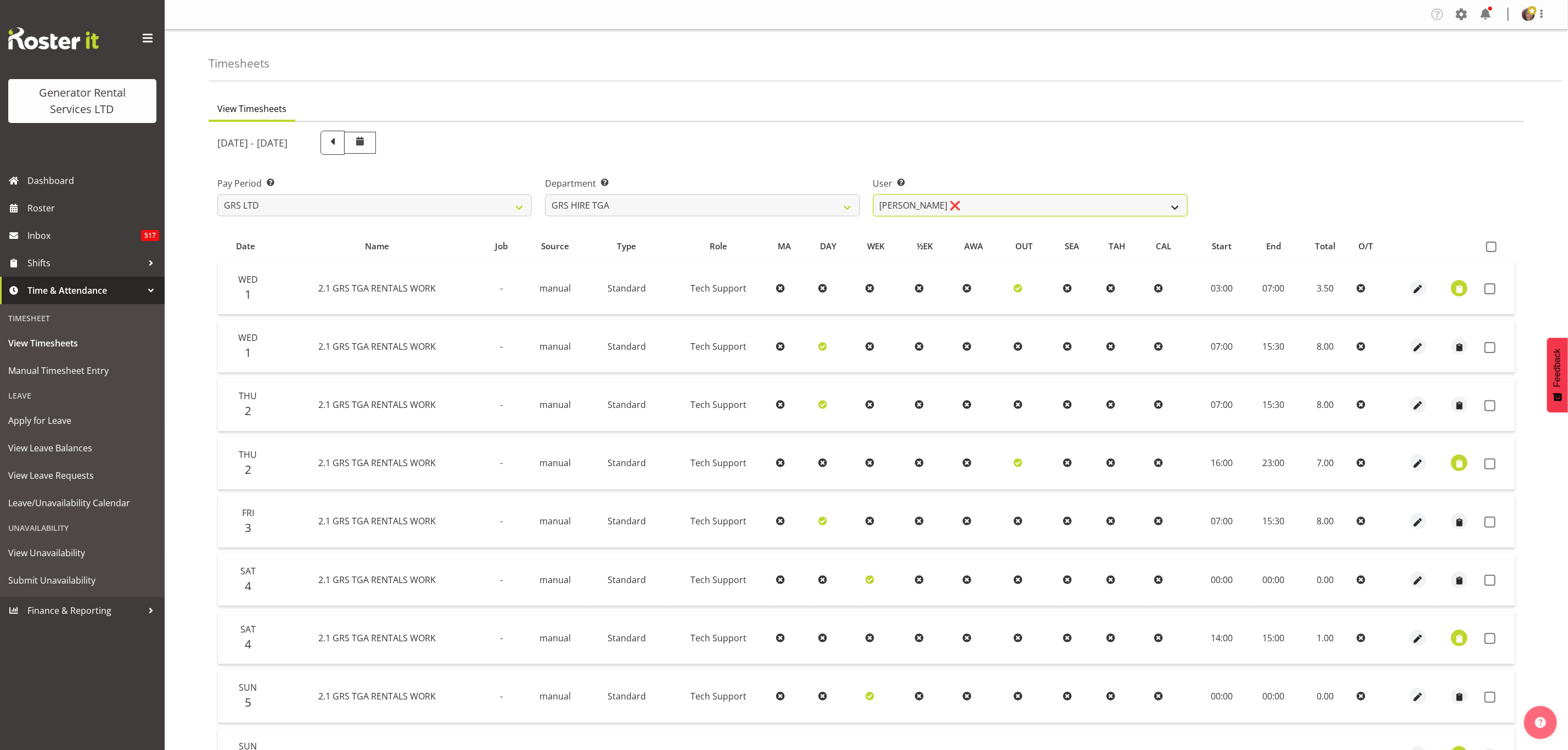
click at [982, 206] on select "James Hilhorst ❌ Nathan Maxwell ❌ Rob Wallace ❌ Steve Knill ❌" at bounding box center [1030, 206] width 315 height 22
click at [873, 195] on select "James Hilhorst ❌ Nathan Maxwell ❌ Rob Wallace ❌ Steve Knill ❌" at bounding box center [1030, 206] width 315 height 22
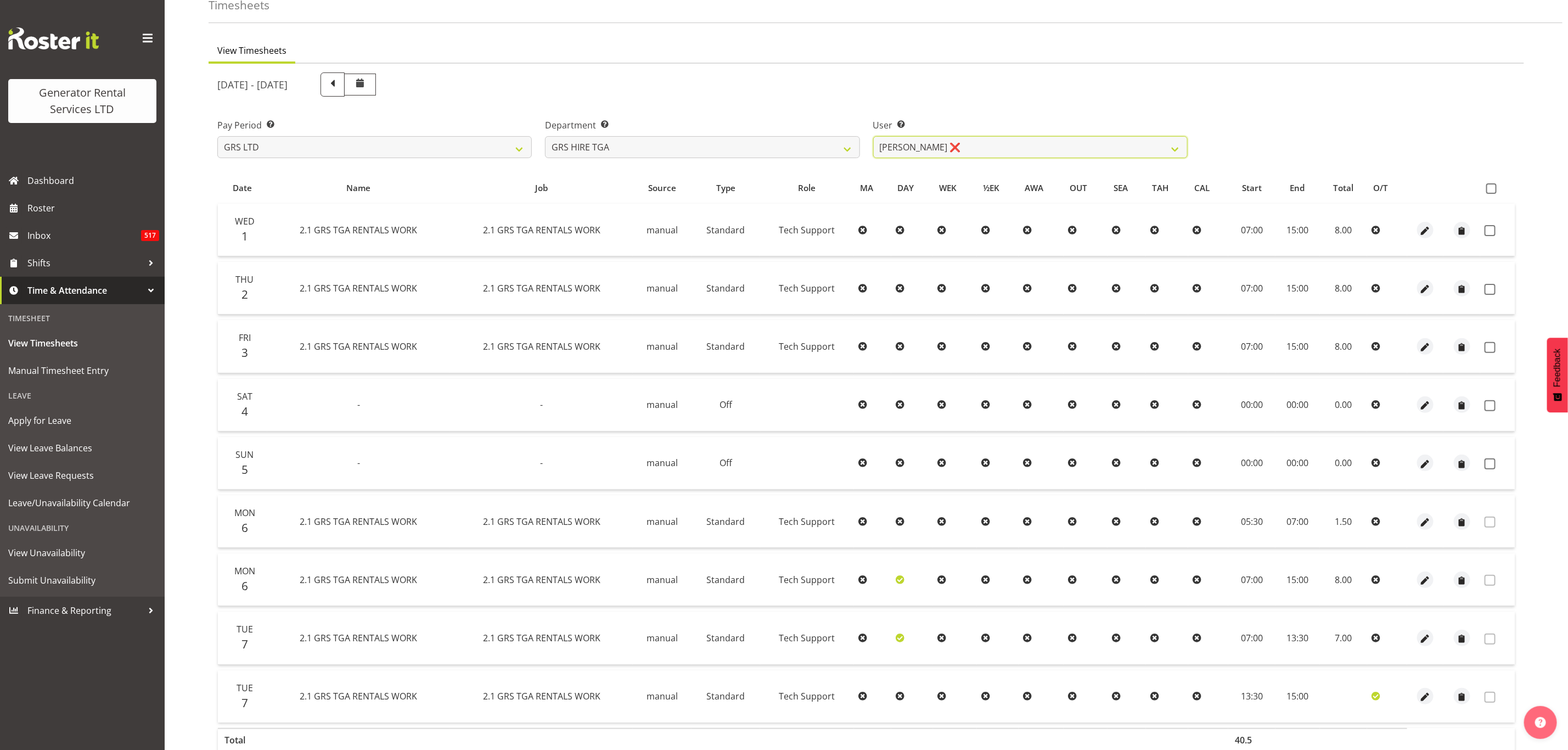
scroll to position [118, 0]
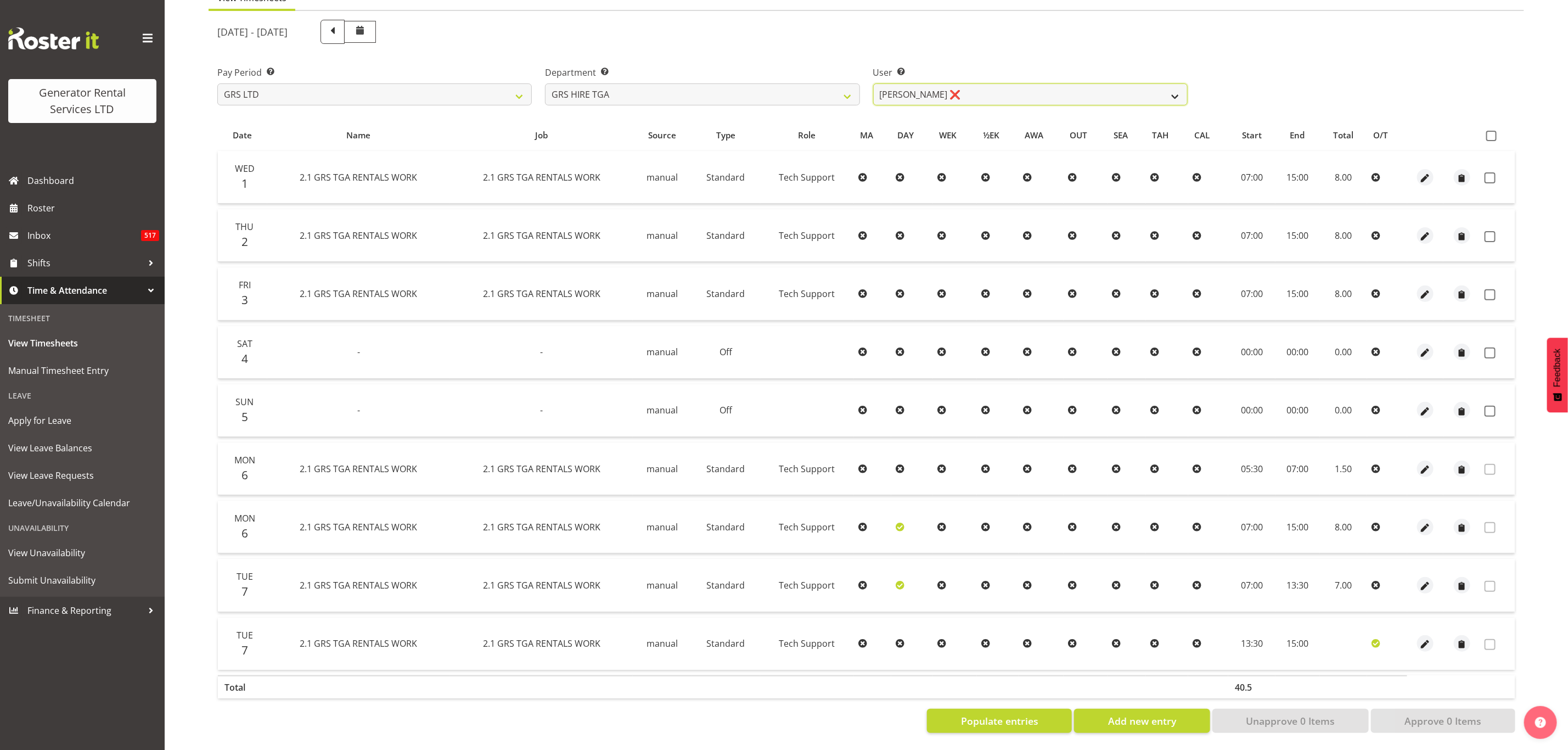
click at [936, 85] on select "James Hilhorst ❌ Nathan Maxwell ❌ Rob Wallace ❌ Steve Knill ❌" at bounding box center [1030, 95] width 315 height 22
click at [873, 83] on select "James Hilhorst ❌ Nathan Maxwell ❌ Rob Wallace ❌ Steve Knill ❌" at bounding box center [1030, 95] width 315 height 22
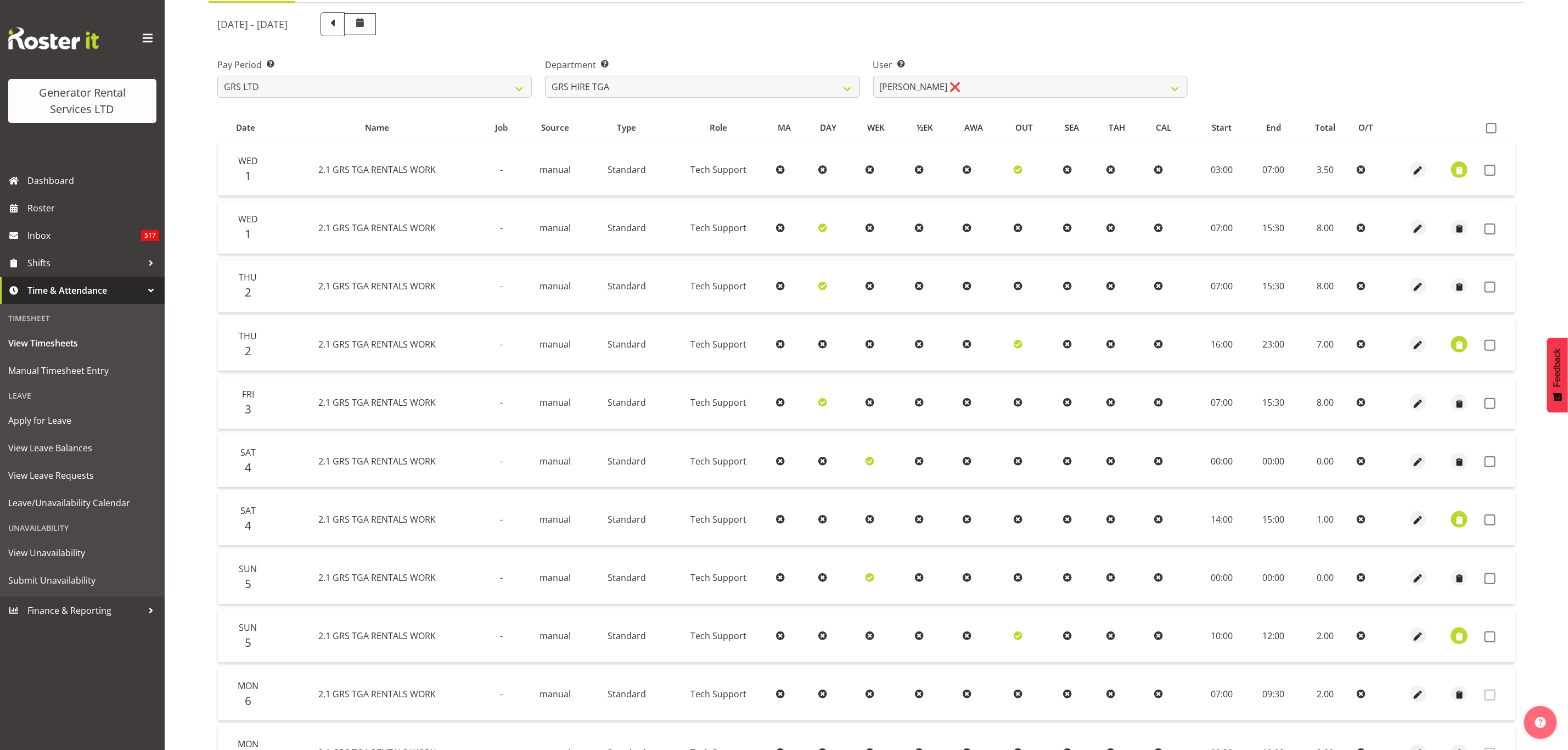
click at [1461, 634] on span "button" at bounding box center [1459, 637] width 13 height 13
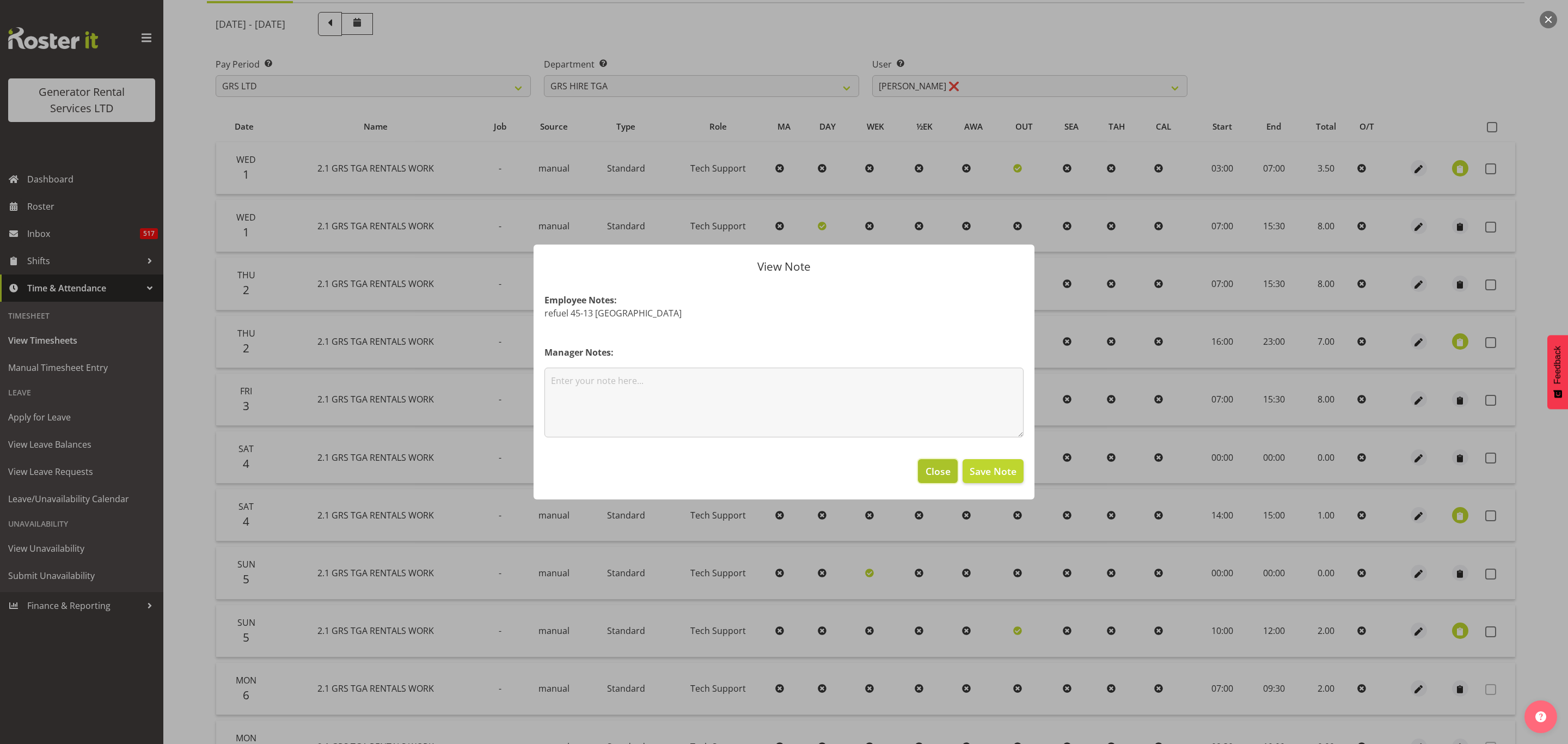
click at [949, 464] on span "Close" at bounding box center [938, 471] width 25 height 14
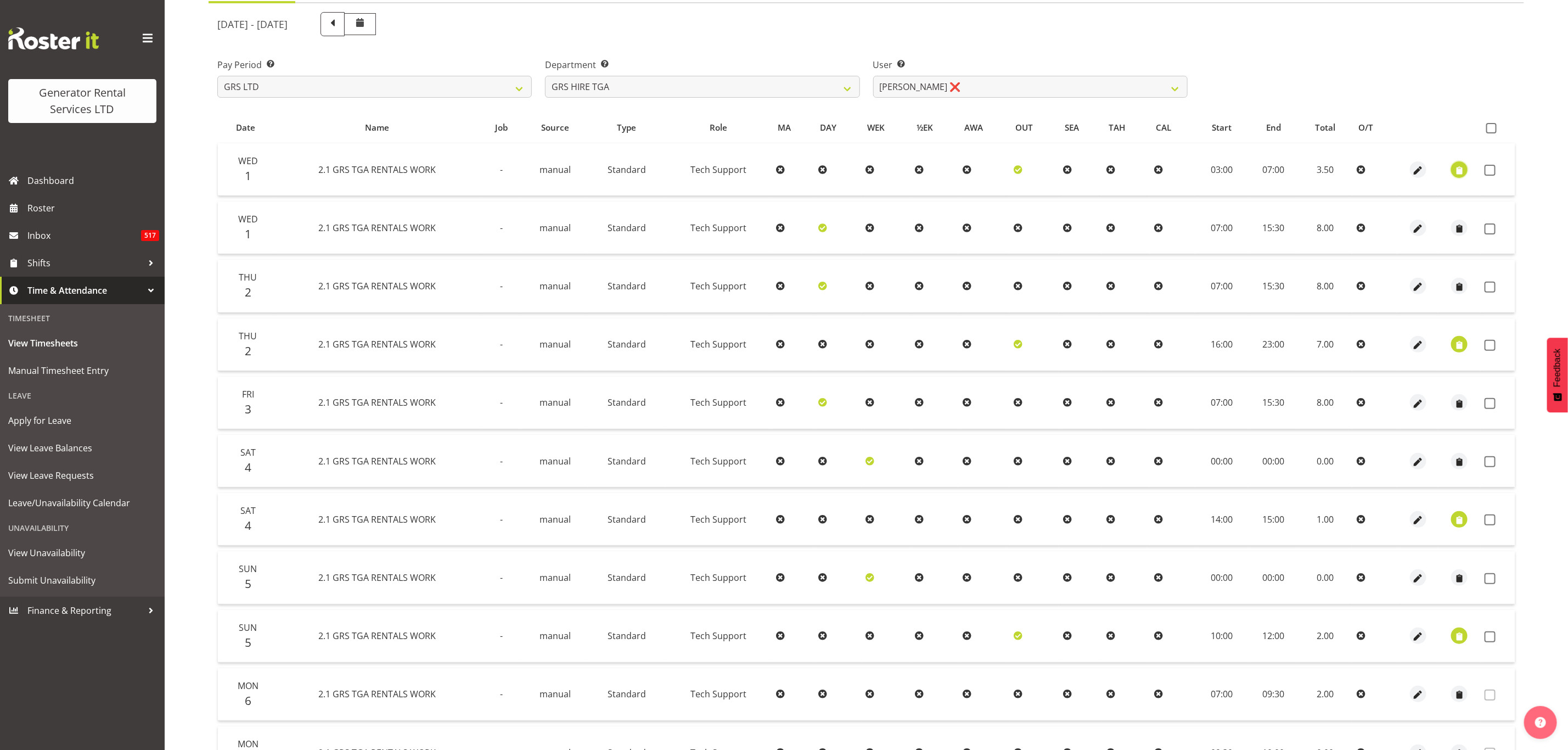
click at [1459, 166] on span "button" at bounding box center [1459, 170] width 13 height 13
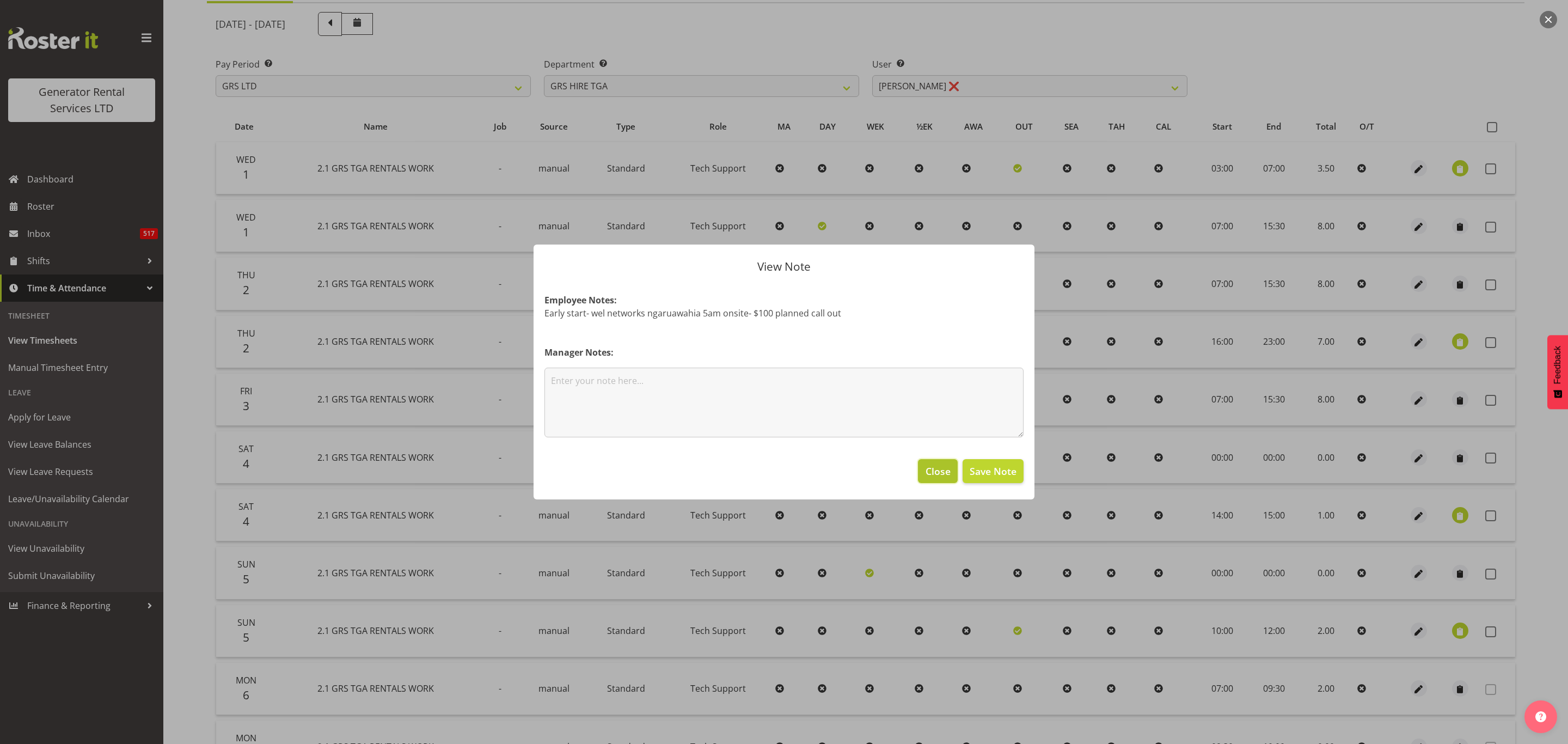
click at [934, 474] on span "Close" at bounding box center [938, 471] width 25 height 14
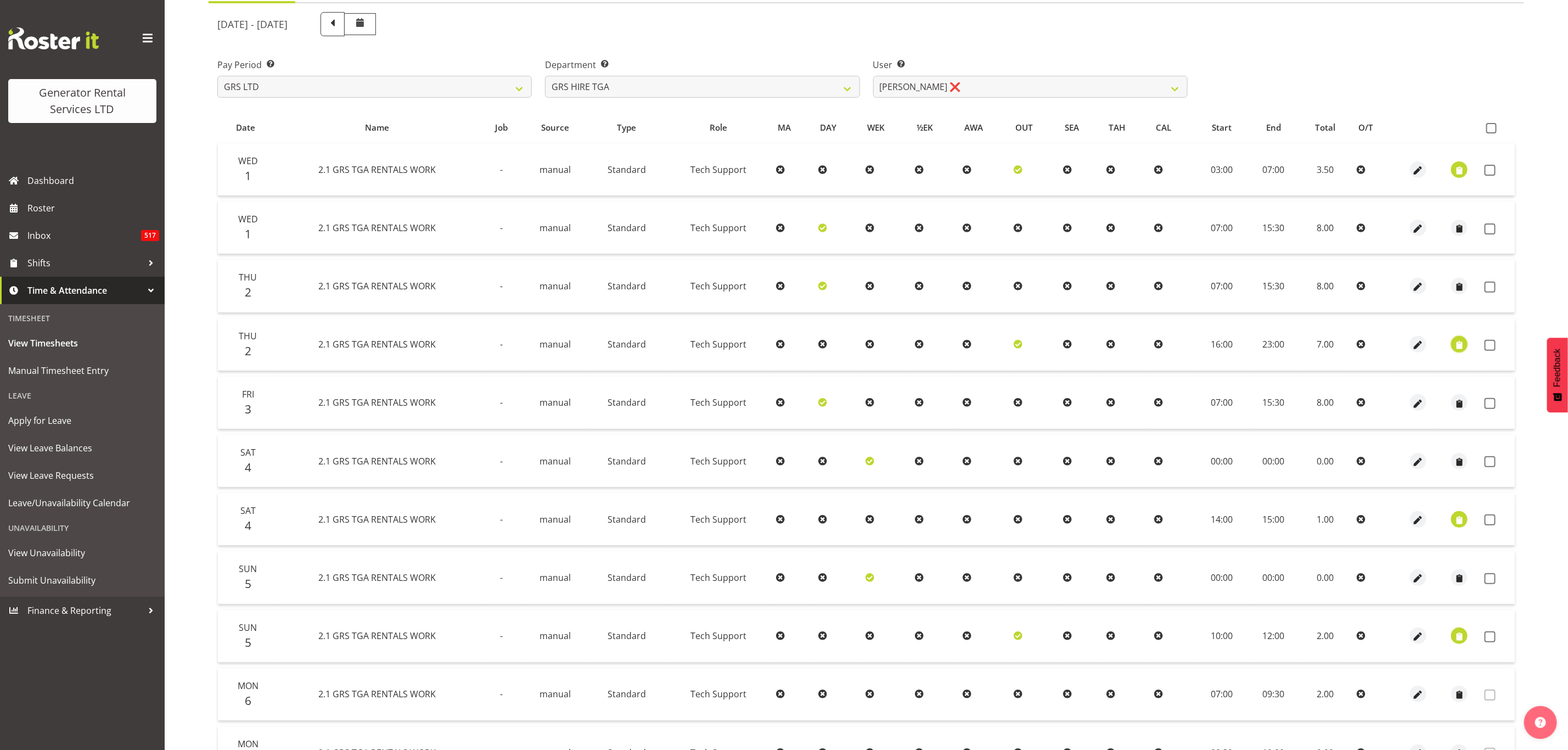
click at [1463, 343] on span "button" at bounding box center [1459, 346] width 13 height 13
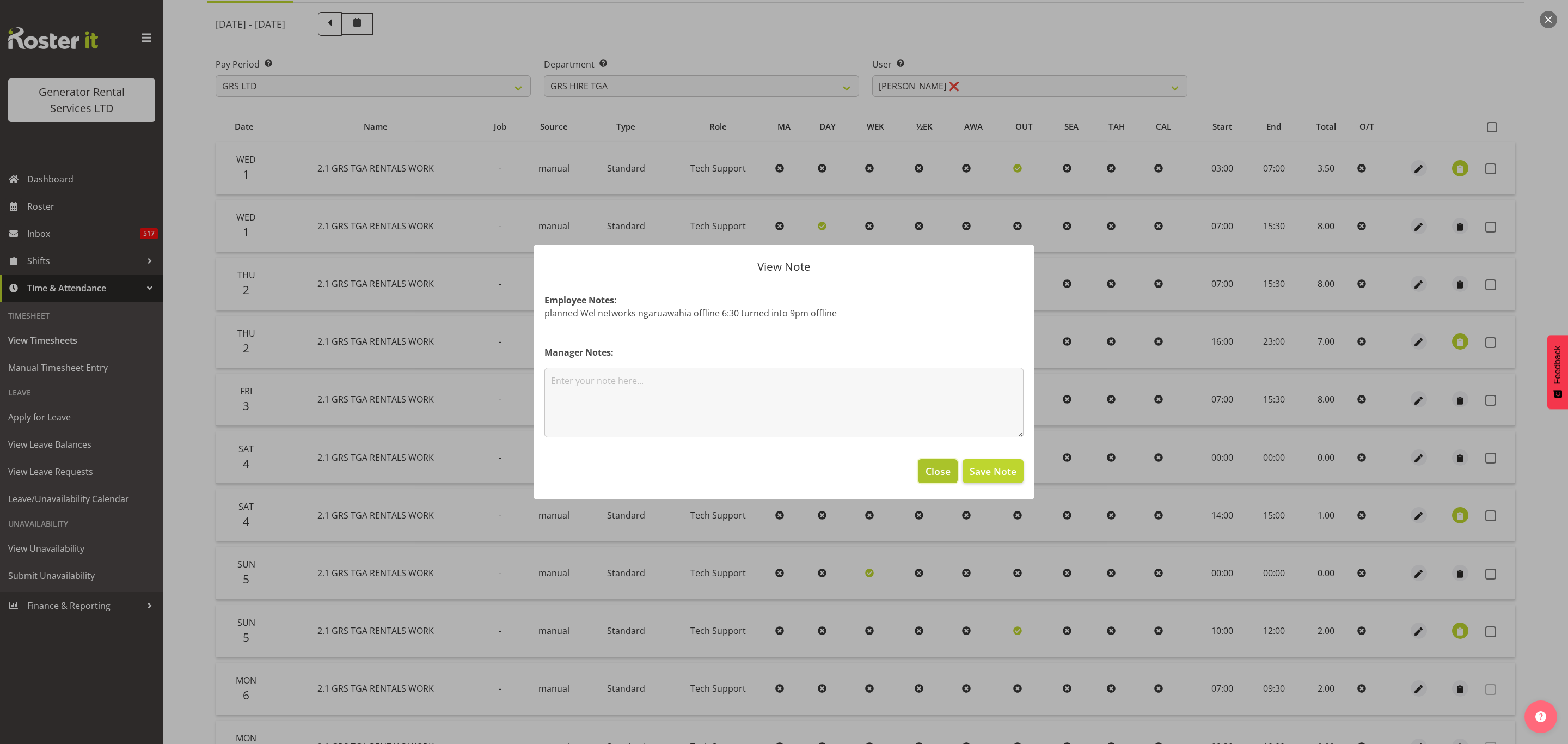
click at [928, 472] on span "Close" at bounding box center [938, 471] width 25 height 14
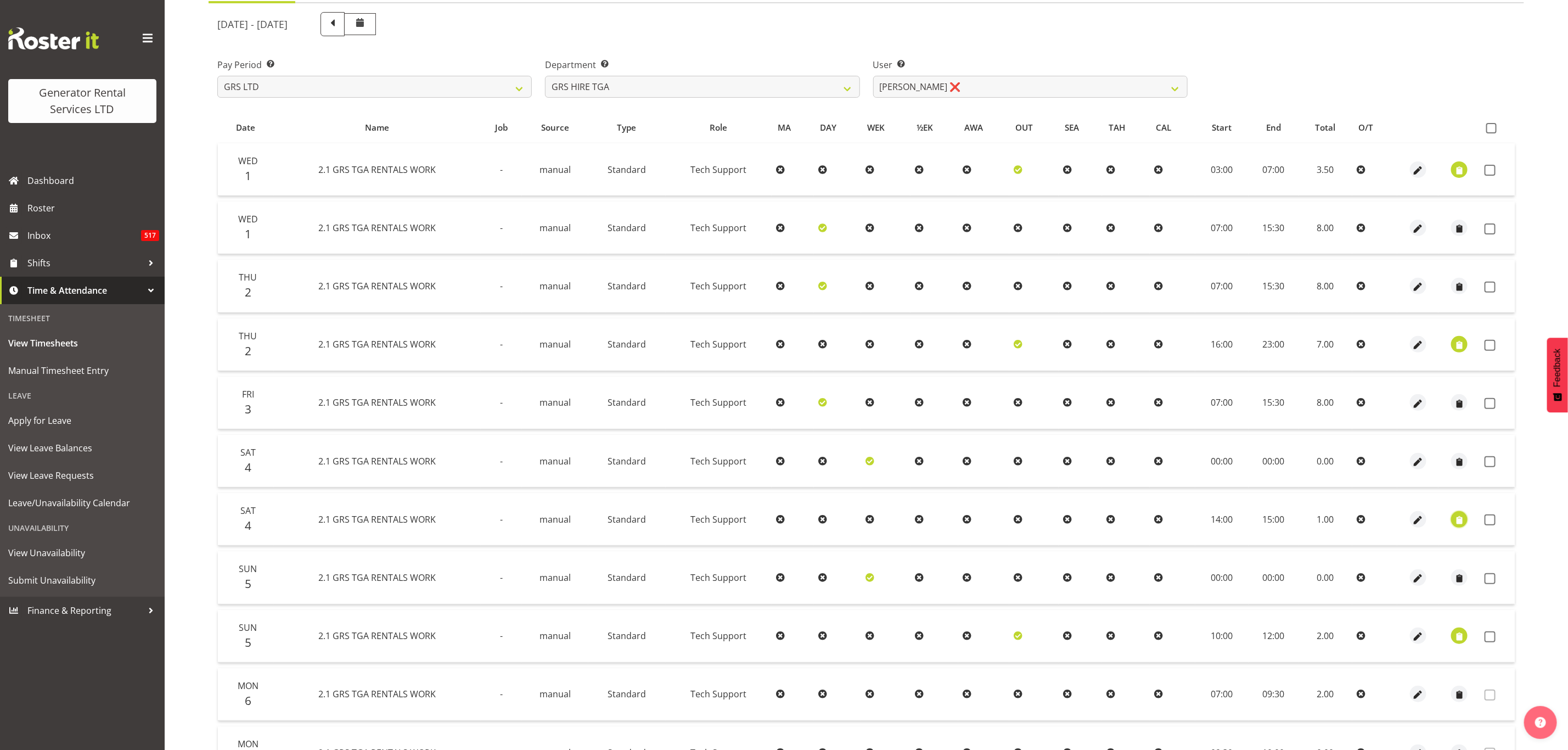
click at [1464, 517] on span "button" at bounding box center [1459, 520] width 13 height 13
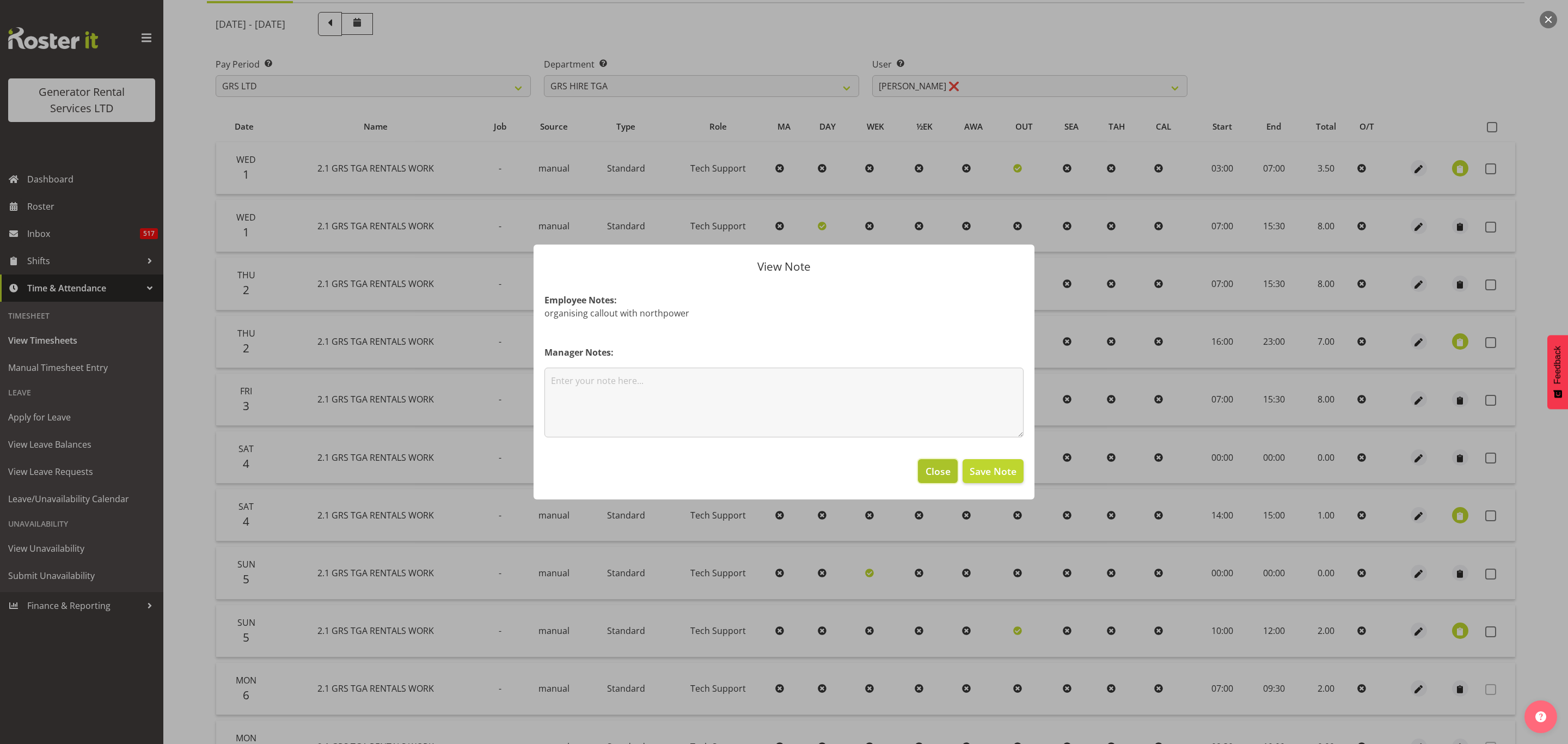
click at [933, 468] on span "Close" at bounding box center [938, 471] width 25 height 14
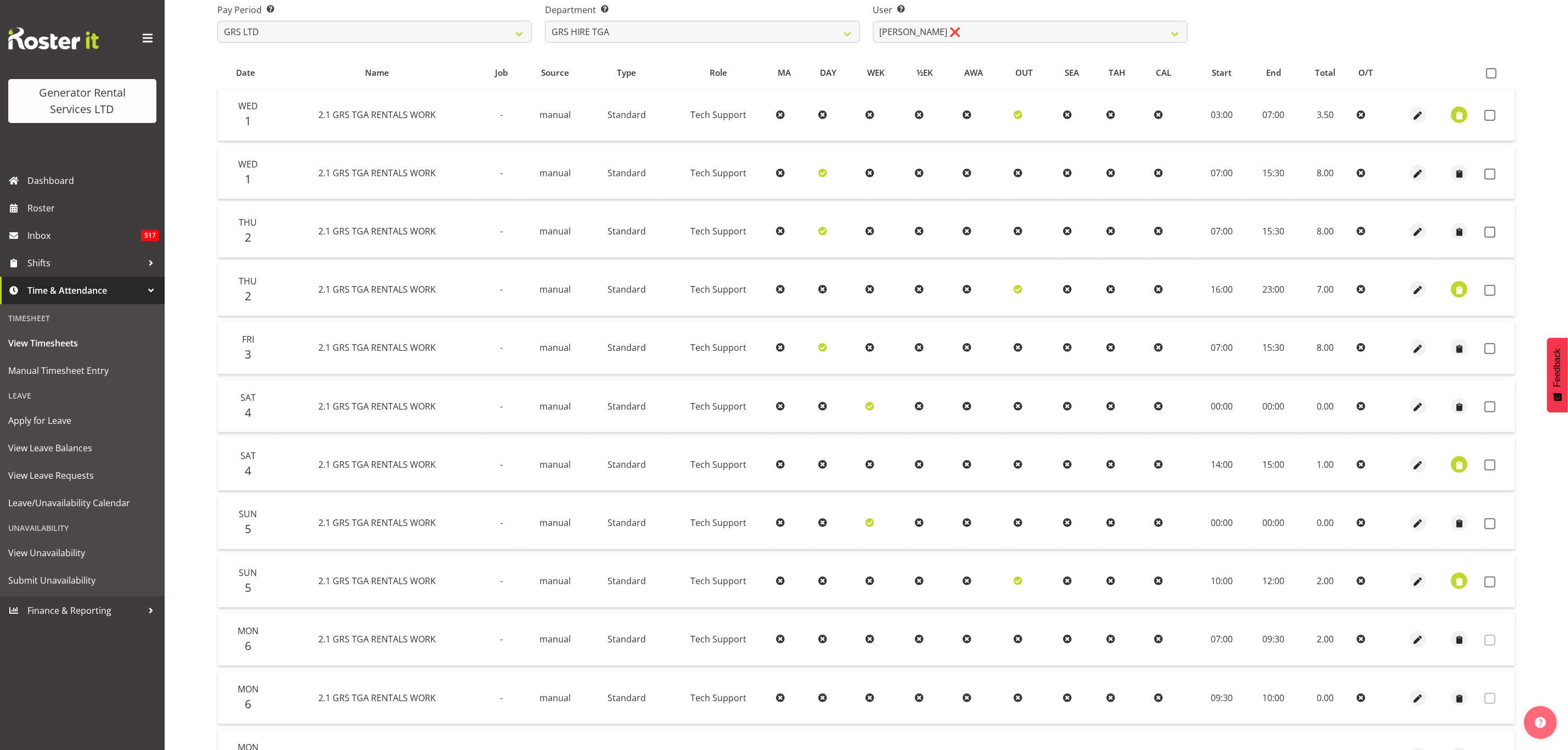
scroll to position [201, 0]
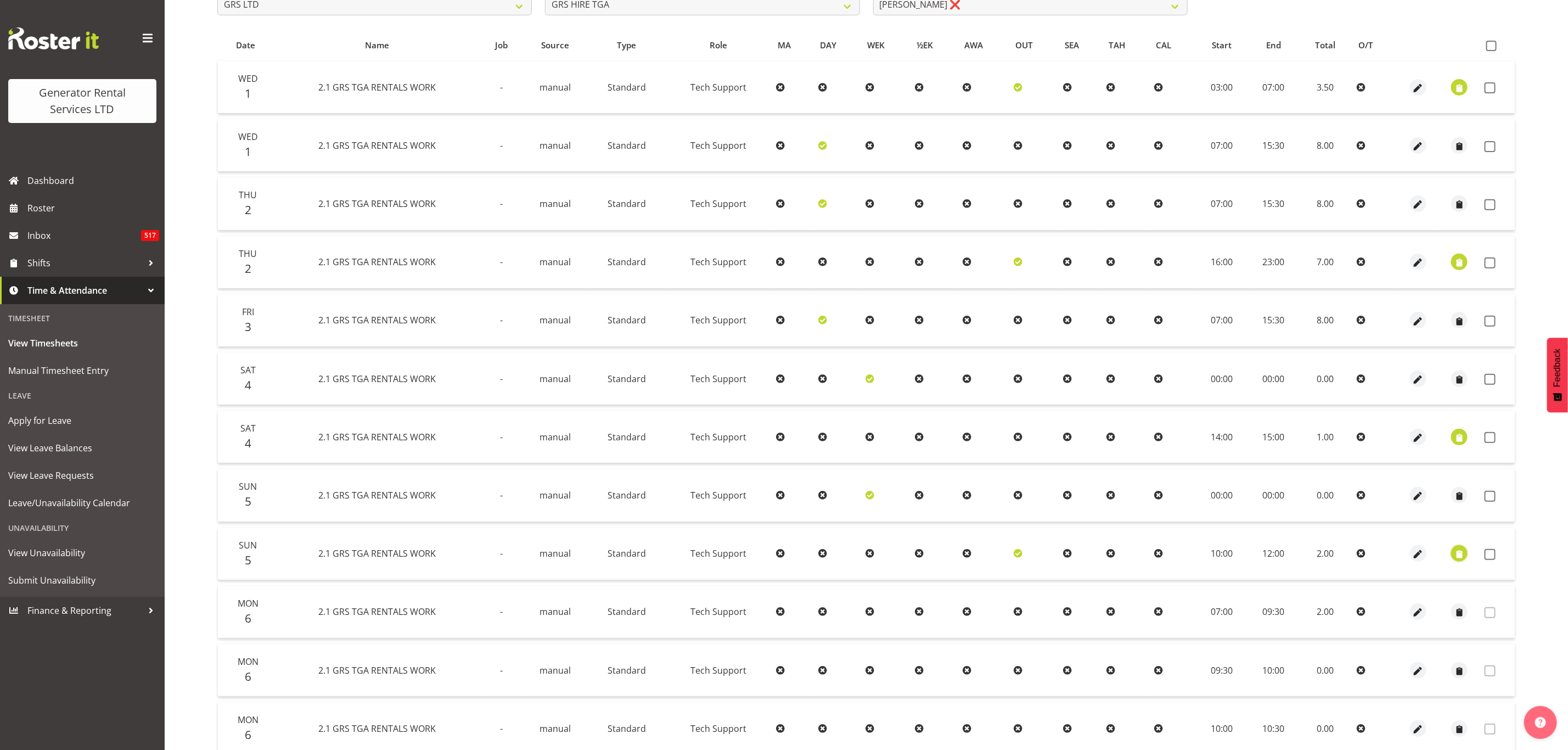
click at [1459, 549] on span "button" at bounding box center [1459, 555] width 13 height 13
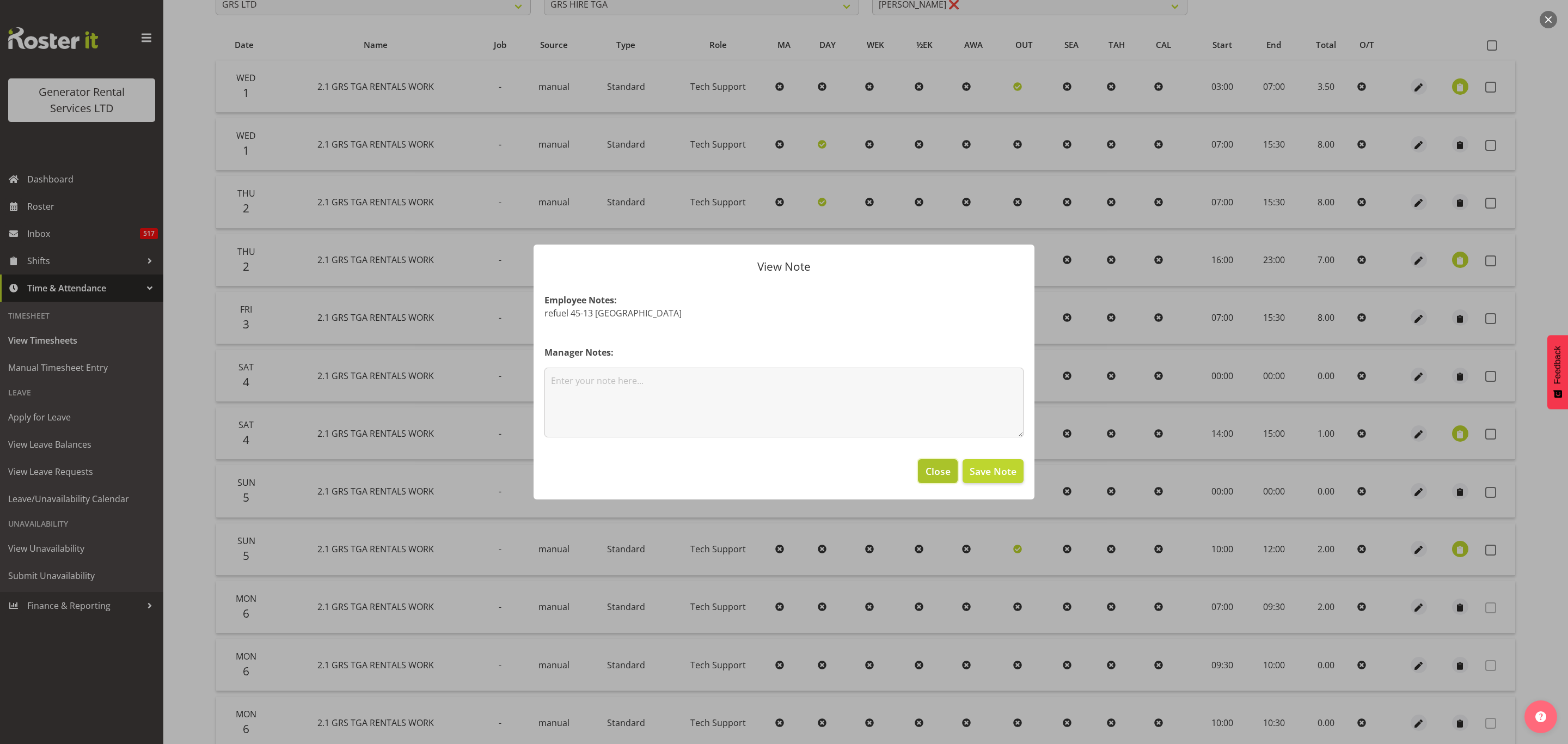
click at [940, 472] on span "Close" at bounding box center [938, 471] width 25 height 14
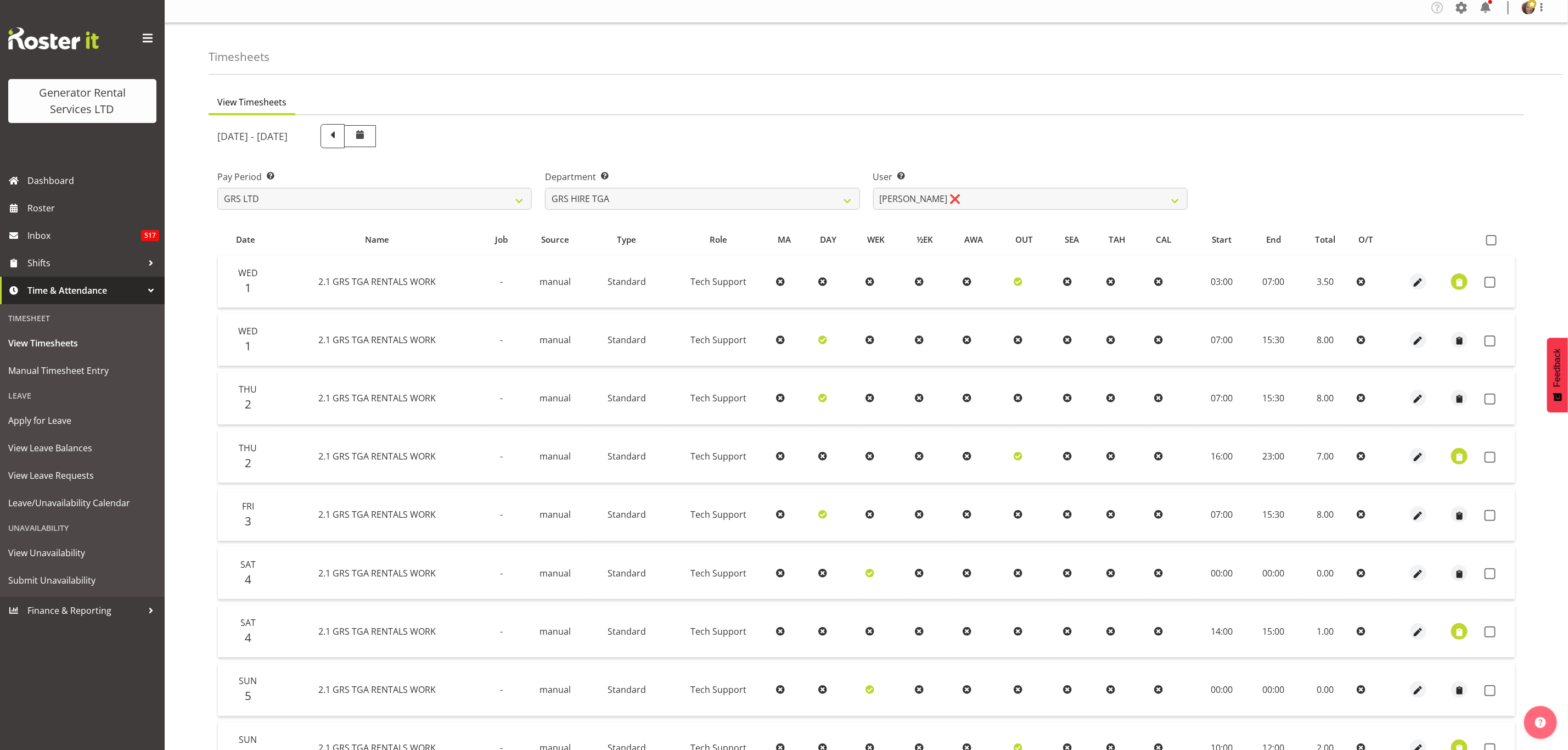
scroll to position [0, 0]
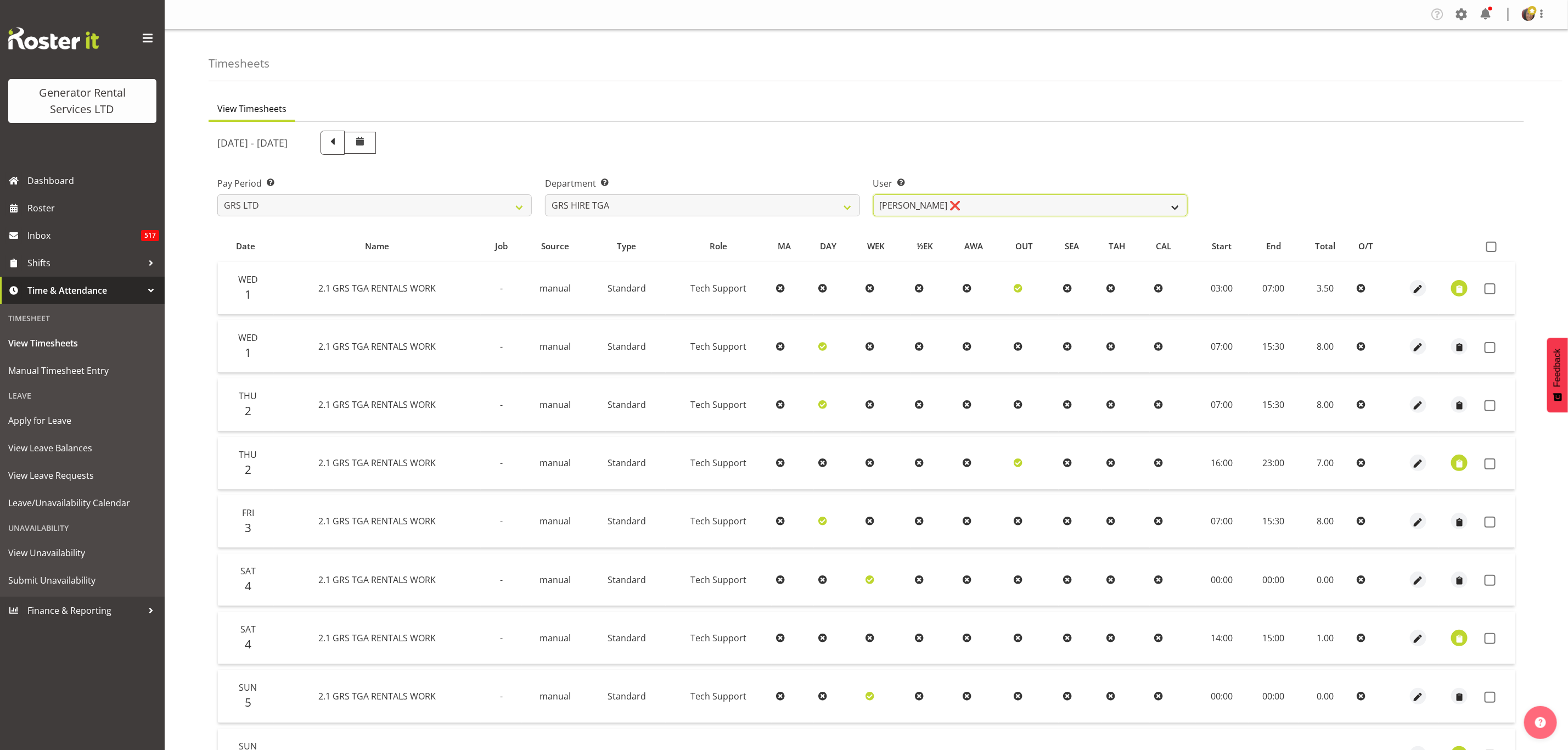
click at [930, 206] on select "James Hilhorst ❌ Nathan Maxwell ❌ Rob Wallace ❌ Steve Knill ❌" at bounding box center [1030, 206] width 315 height 22
click at [873, 195] on select "James Hilhorst ❌ Nathan Maxwell ❌ Rob Wallace ❌ Steve Knill ❌" at bounding box center [1030, 206] width 315 height 22
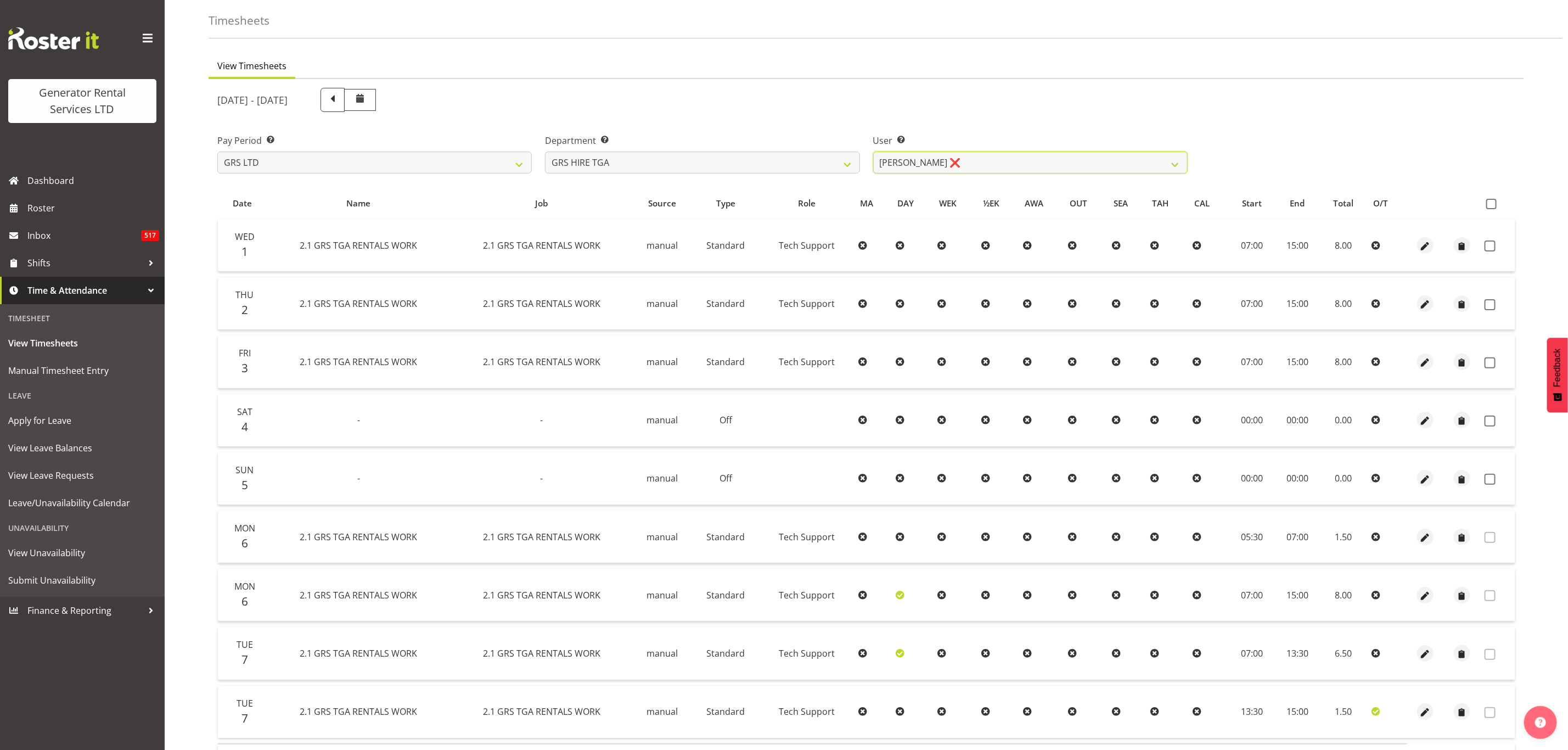
scroll to position [118, 0]
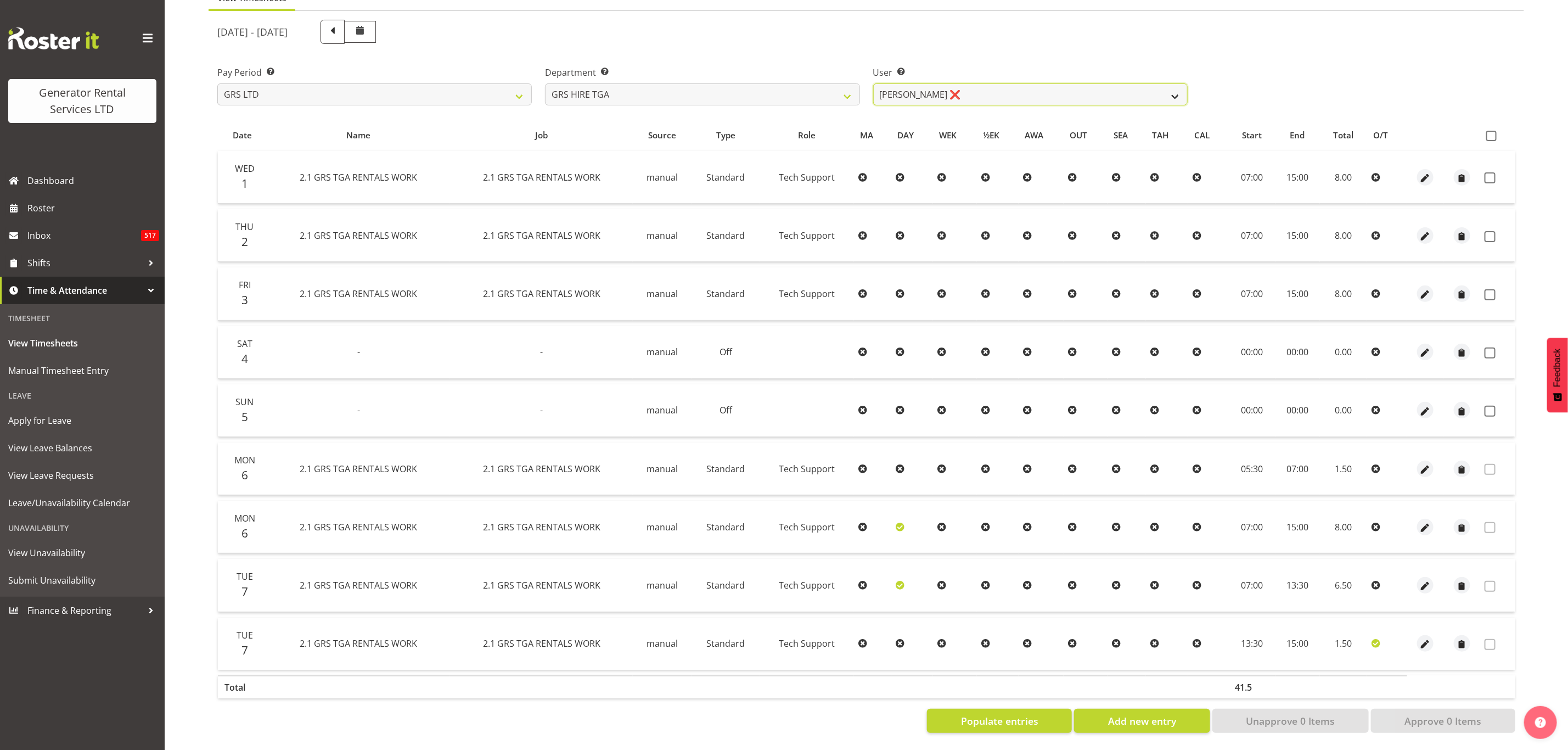
click at [930, 86] on select "James Hilhorst ❌ Nathan Maxwell ❌ Rob Wallace ❌ Steve Knill ❌" at bounding box center [1030, 95] width 315 height 22
select select "184"
click at [873, 83] on select "James Hilhorst ❌ Nathan Maxwell ❌ Rob Wallace ❌ Steve Knill ❌" at bounding box center [1030, 95] width 315 height 22
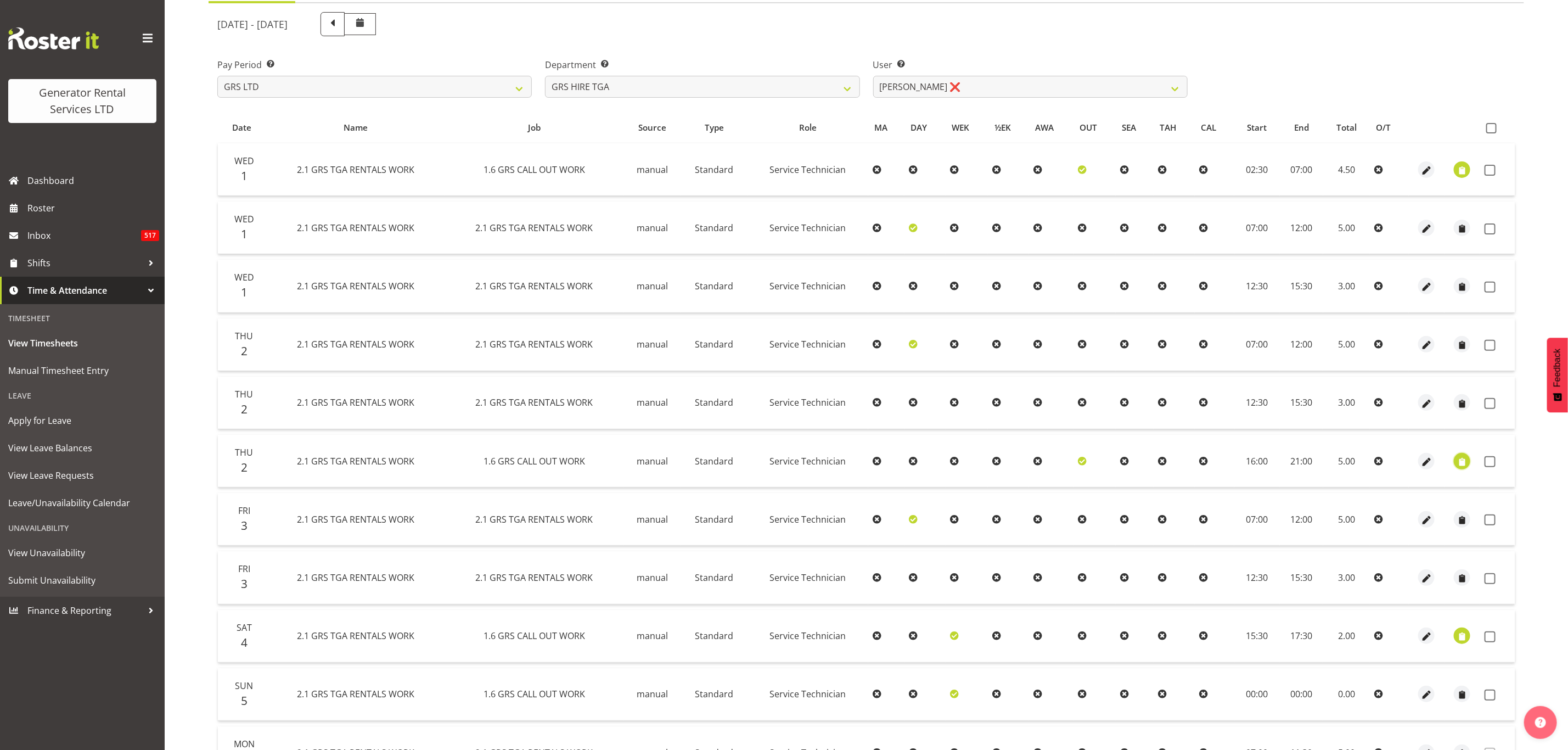
click at [1464, 460] on span "button" at bounding box center [1462, 462] width 13 height 13
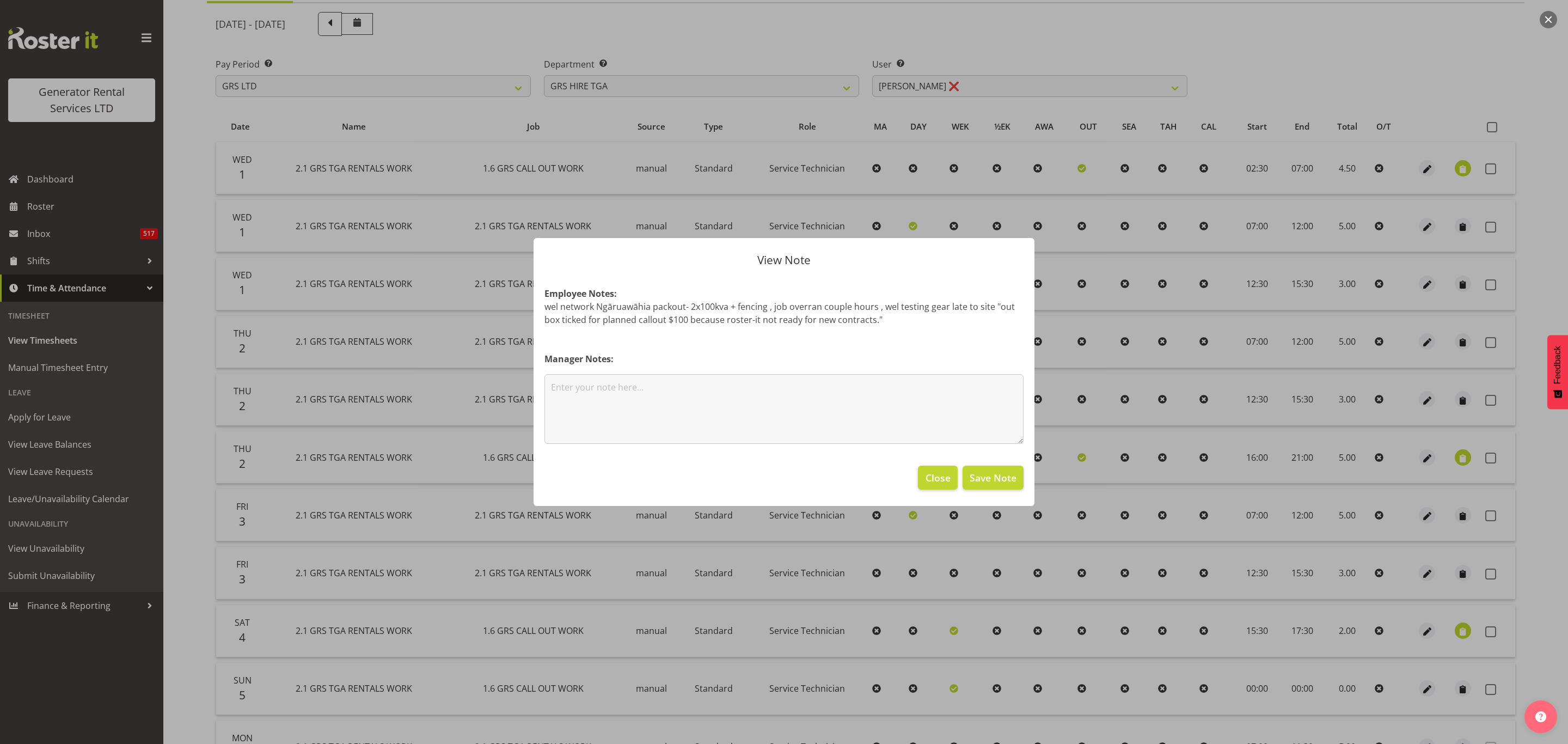
click at [578, 318] on p "wel network Ngāruawāhia packout- 2x100kva + fencing , job overran couple hours …" at bounding box center [783, 313] width 479 height 26
click at [933, 481] on span "Close" at bounding box center [938, 477] width 25 height 14
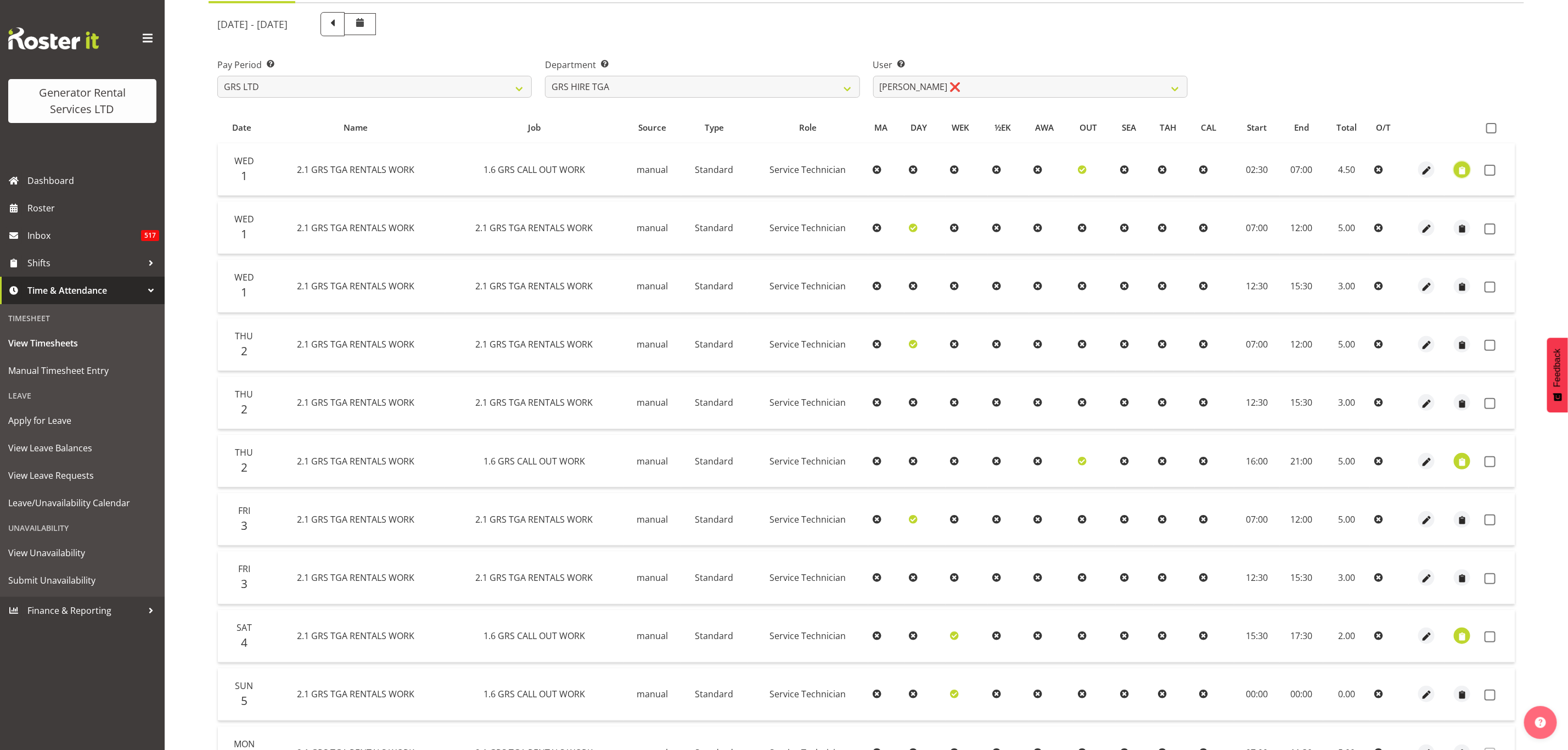
click at [1458, 169] on span "button" at bounding box center [1462, 170] width 13 height 13
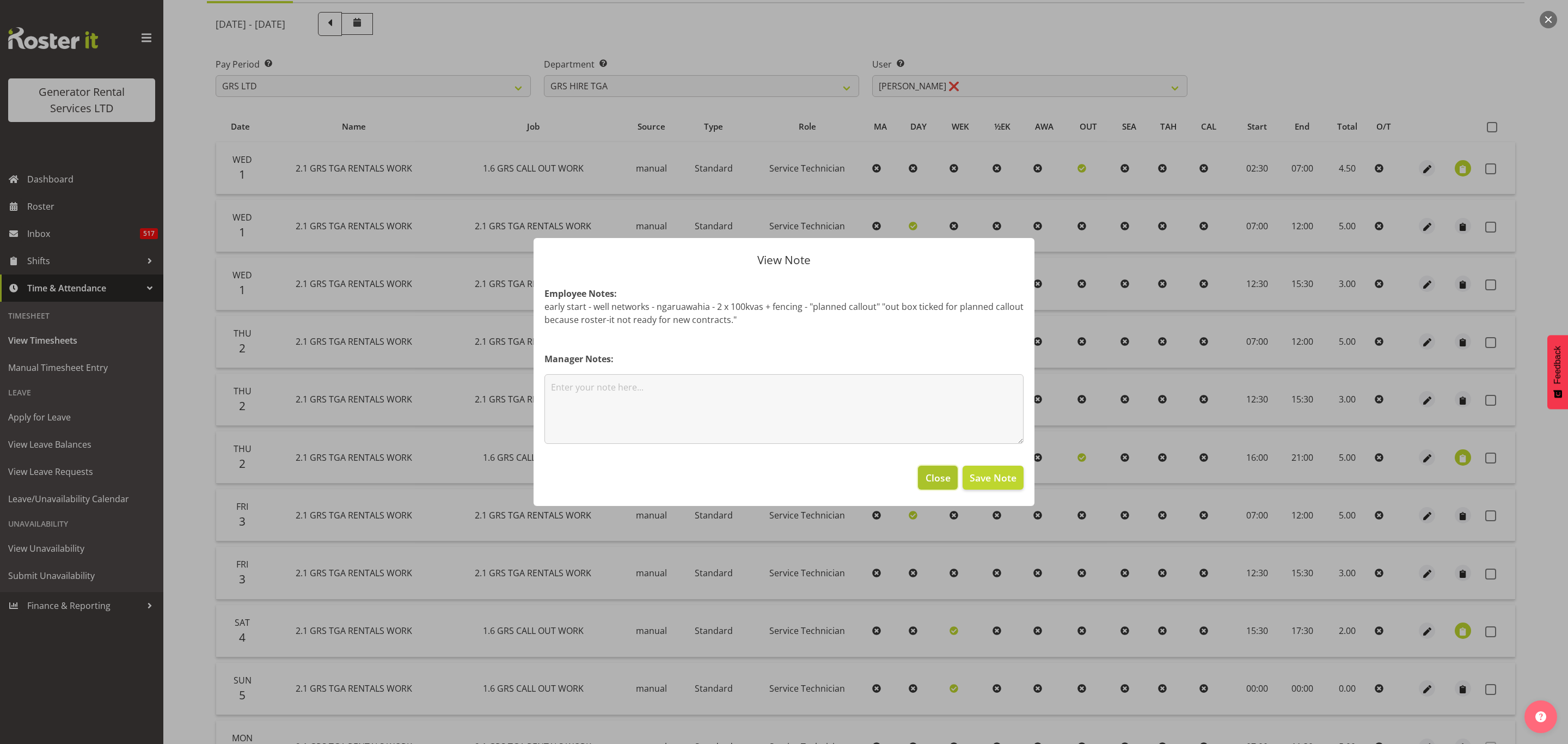
click at [933, 476] on span "Close" at bounding box center [938, 477] width 25 height 14
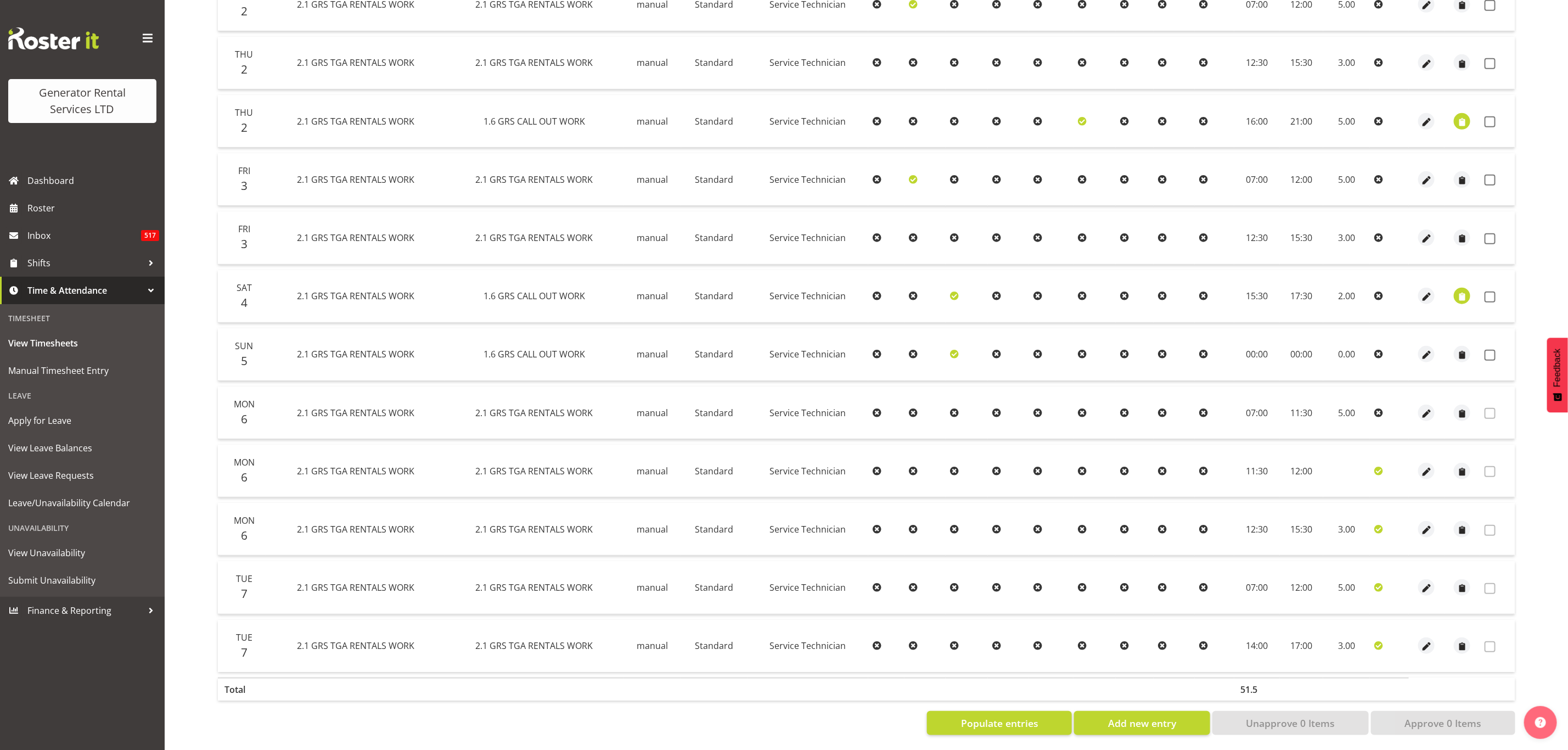
scroll to position [466, 0]
click at [1461, 288] on span "button" at bounding box center [1462, 295] width 13 height 13
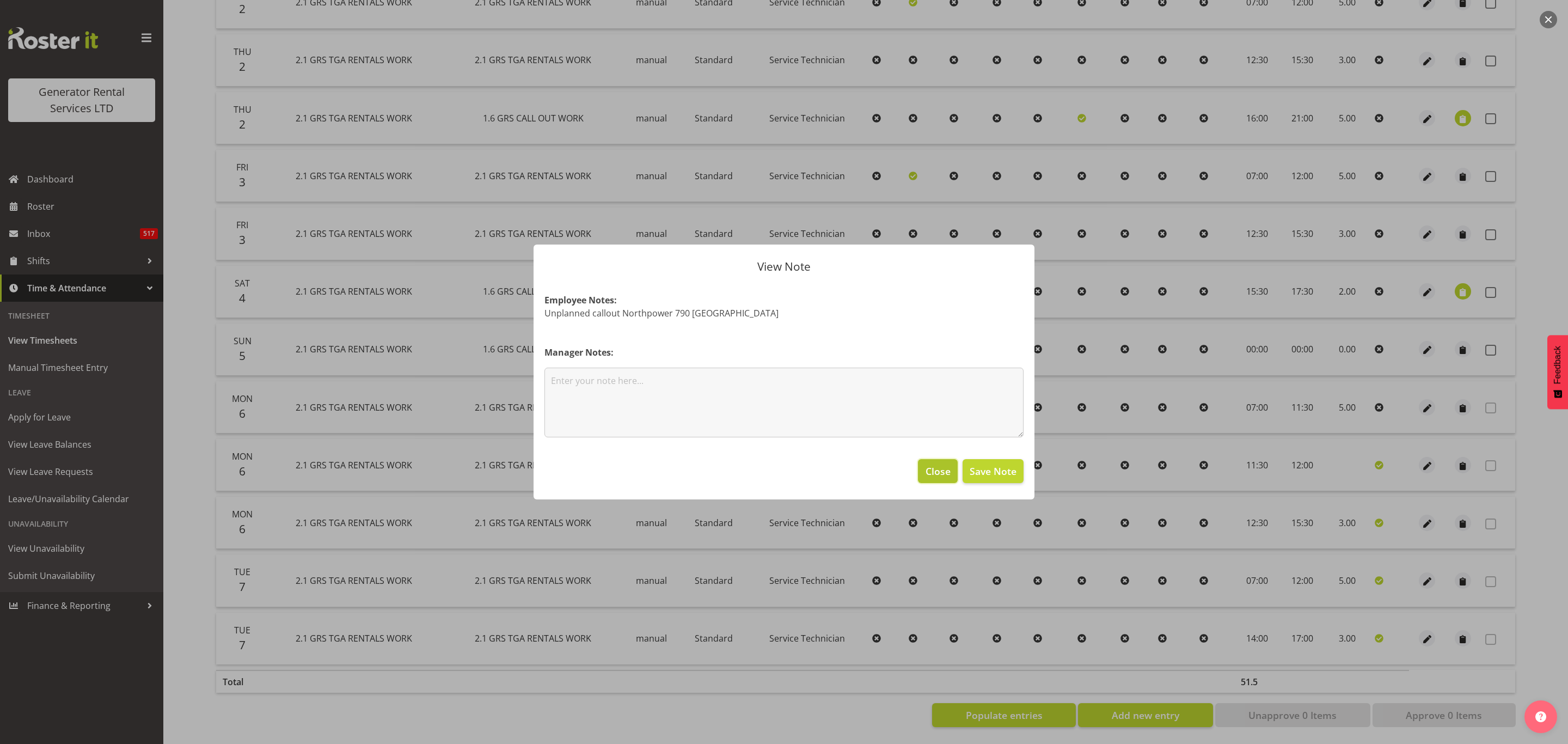
click at [936, 471] on span "Close" at bounding box center [938, 471] width 25 height 14
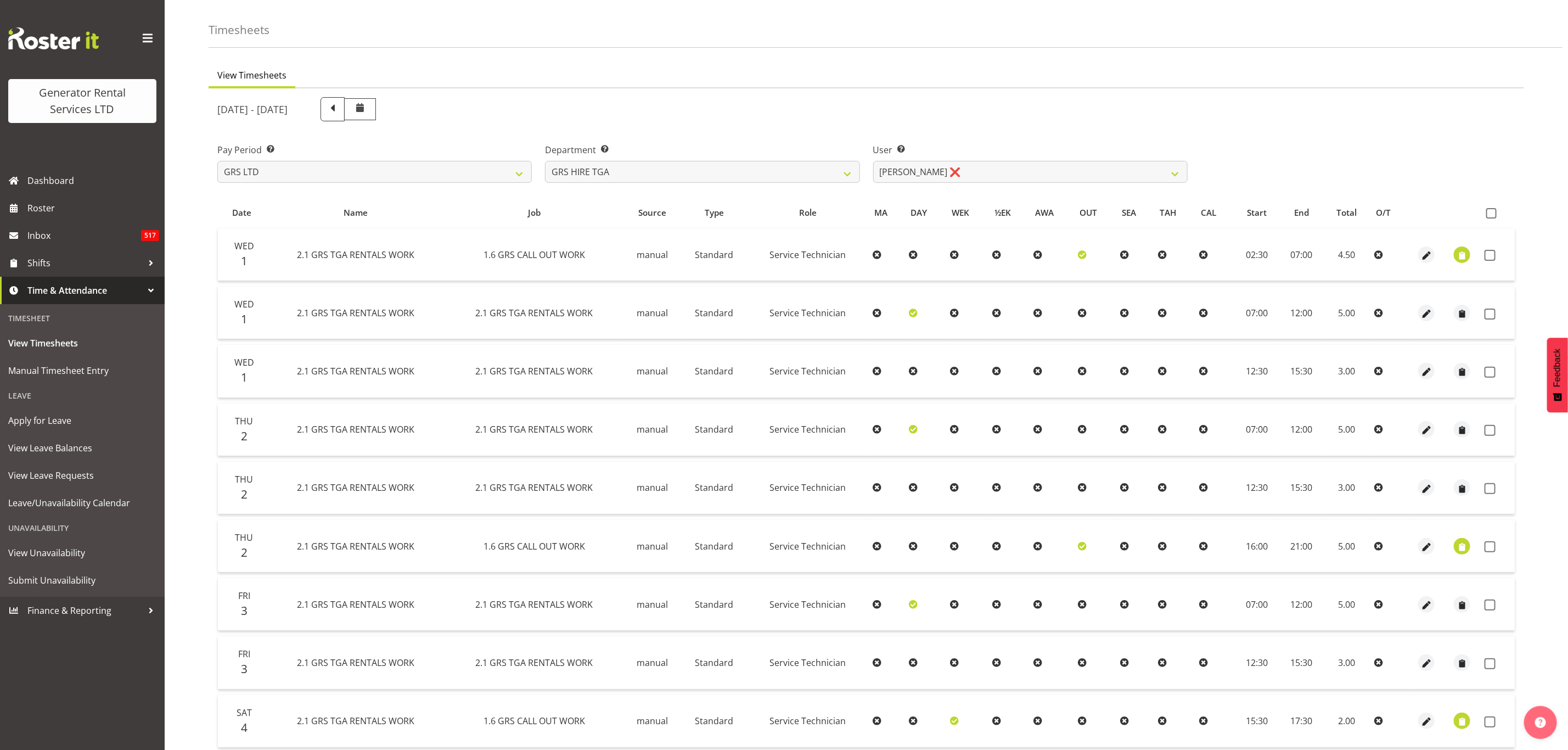
scroll to position [0, 0]
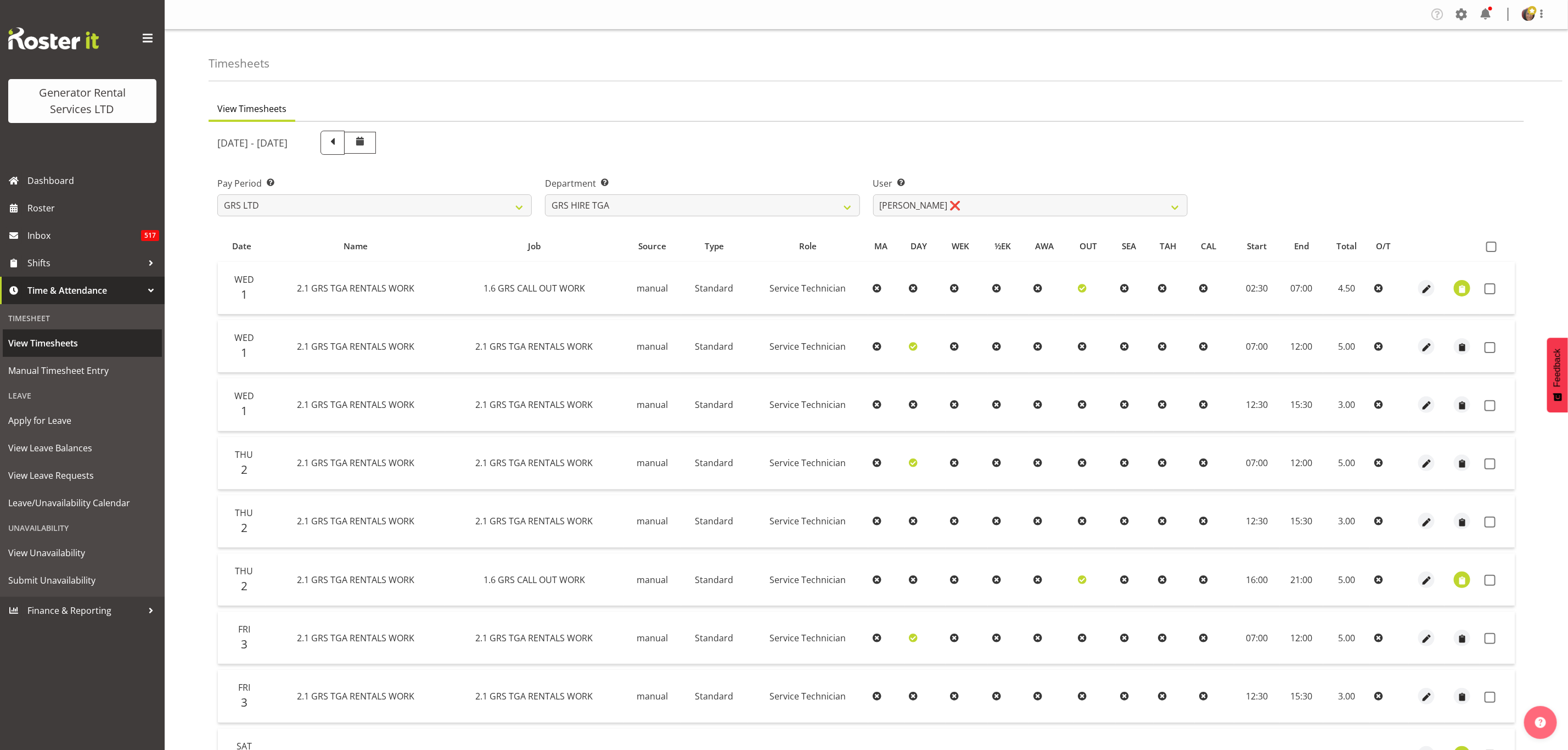
click at [38, 336] on span "View Timesheets" at bounding box center [82, 343] width 149 height 17
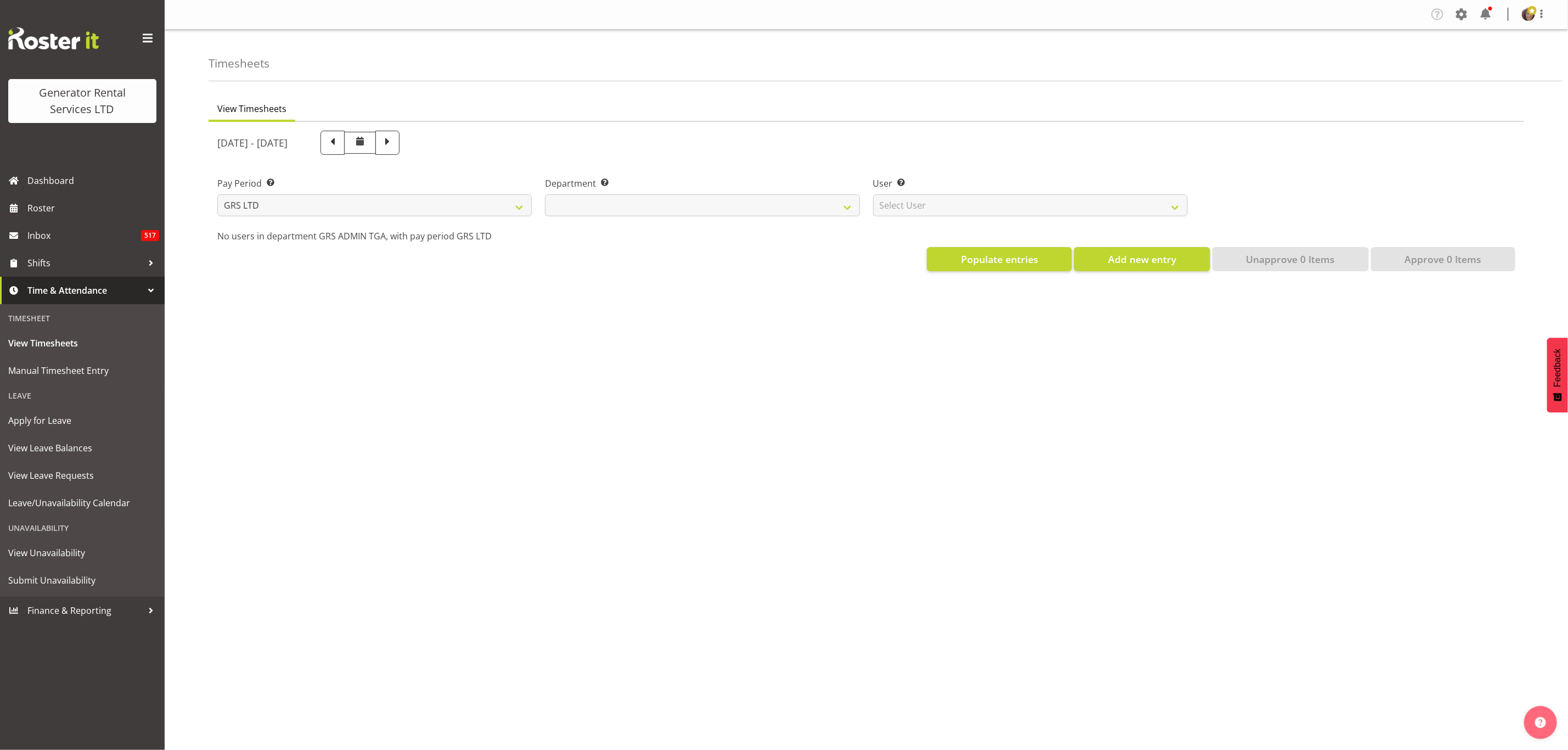
select select
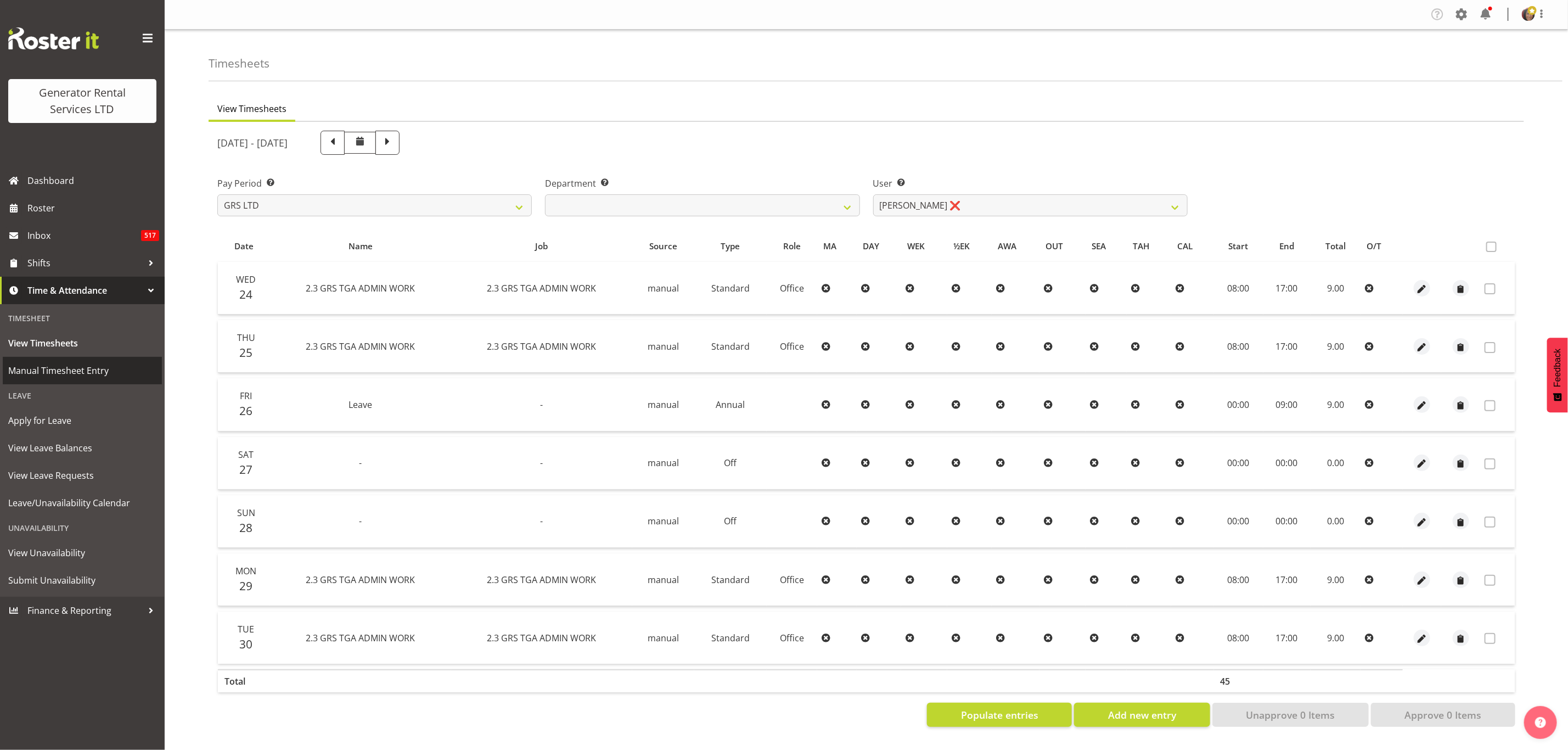
click at [48, 367] on span "Manual Timesheet Entry" at bounding box center [82, 370] width 149 height 17
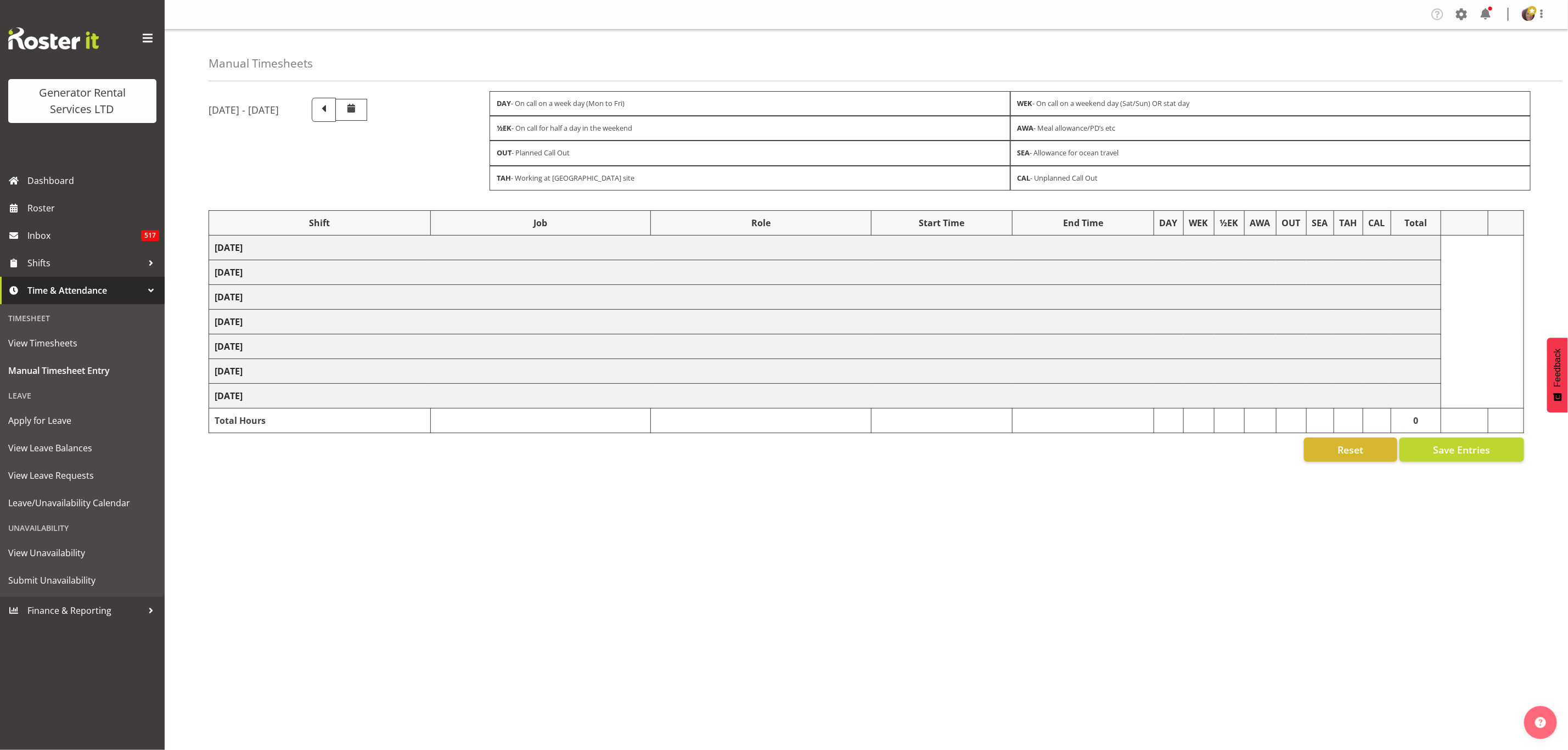
select select "2448"
select select "879"
select select "2448"
select select "879"
select select "2448"
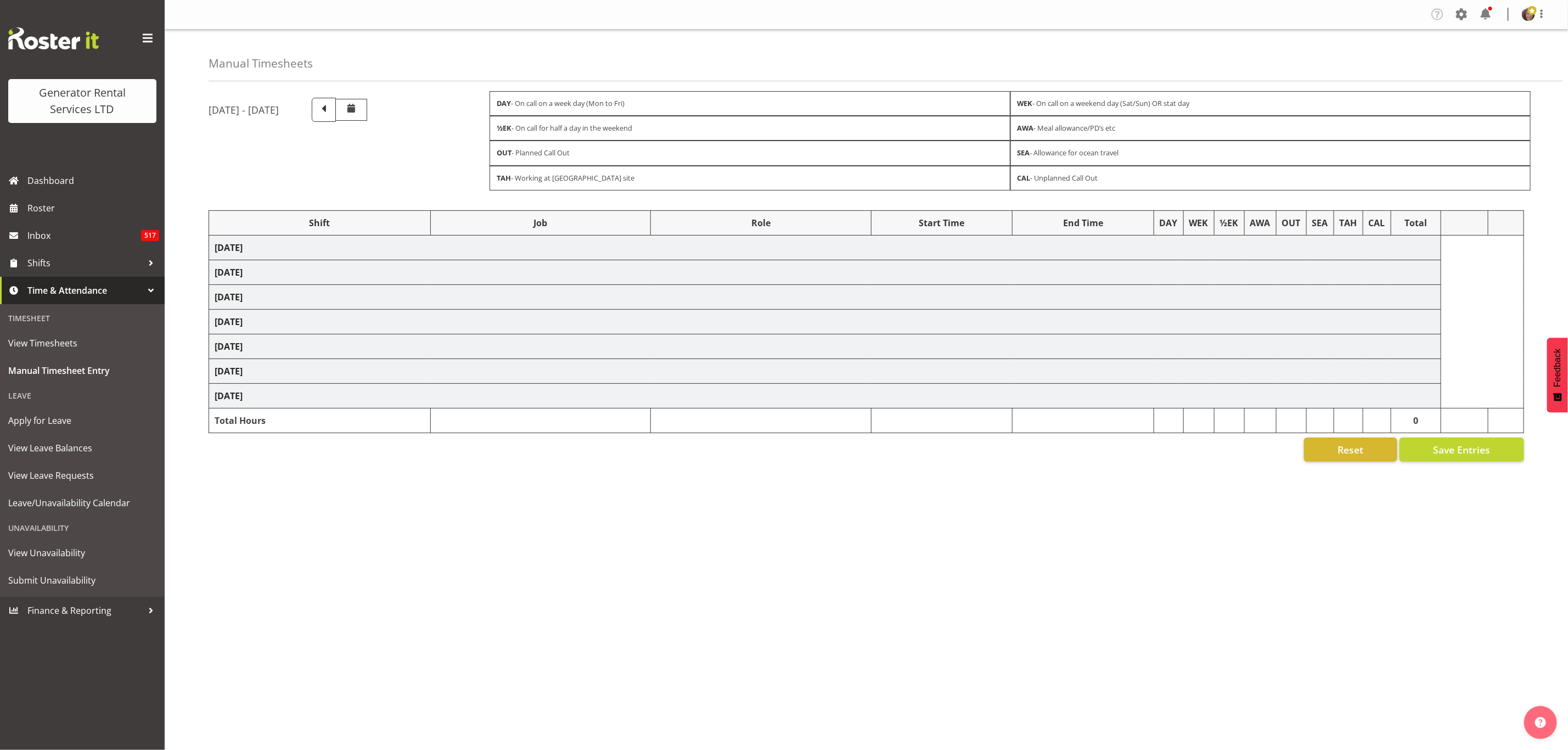
select select "879"
select select "2448"
select select "879"
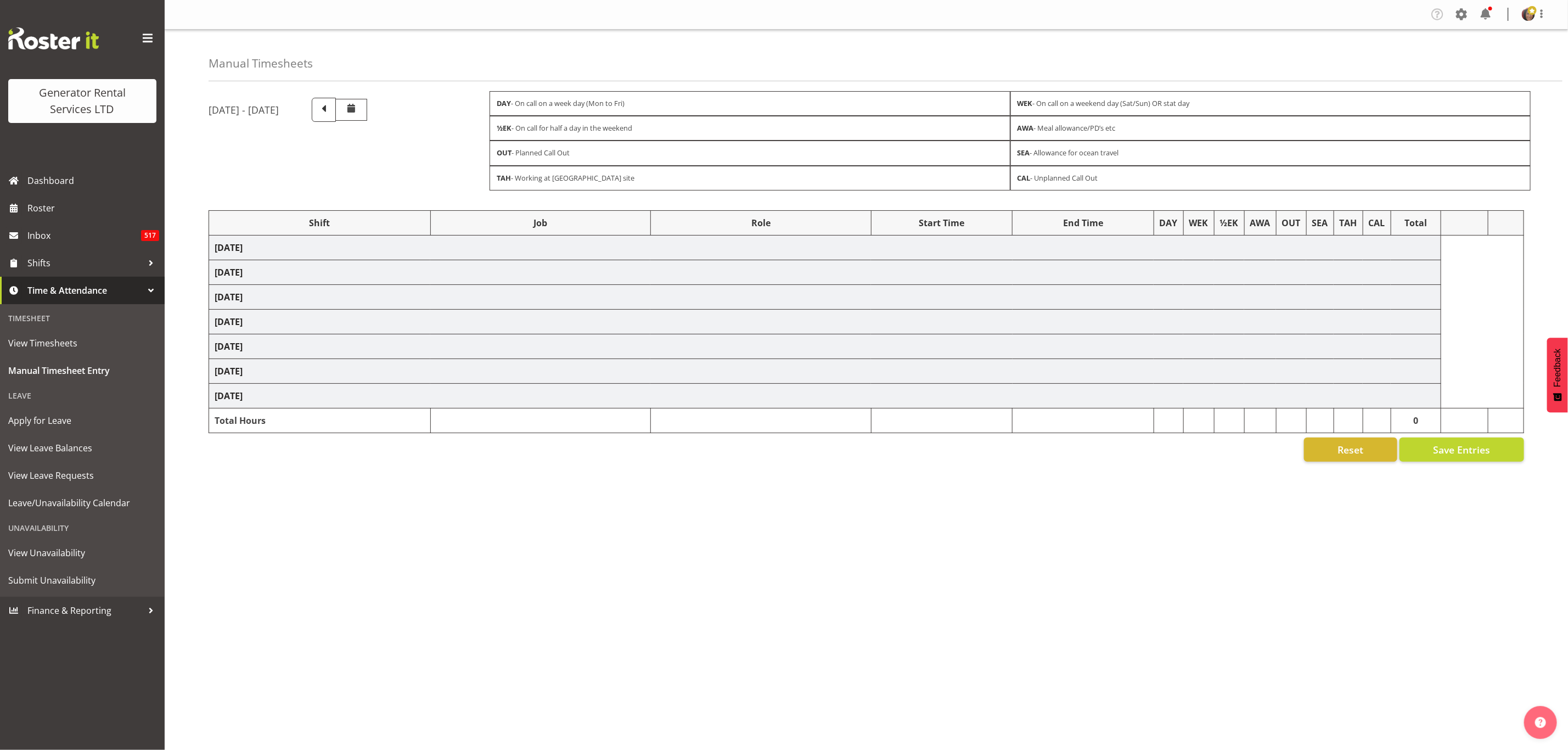
select select "2448"
select select "879"
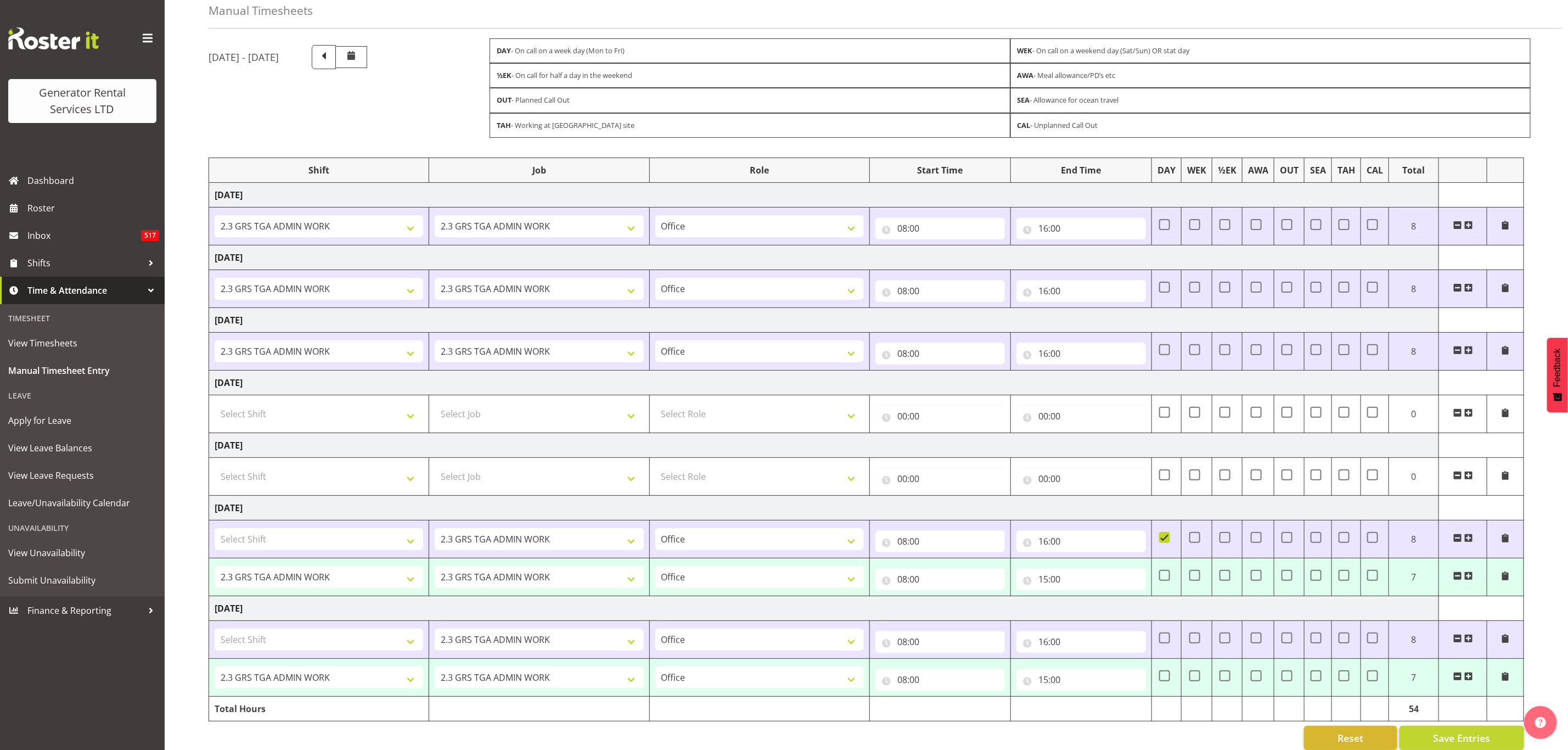
scroll to position [80, 0]
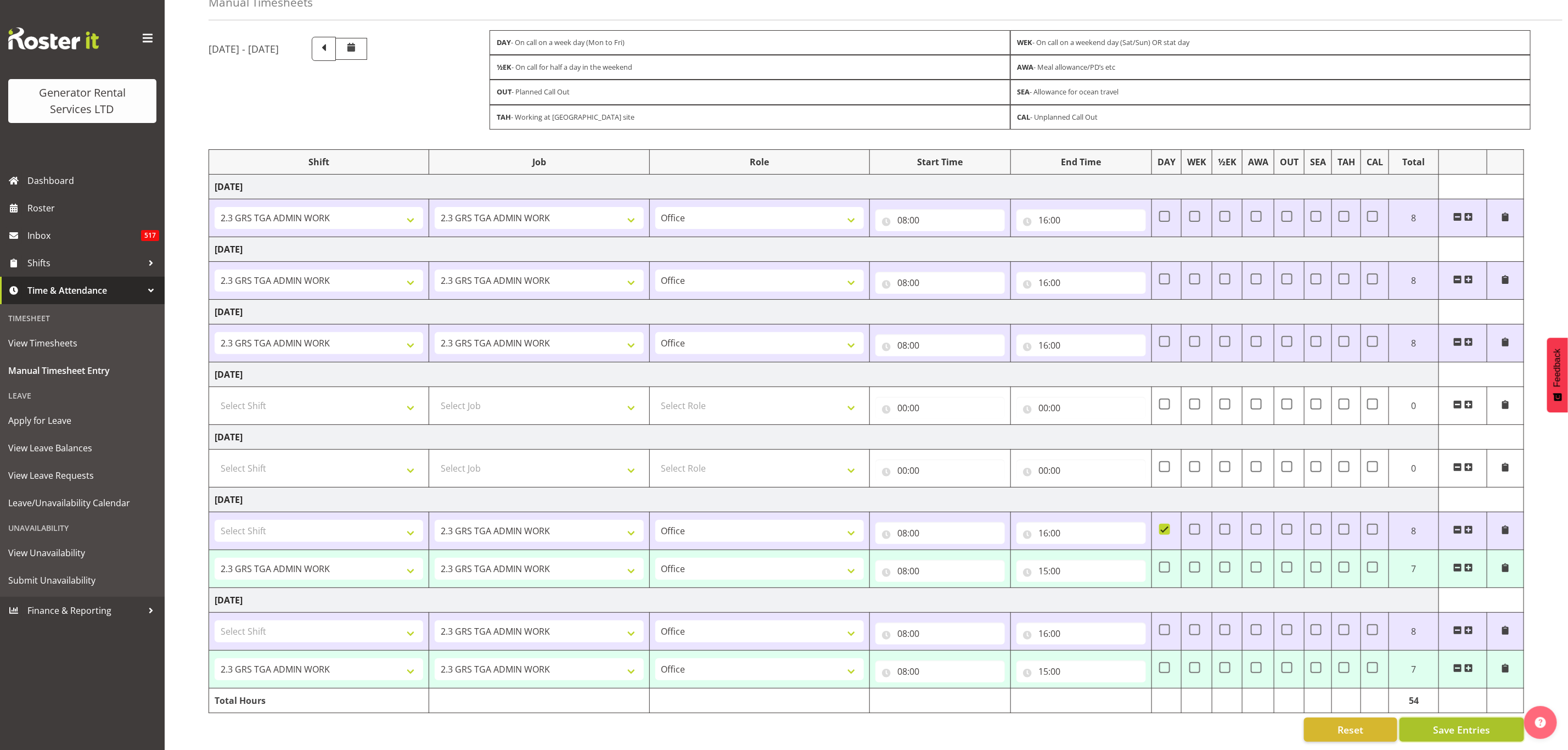
click at [1461, 722] on span "Save Entries" at bounding box center [1461, 729] width 57 height 14
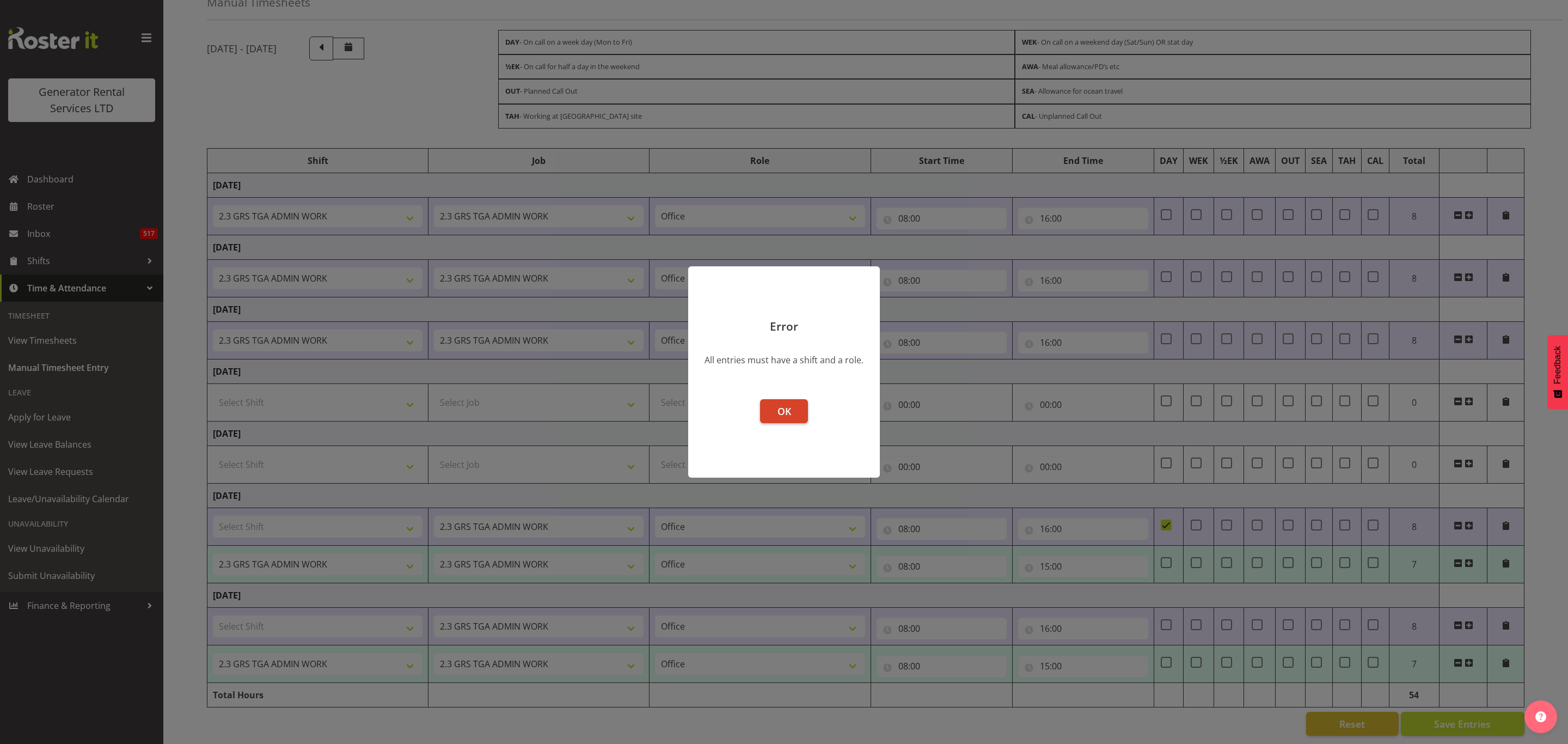
click at [780, 412] on span "OK" at bounding box center [784, 411] width 13 height 13
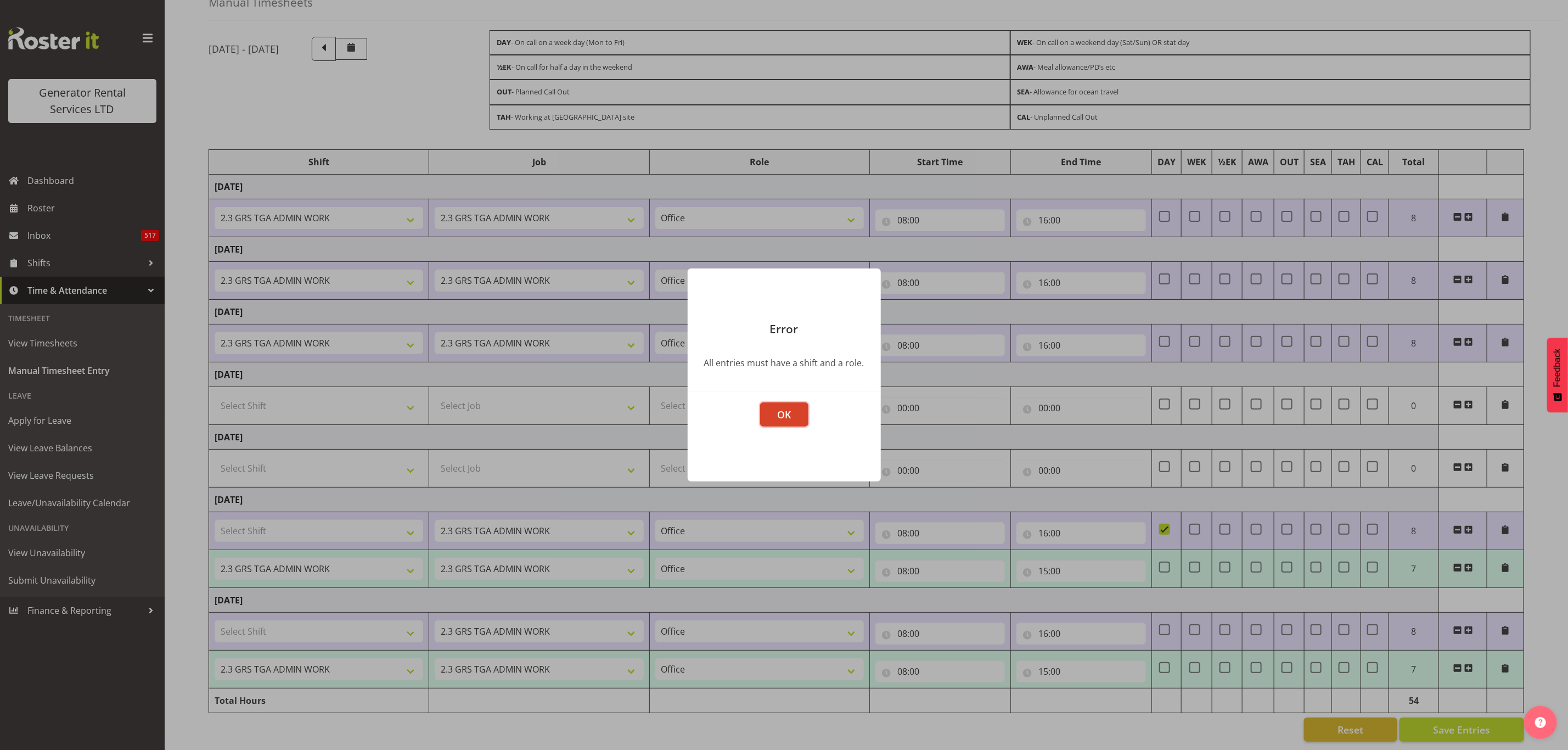
click at [792, 411] on button "OK" at bounding box center [784, 414] width 48 height 24
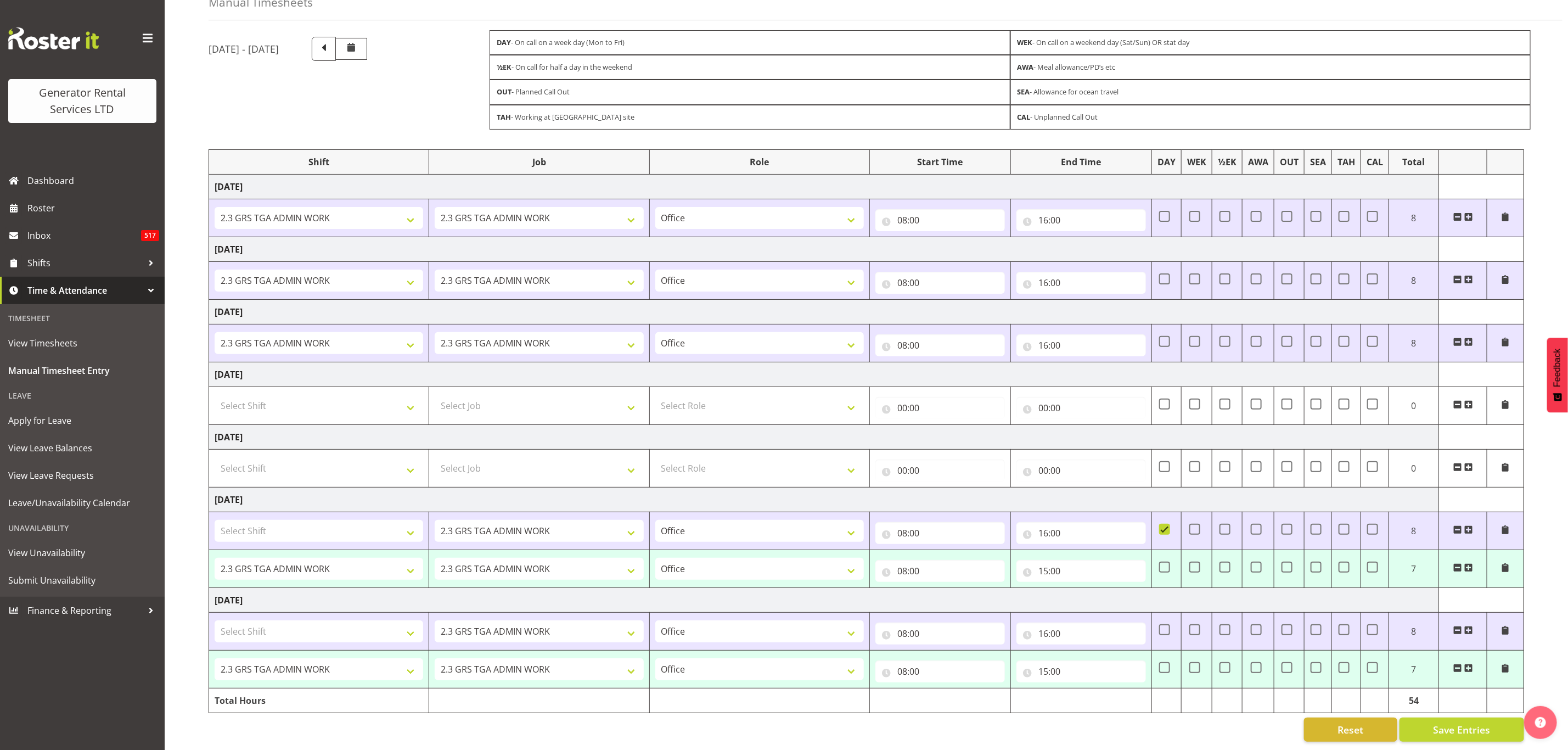
click at [1458, 563] on span at bounding box center [1458, 568] width 9 height 9
click at [1135, 729] on div "Reset Save Entries" at bounding box center [867, 729] width 1316 height 24
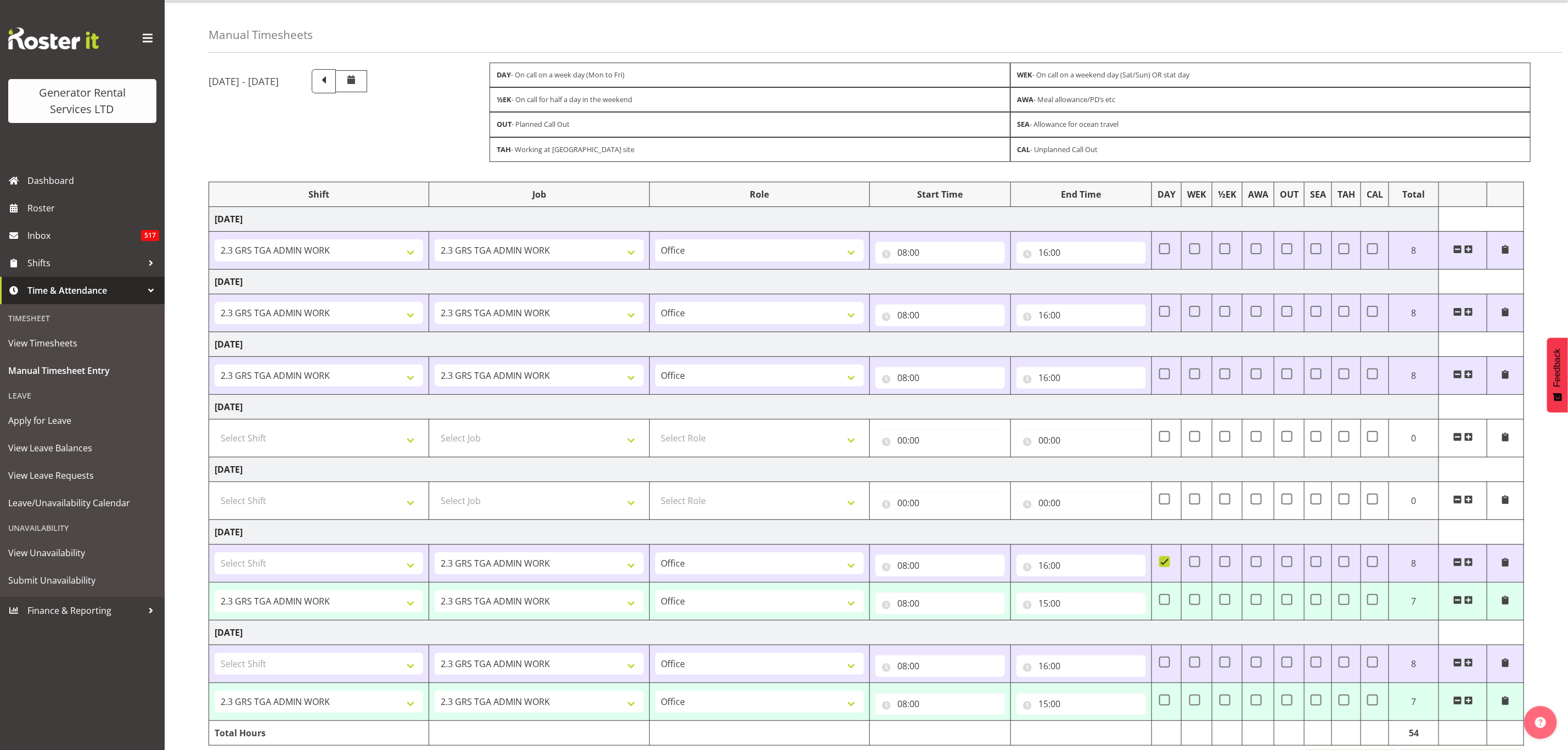
scroll to position [0, 0]
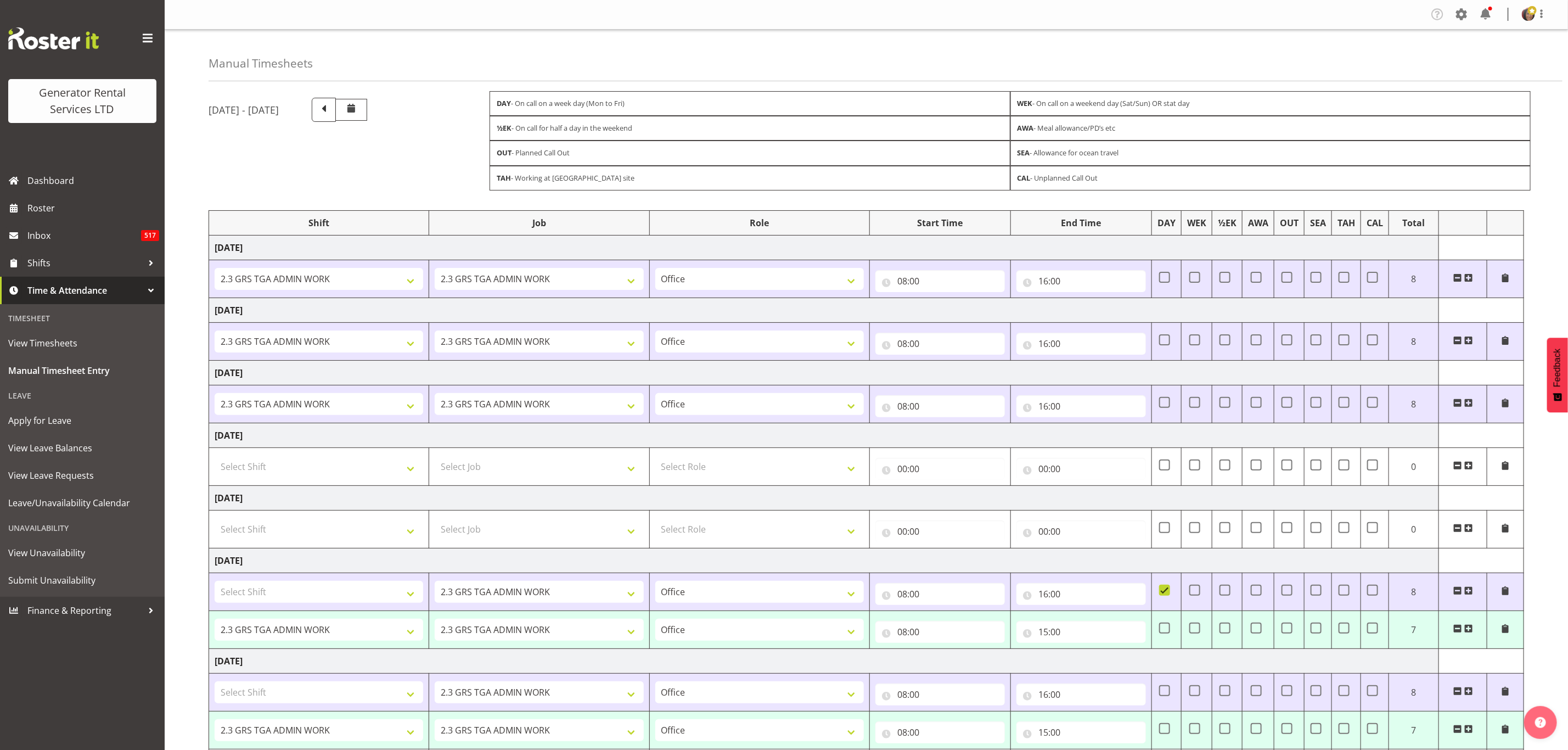
drag, startPoint x: 603, startPoint y: 181, endPoint x: 690, endPoint y: 172, distance: 87.5
click at [605, 180] on div "TAH - Working at [GEOGRAPHIC_DATA] site" at bounding box center [750, 178] width 521 height 25
click at [1105, 185] on div "CAL - Unplanned Call Out" at bounding box center [1271, 178] width 521 height 25
click at [48, 341] on span "View Timesheets" at bounding box center [82, 343] width 149 height 17
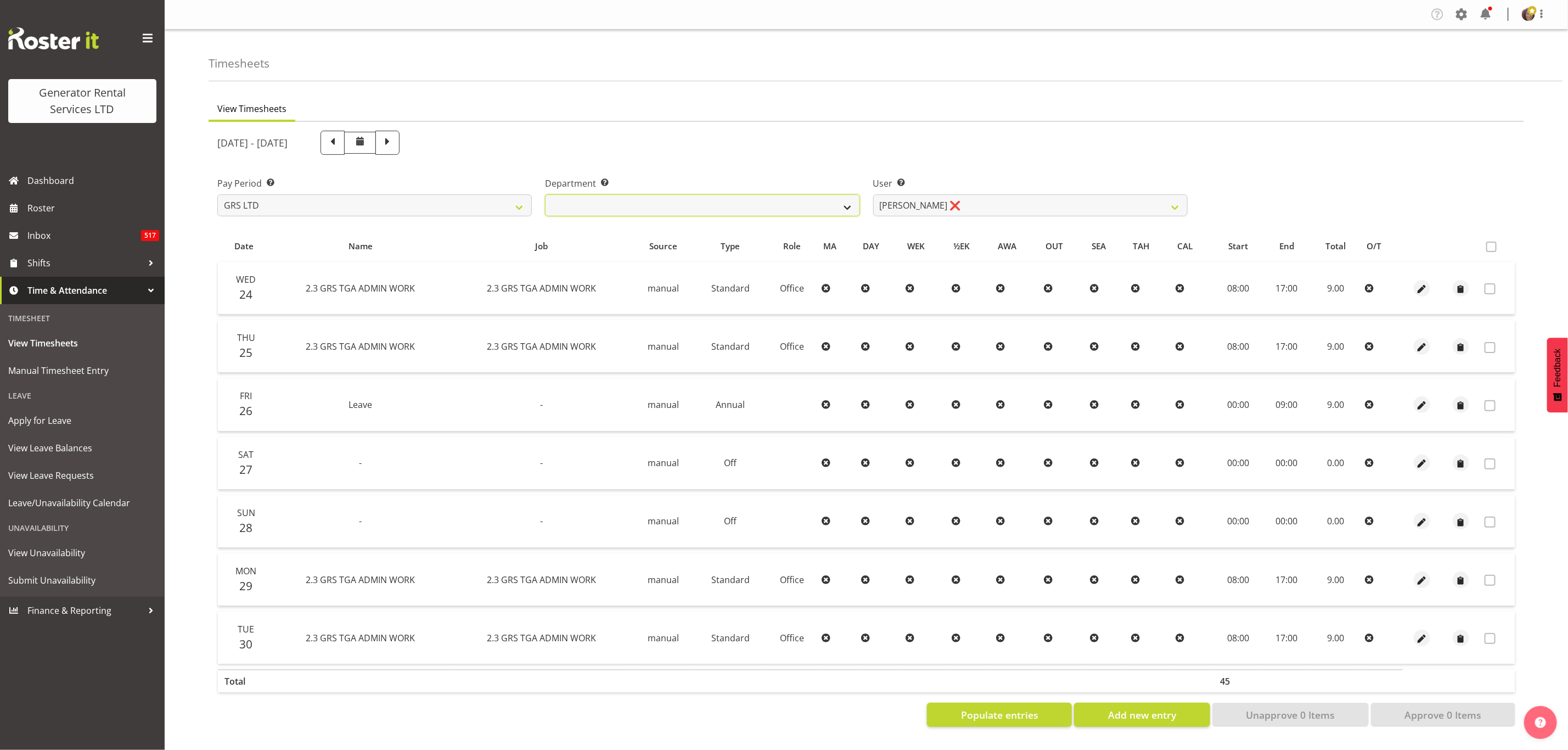
click at [763, 203] on select "GRS ADMIN TGA GRS HIRE TGA GRS SALES TGA" at bounding box center [702, 206] width 315 height 22
select select "21"
click at [545, 195] on select "GRS ADMIN TGA GRS HIRE TGA GRS SALES TGA" at bounding box center [702, 206] width 315 height 22
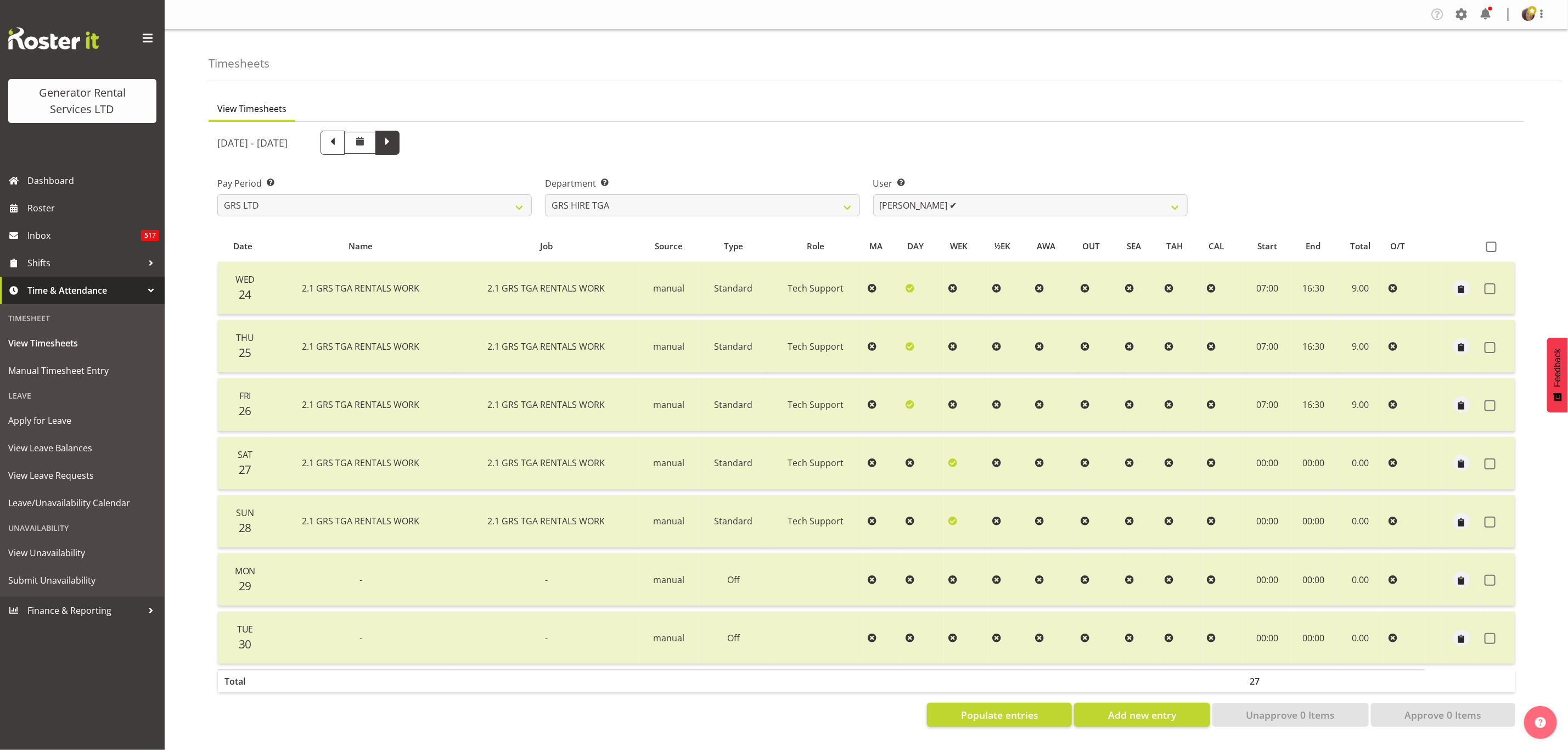
click at [400, 145] on span at bounding box center [387, 142] width 24 height 24
select select
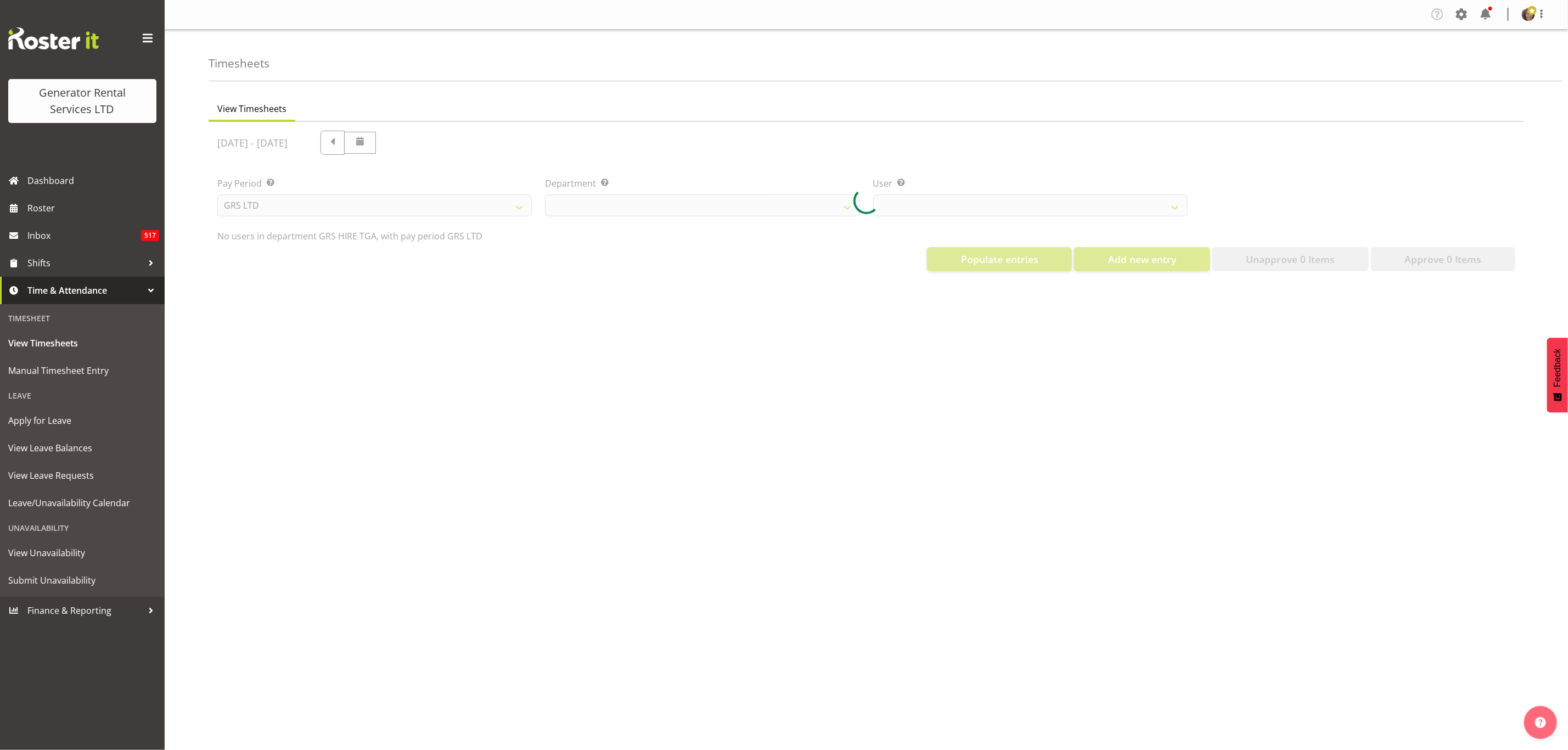
select select "21"
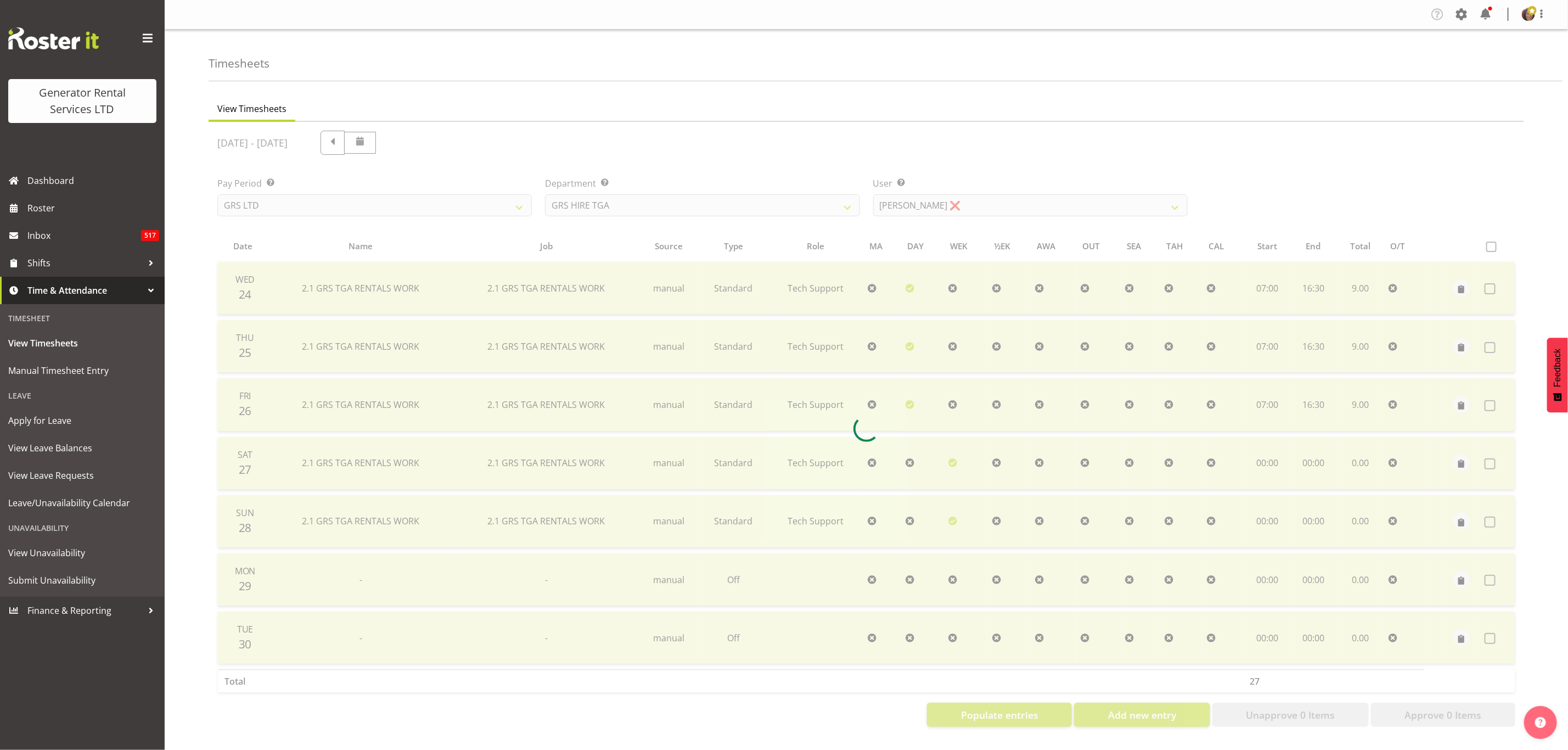
click at [906, 201] on div at bounding box center [867, 429] width 1316 height 614
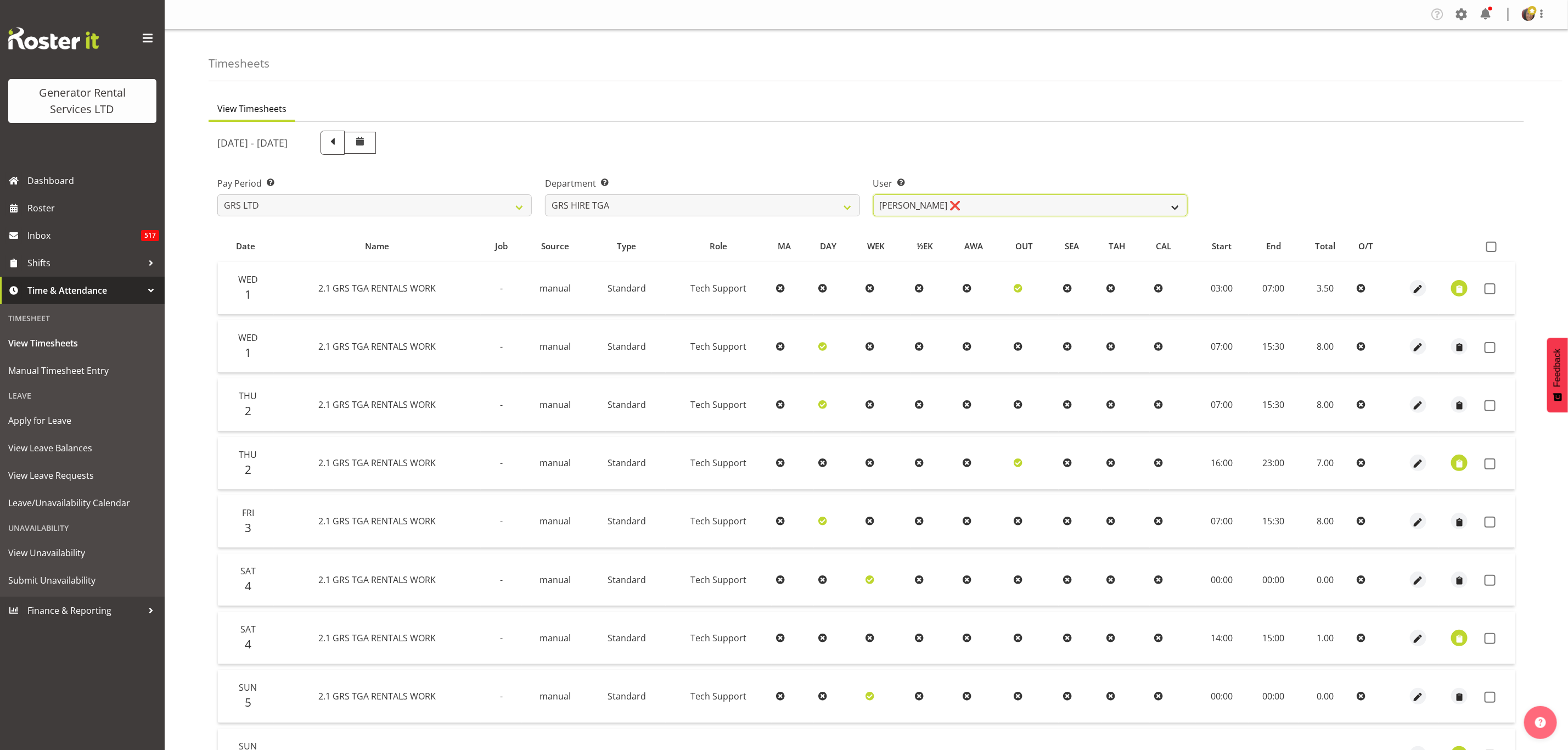
click at [908, 201] on select "James Hilhorst ❌ Nathan Maxwell ❌ Rob Wallace ❌ Steve Knill ❌" at bounding box center [1030, 206] width 315 height 22
click at [873, 195] on select "James Hilhorst ❌ Nathan Maxwell ❌ Rob Wallace ❌ Steve Knill ❌" at bounding box center [1030, 206] width 315 height 22
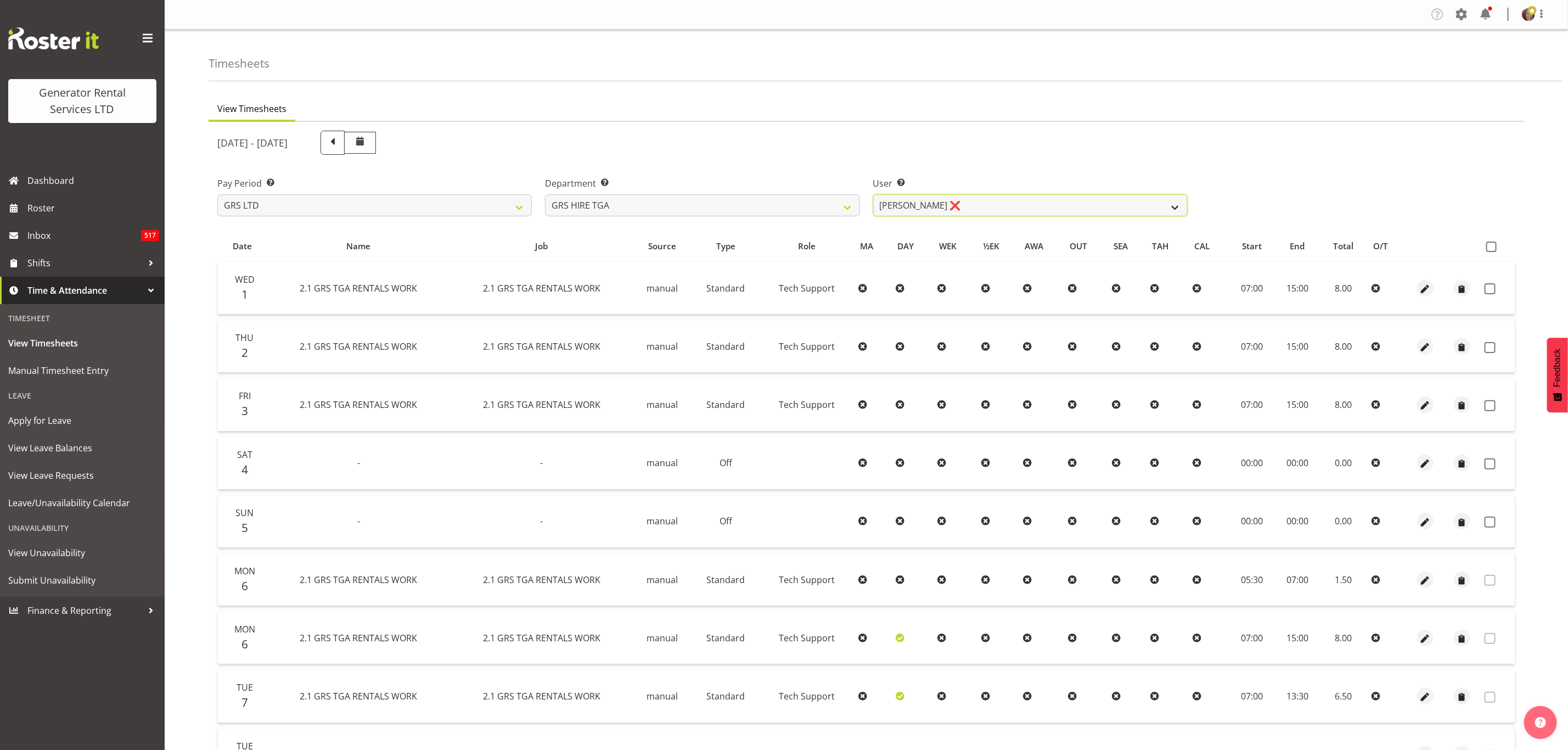
click at [947, 206] on select "James Hilhorst ❌ Nathan Maxwell ❌ Rob Wallace ❌ Steve Knill ❌" at bounding box center [1030, 206] width 315 height 22
click at [873, 195] on select "James Hilhorst ❌ Nathan Maxwell ❌ Rob Wallace ❌ Steve Knill ❌" at bounding box center [1030, 206] width 315 height 22
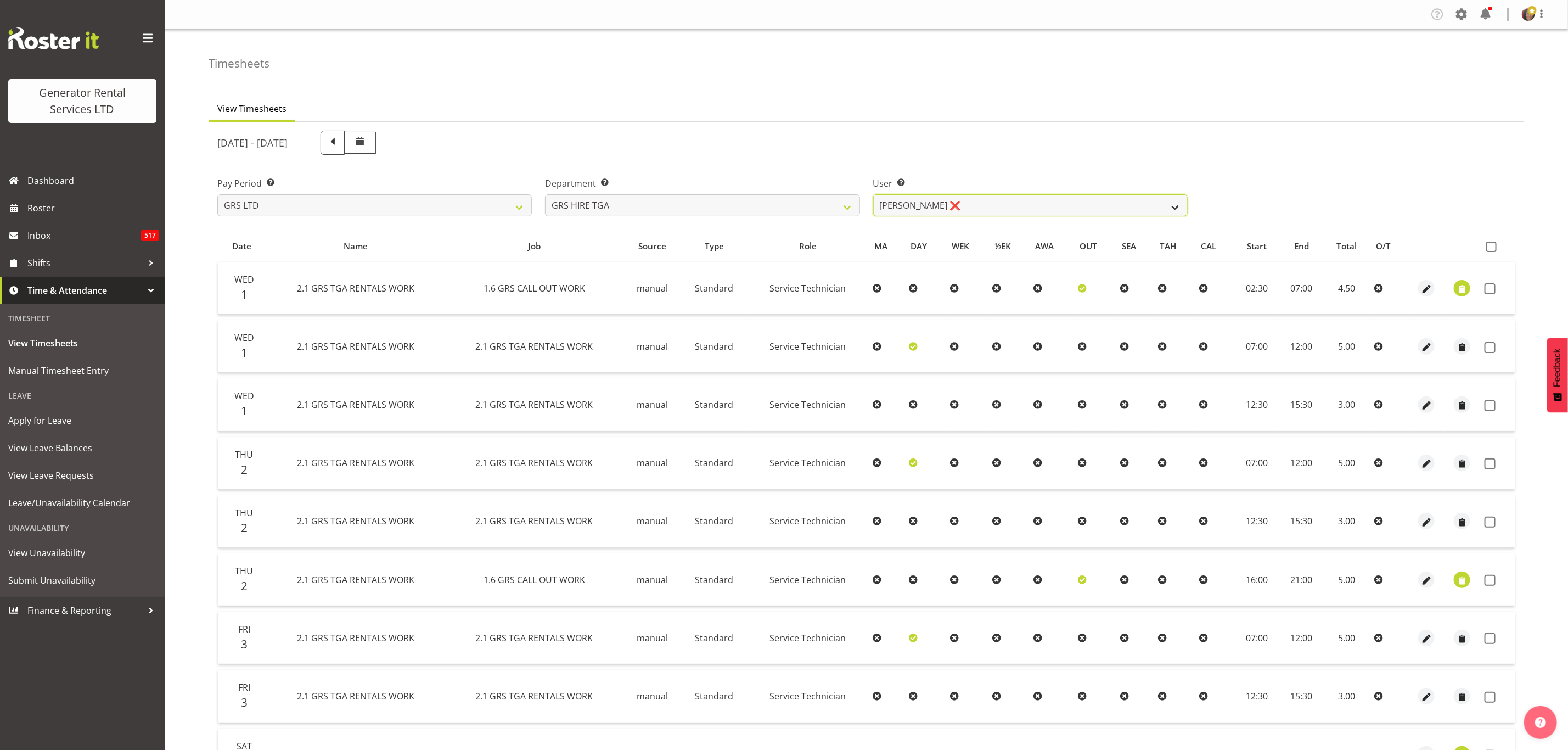
click at [942, 203] on select "James Hilhorst ❌ Nathan Maxwell ❌ Rob Wallace ❌ Steve Knill ❌" at bounding box center [1030, 206] width 315 height 22
click at [873, 195] on select "James Hilhorst ❌ Nathan Maxwell ❌ Rob Wallace ❌ Steve Knill ❌" at bounding box center [1030, 206] width 315 height 22
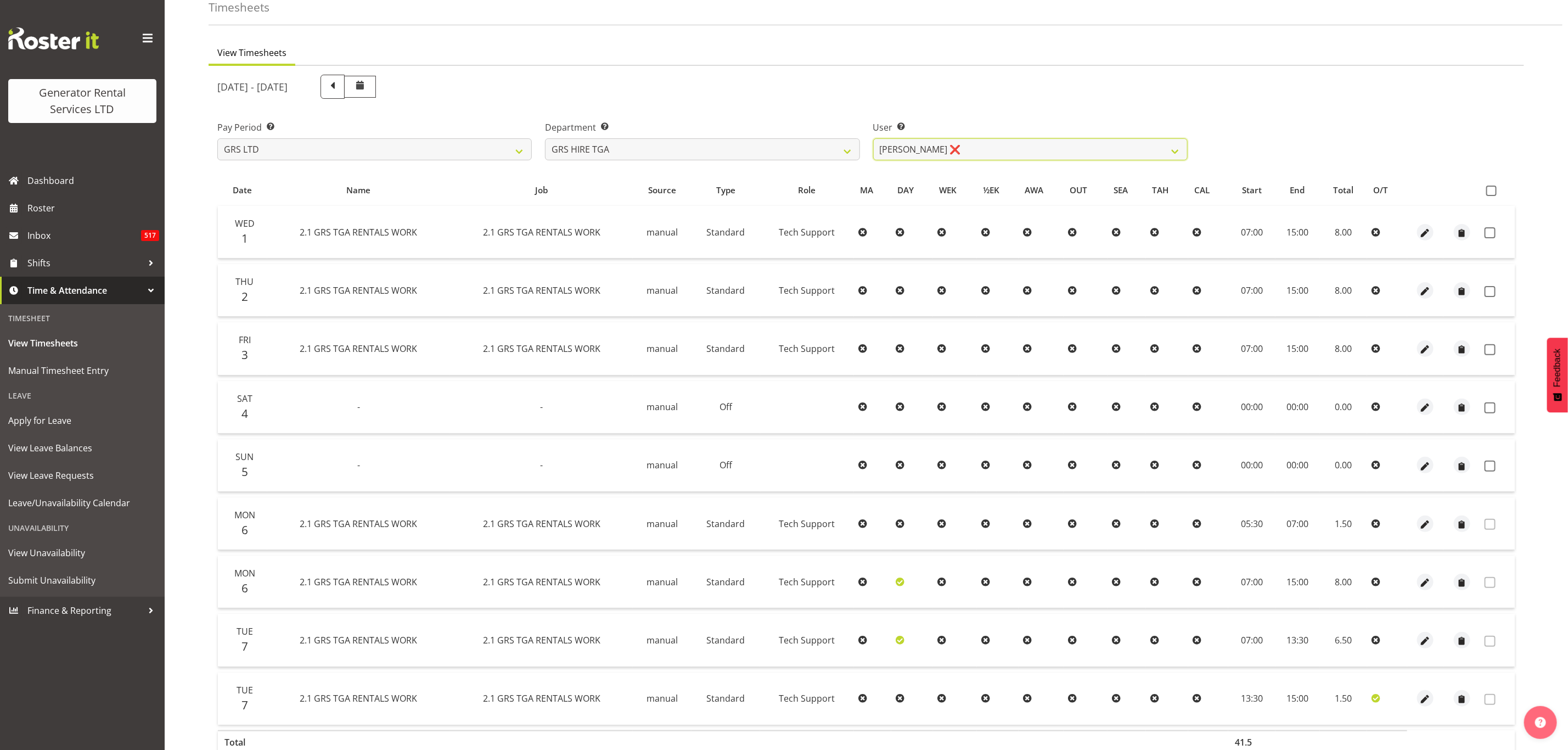
scroll to position [118, 0]
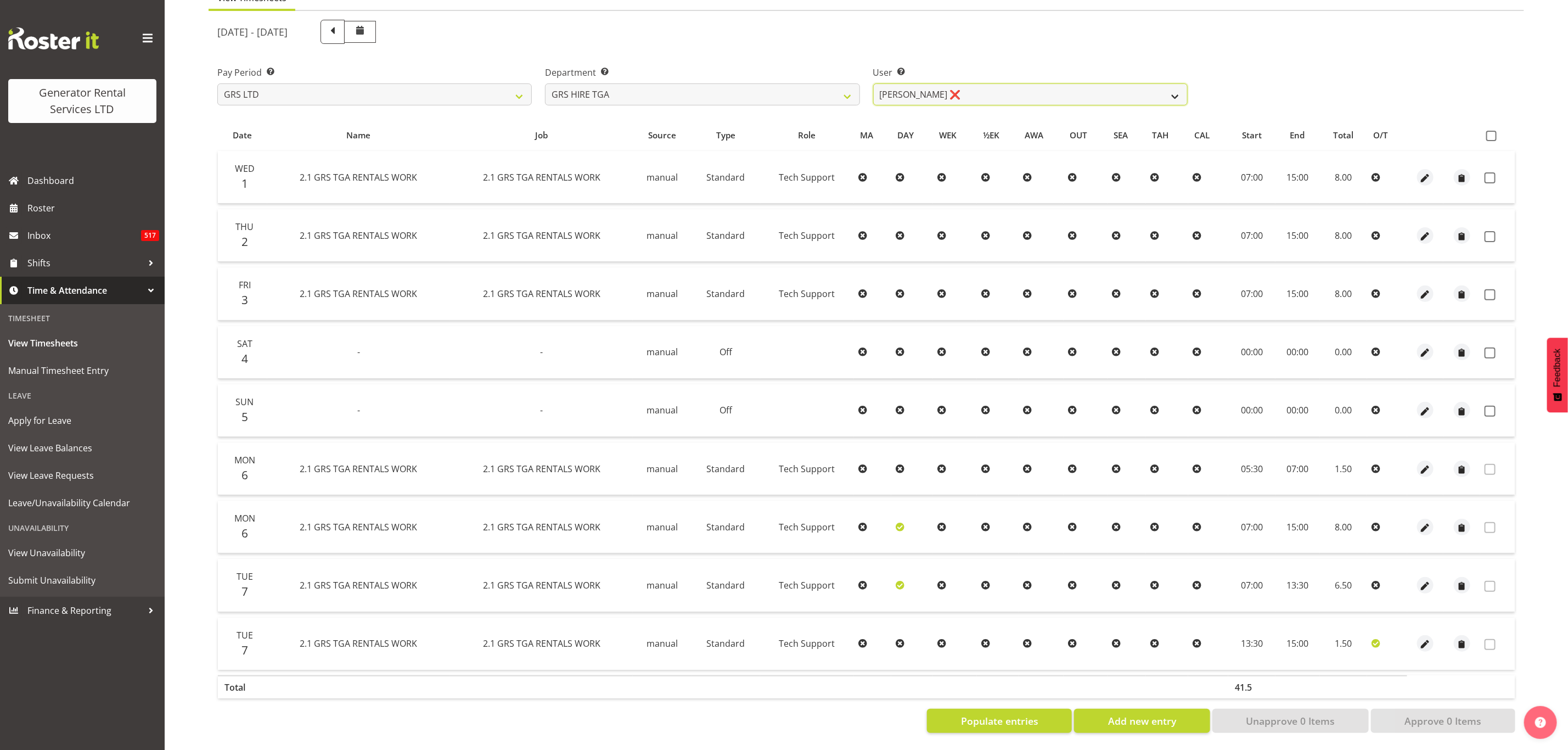
click at [1094, 85] on select "James Hilhorst ❌ Nathan Maxwell ❌ Rob Wallace ❌ Steve Knill ❌" at bounding box center [1030, 95] width 315 height 22
click at [873, 83] on select "James Hilhorst ❌ Nathan Maxwell ❌ Rob Wallace ❌ Steve Knill ❌" at bounding box center [1030, 95] width 315 height 22
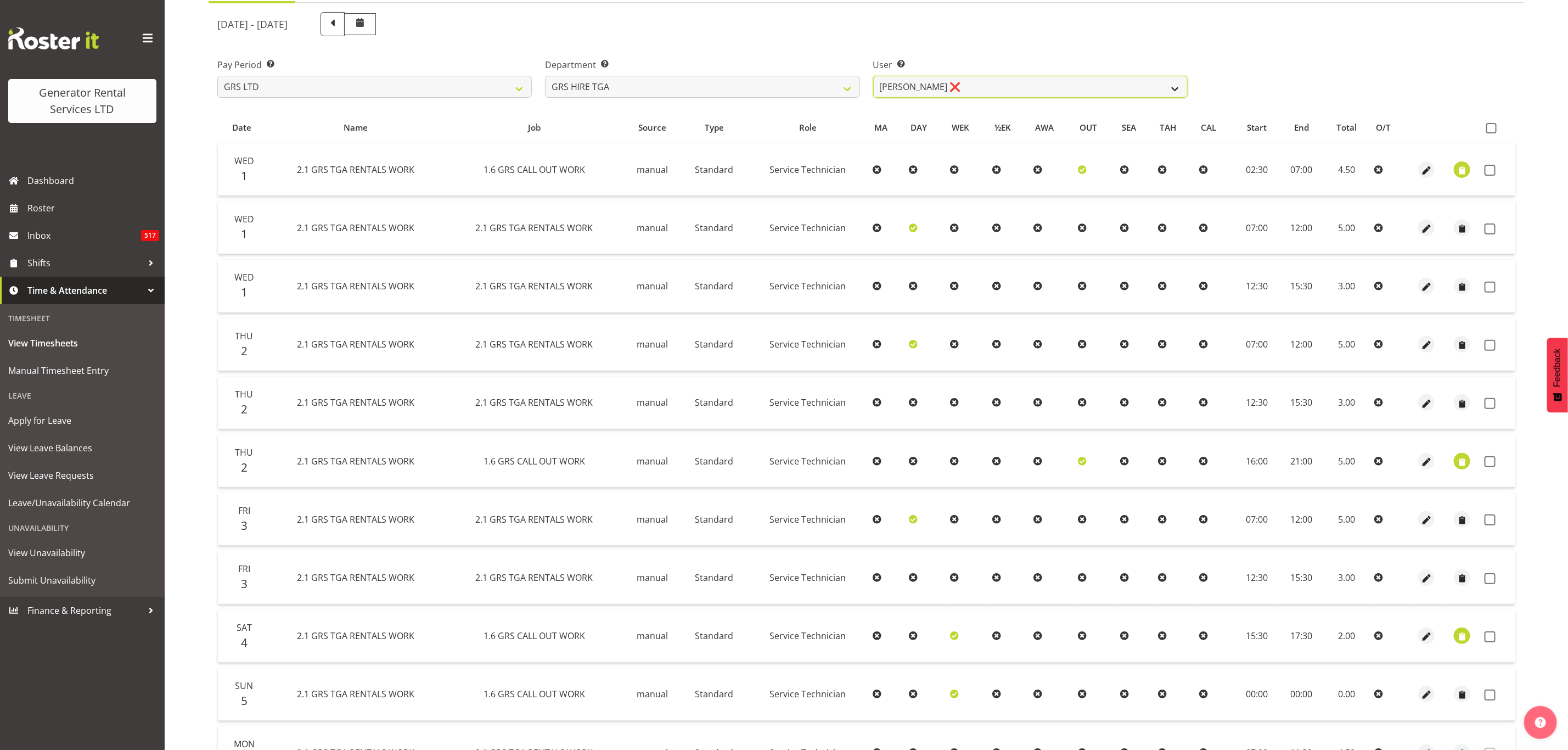
click at [964, 90] on select "James Hilhorst ❌ Nathan Maxwell ❌ Rob Wallace ❌ Steve Knill ❌" at bounding box center [1030, 87] width 315 height 22
select select "195"
click at [873, 75] on select "James Hilhorst ❌ Nathan Maxwell ❌ Rob Wallace ❌ Steve Knill ❌" at bounding box center [1030, 87] width 315 height 22
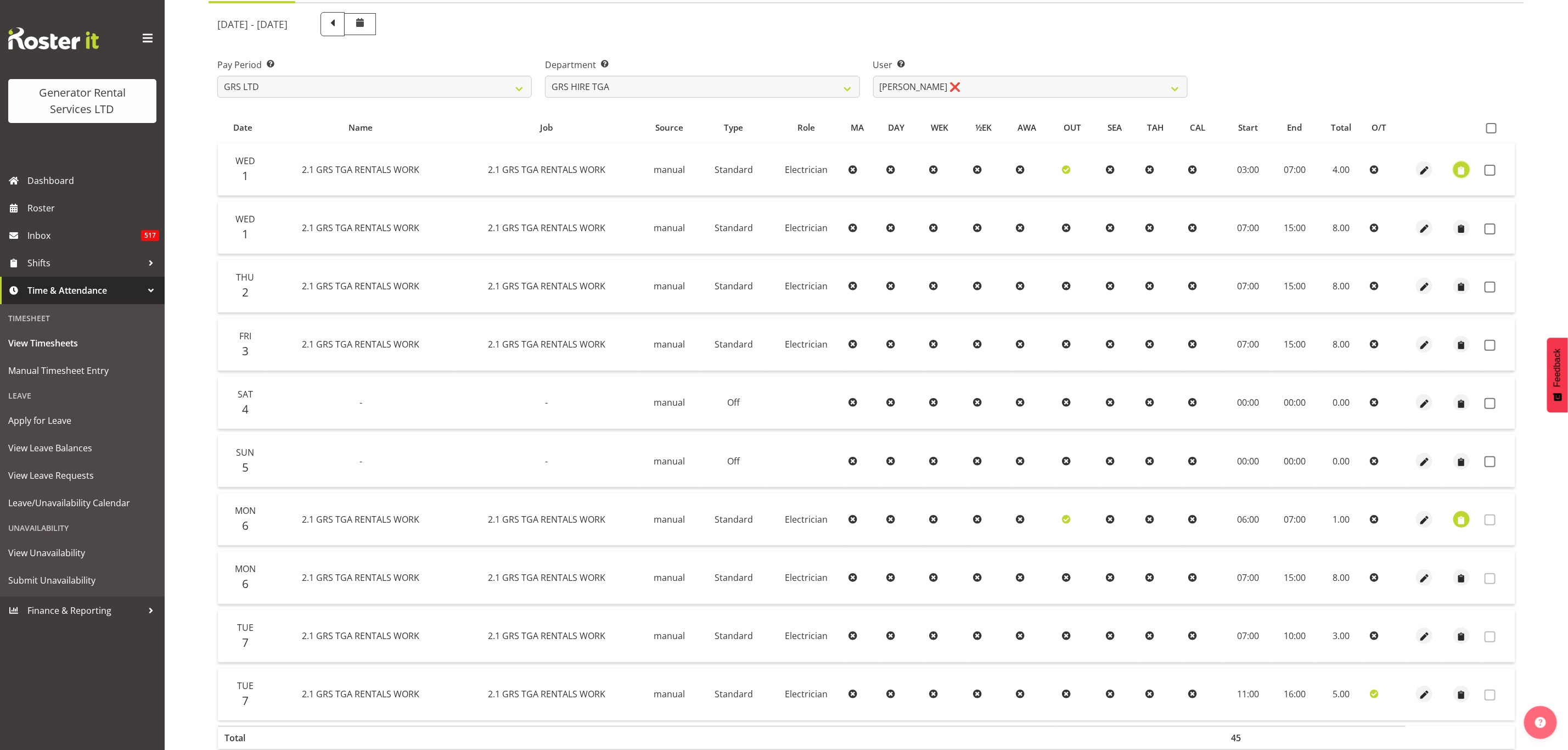
click at [1461, 170] on span "button" at bounding box center [1462, 170] width 13 height 13
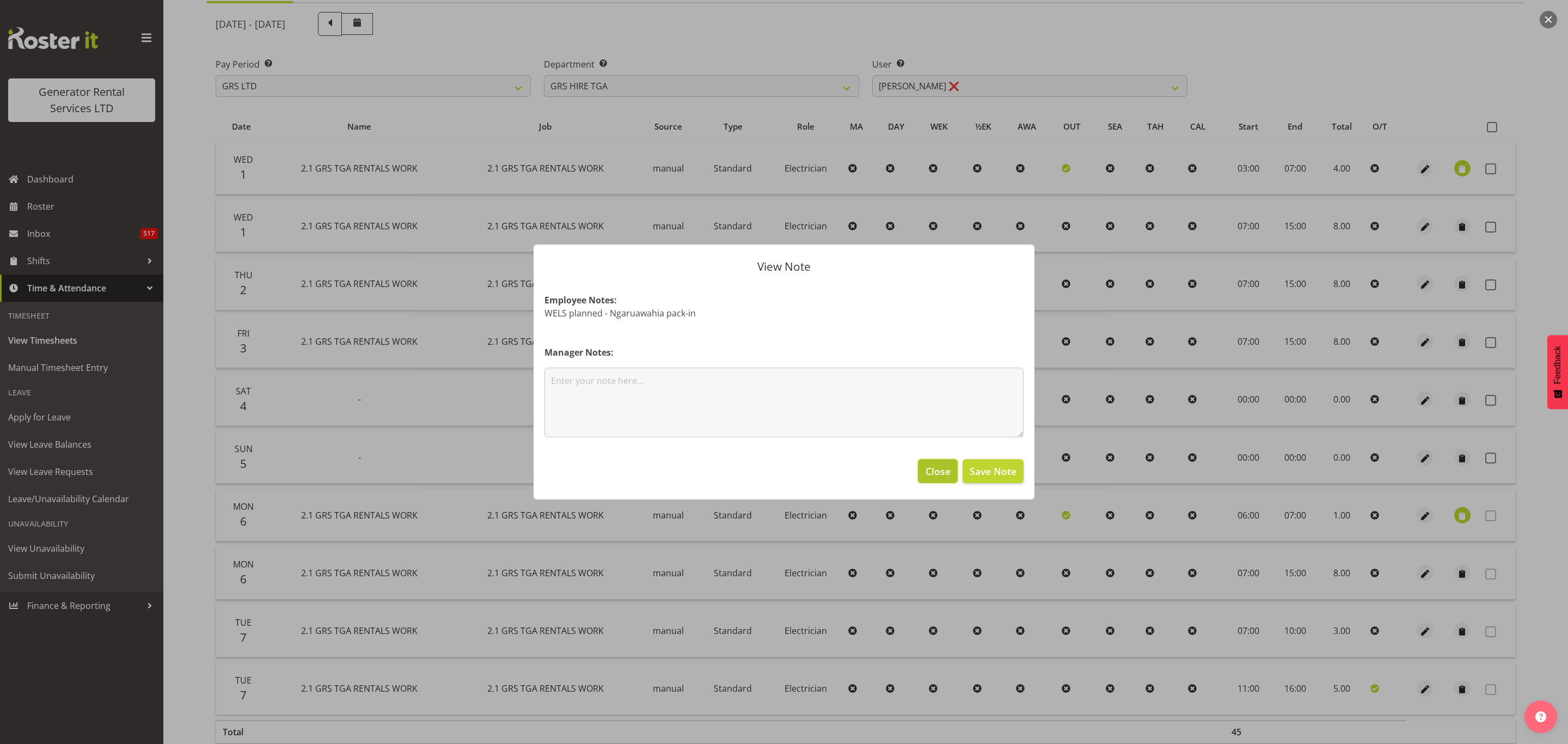
click at [934, 466] on span "Close" at bounding box center [938, 471] width 25 height 14
